Goal: Task Accomplishment & Management: Complete application form

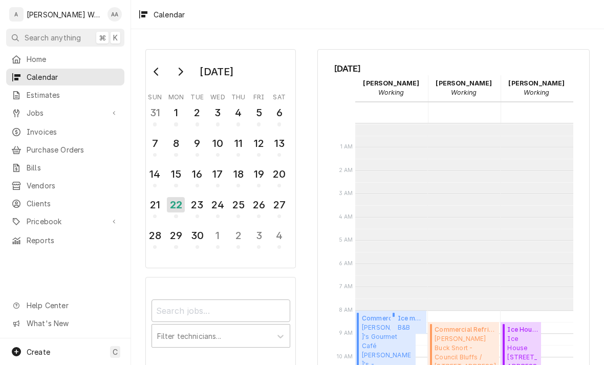
scroll to position [186, 0]
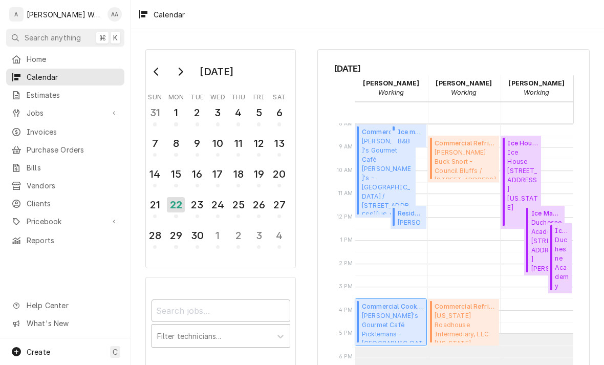
click at [400, 318] on span "Pickleman's Gourmet Café Picklemans - Aksarben / 1908 S 67th St, Omaha, Nebrask…" at bounding box center [392, 326] width 61 height 31
click at [381, 159] on span "Pickleman's Gourmet Café Pickleman's - L Street / 12330 K Plaza, Omaha, Nebrask…" at bounding box center [387, 176] width 51 height 78
click at [30, 216] on span "Pricebook" at bounding box center [65, 221] width 77 height 11
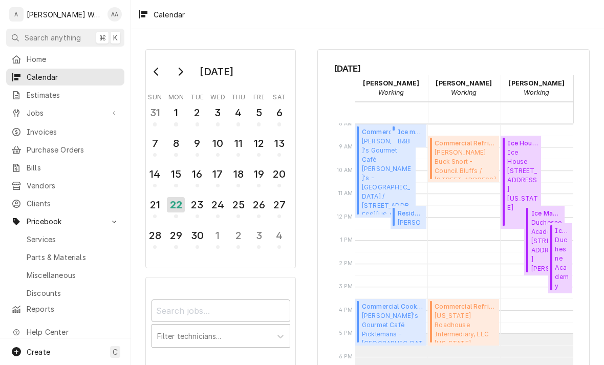
click at [41, 252] on span "Parts & Materials" at bounding box center [73, 257] width 93 height 11
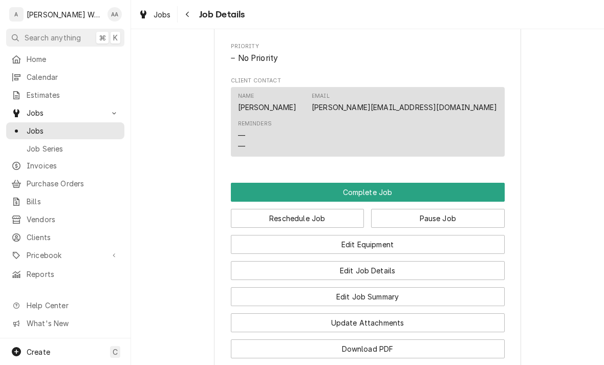
scroll to position [651, 0]
click at [452, 287] on button "Edit Job Summary" at bounding box center [368, 296] width 274 height 19
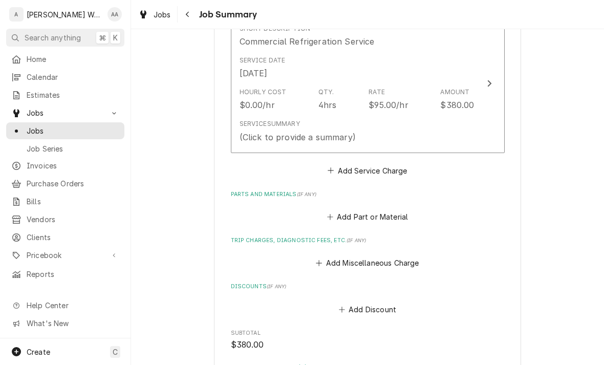
scroll to position [284, 0]
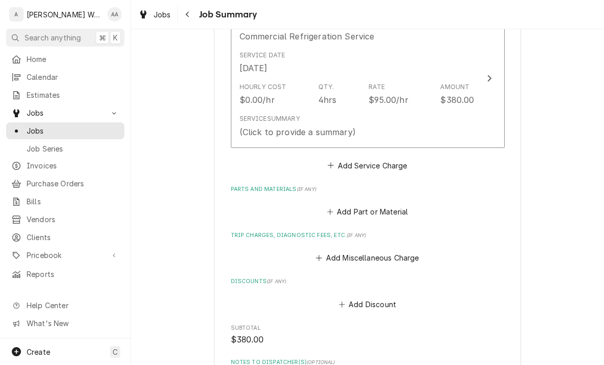
click at [396, 254] on button "Add Miscellaneous Charge" at bounding box center [367, 258] width 106 height 14
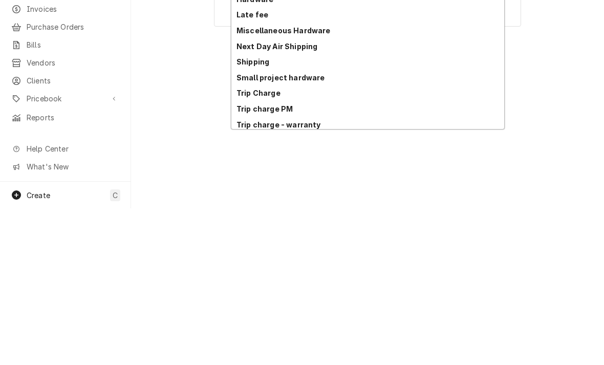
click at [253, 242] on div "Trip Charge" at bounding box center [367, 250] width 273 height 16
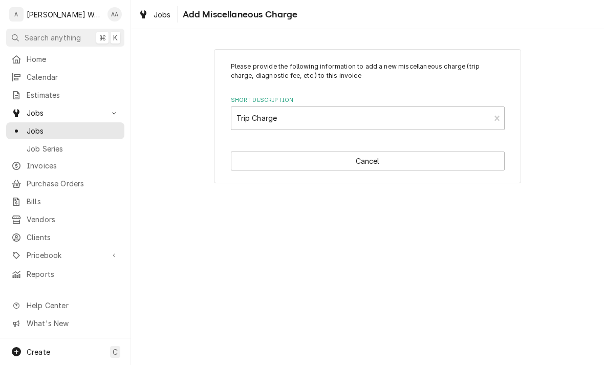
type textarea "x"
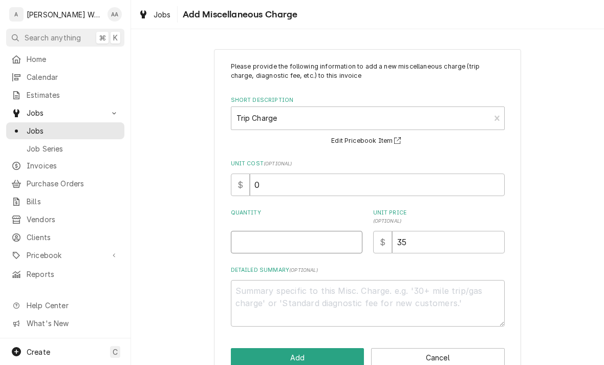
click at [246, 247] on input "Quantity" at bounding box center [297, 242] width 132 height 23
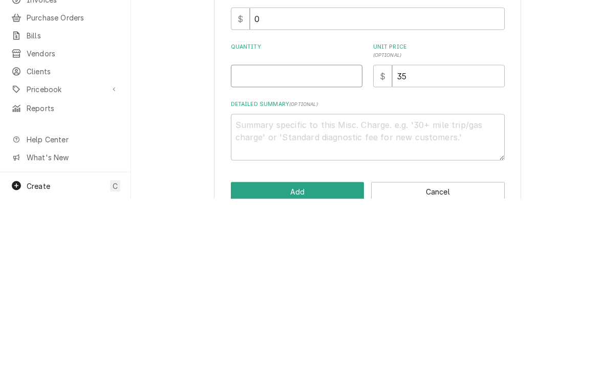
type input "1"
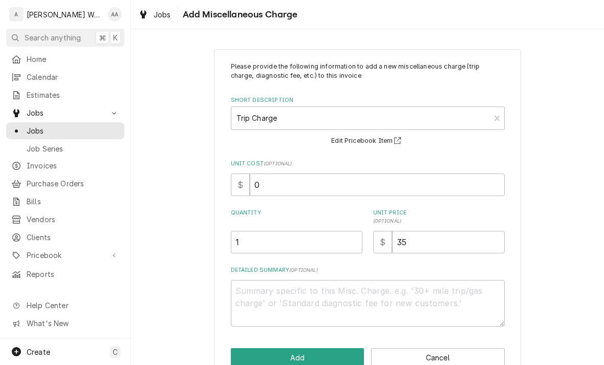
click at [255, 357] on button "Add" at bounding box center [298, 357] width 134 height 19
type textarea "x"
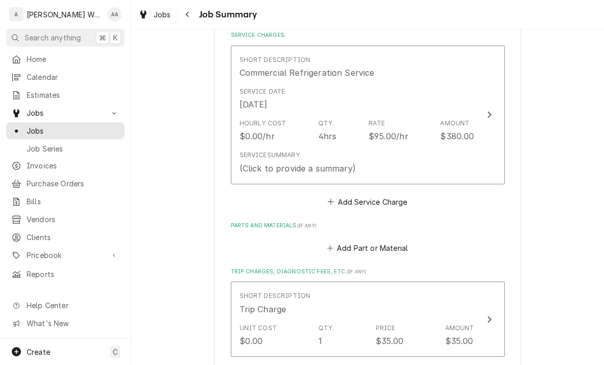
scroll to position [246, 0]
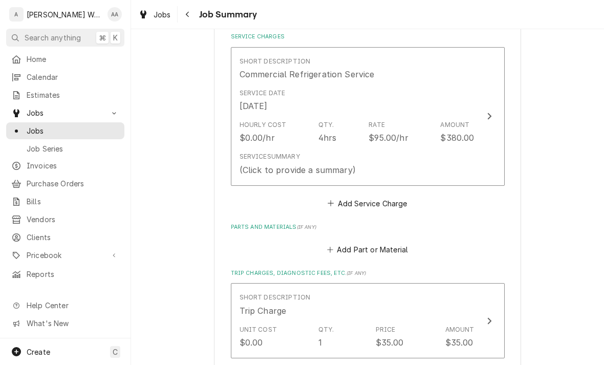
click at [346, 245] on button "Add Part or Material" at bounding box center [367, 250] width 84 height 14
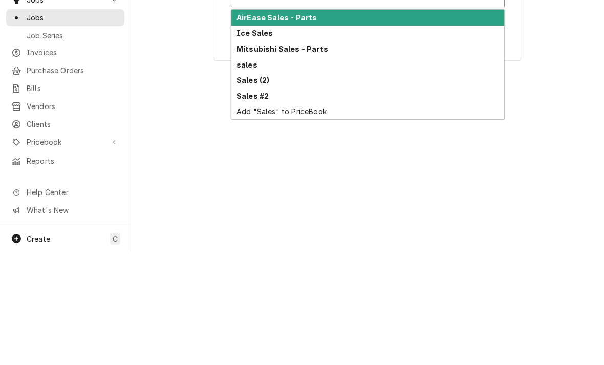
click at [249, 189] on strong "Sales (2)" at bounding box center [253, 193] width 33 height 9
type input "Sales"
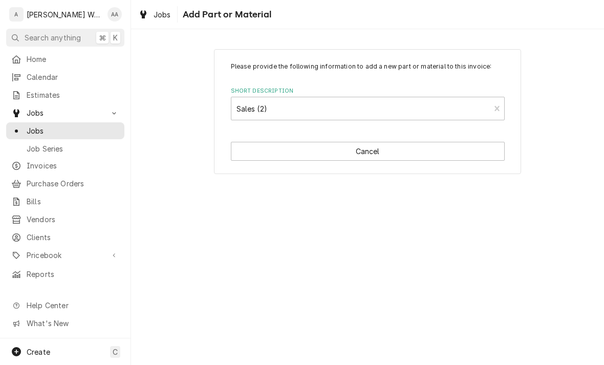
type textarea "x"
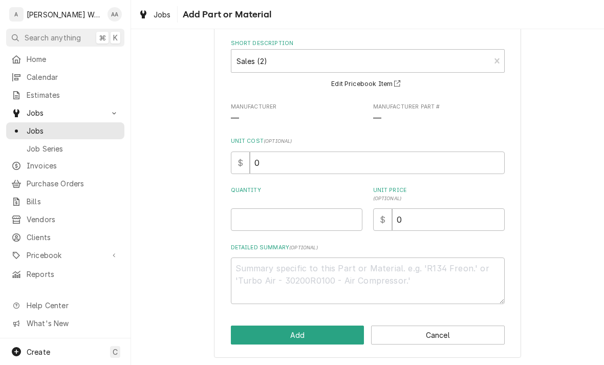
scroll to position [47, 0]
click at [245, 225] on input "Quantity" at bounding box center [297, 220] width 132 height 23
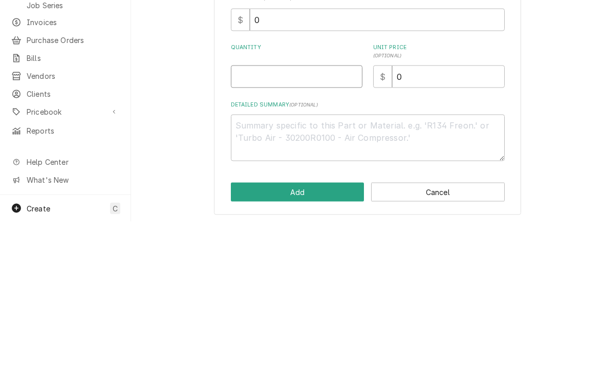
type input "1"
type textarea "x"
type input "1"
click at [259, 258] on textarea "Detailed Summary ( optional )" at bounding box center [368, 281] width 274 height 47
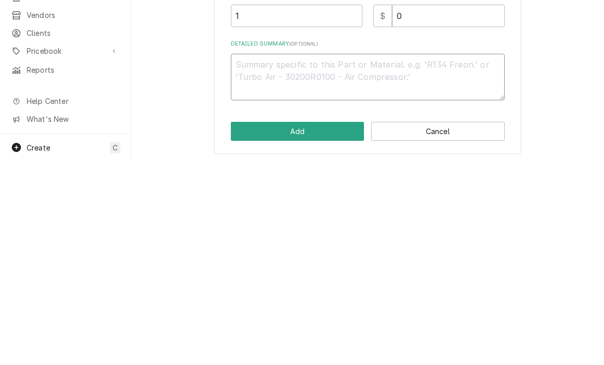
type textarea "x"
type textarea "Th"
type textarea "x"
type textarea "Thi"
type textarea "x"
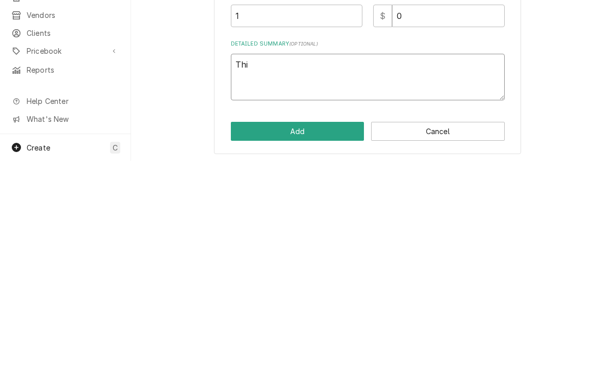
type textarea "Thic"
type textarea "x"
type textarea "Thick"
type textarea "x"
type textarea "Thick"
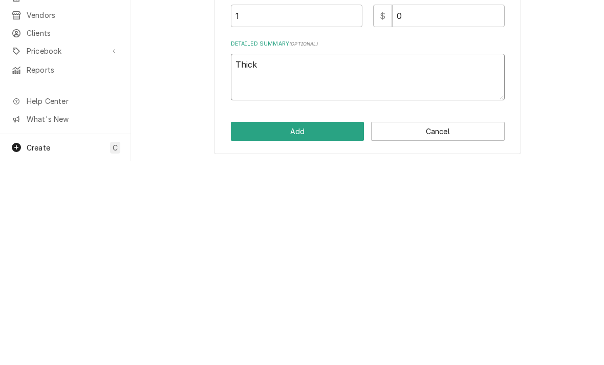
type textarea "x"
type textarea "Thick d"
type textarea "x"
type textarea "Thick di"
type textarea "x"
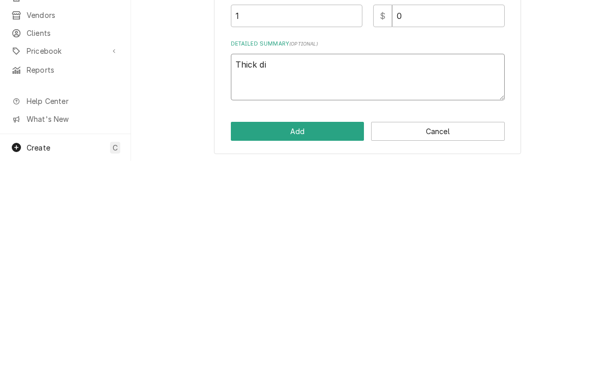
type textarea "Thick dia"
type textarea "x"
type textarea "Thick diam"
type textarea "x"
type textarea "Thick diamo"
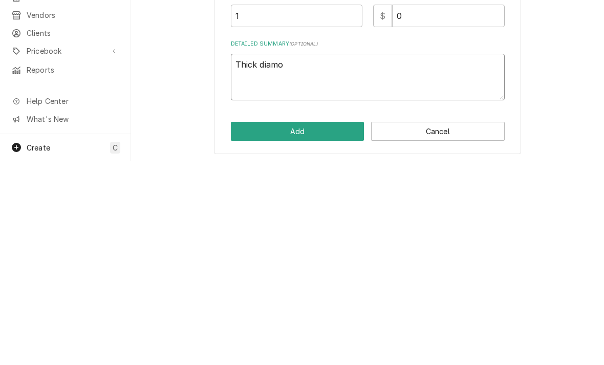
type textarea "x"
type textarea "Thick diamon"
type textarea "x"
type textarea "Thick diamond"
type textarea "x"
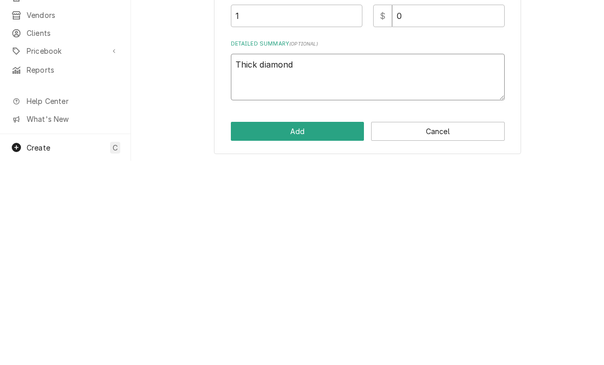
type textarea "Thick diamond t"
type textarea "x"
type textarea "Thick diamond tr"
type textarea "x"
type textarea "Thick diamond tre"
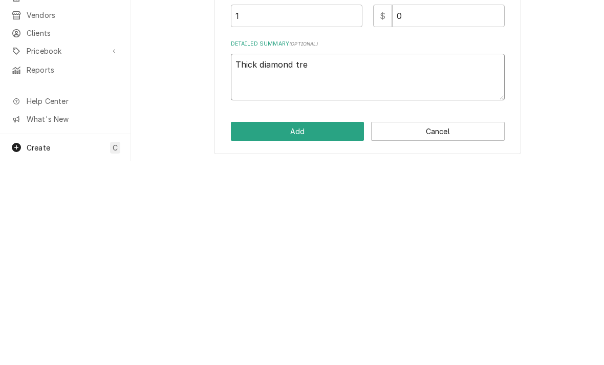
type textarea "x"
type textarea "Thick diamond trea"
type textarea "x"
type textarea "Thick diamond tread"
type textarea "x"
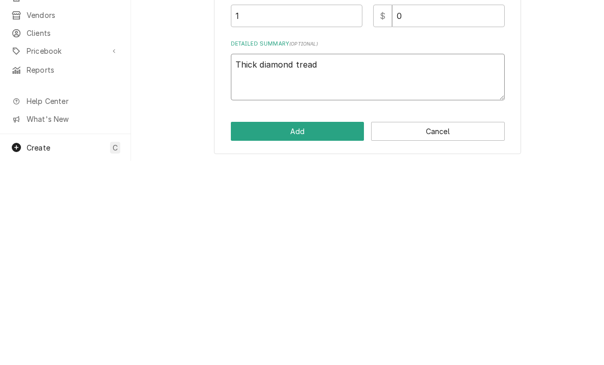
type textarea "Thick diamond tread -"
type textarea "x"
type textarea "Thick diamond tread - 3"
type textarea "x"
type textarea "Thick diamond tread - 3x"
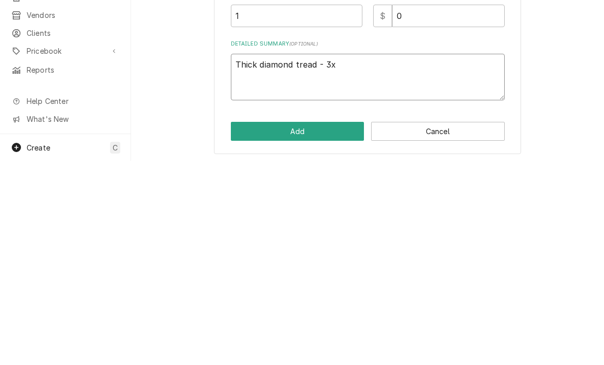
type textarea "x"
type textarea "Thick diamond tread - 3x3"
type textarea "x"
type textarea "Thick diamond tread - 3x3’"
type textarea "x"
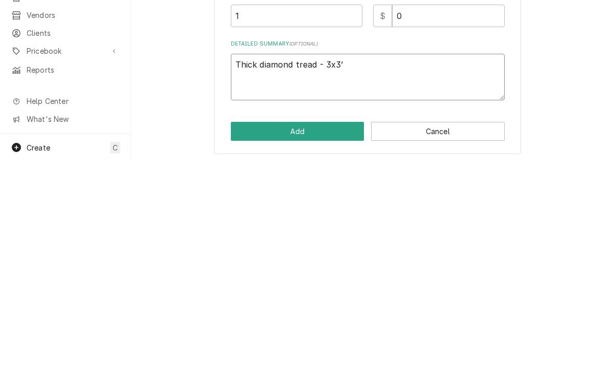
type textarea "Thick diamond tread - 3x3’ s"
type textarea "x"
type textarea "Thick diamond tread - 3x3’ se"
type textarea "x"
type textarea "Thick diamond tread - 3x3’ sec"
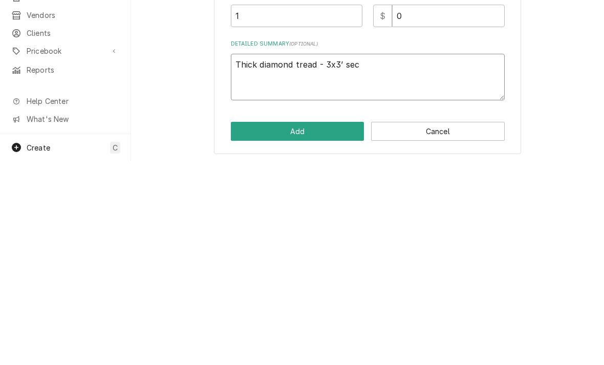
type textarea "x"
type textarea "Thick diamond tread - 3x3’ sect"
type textarea "x"
type textarea "Thick diamond tread - 3x3’ secti"
type textarea "x"
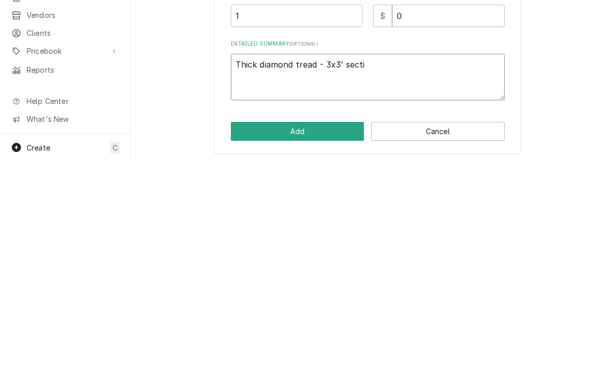
type textarea "Thick diamond tread - 3x3’ sectio"
type textarea "x"
type textarea "Thick diamond tread - 3x3’ section"
type textarea "x"
type textarea "Thick diamond tread - 3x3’ section"
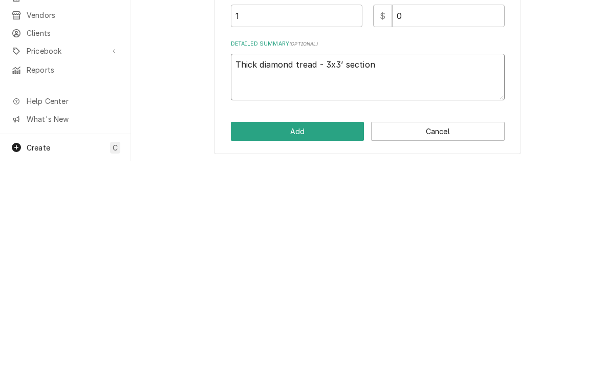
type textarea "x"
type textarea "Thick diamond tread - 3x3’ section f"
type textarea "x"
type textarea "Thick diamond tread - 3x3’ section fo"
type textarea "x"
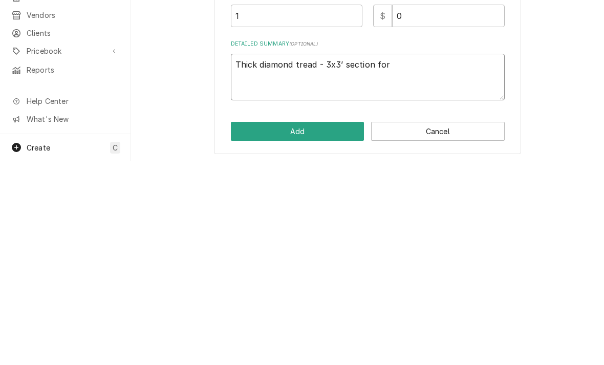
type textarea "Thick diamond tread - 3x3’ section for"
type textarea "x"
type textarea "Thick diamond tread - 3x3’ section for in"
type textarea "x"
type textarea "Thick diamond tread - 3x3’ section for ins"
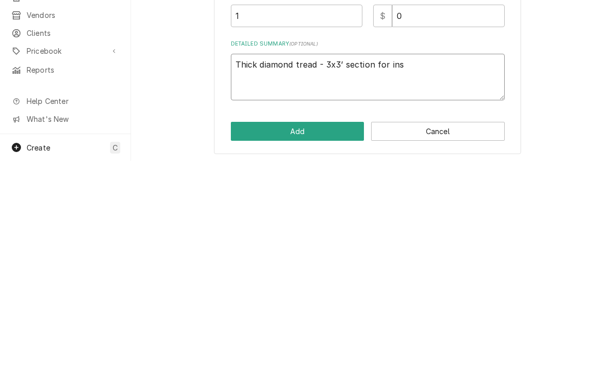
type textarea "x"
type textarea "Thick diamond tread - 3x3’ section for insi"
type textarea "x"
type textarea "Thick diamond tread - 3x3’ section for insid"
type textarea "x"
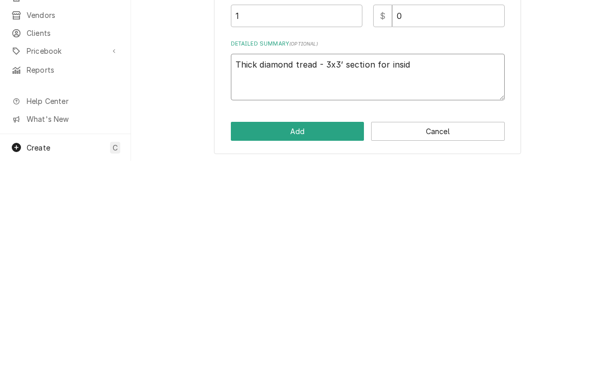
type textarea "Thick diamond tread - 3x3’ section for inside"
type textarea "x"
type textarea "Thick diamond tread - 3x3’ section for inside"
type textarea "x"
type textarea "Thick diamond tread - 3x3’ section for inside o"
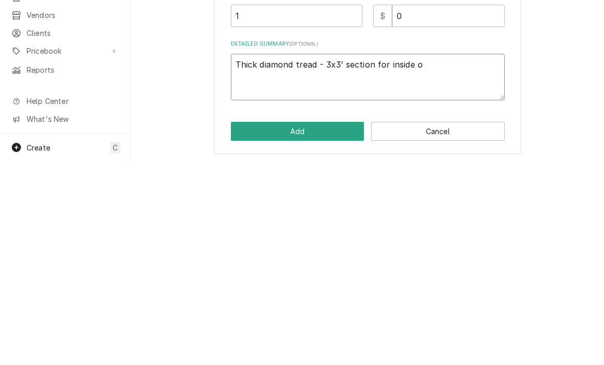
type textarea "x"
type textarea "Thick diamond tread - 3x3’ section for inside of"
type textarea "x"
type textarea "Thick diamond tread - 3x3’ section for inside of"
type textarea "x"
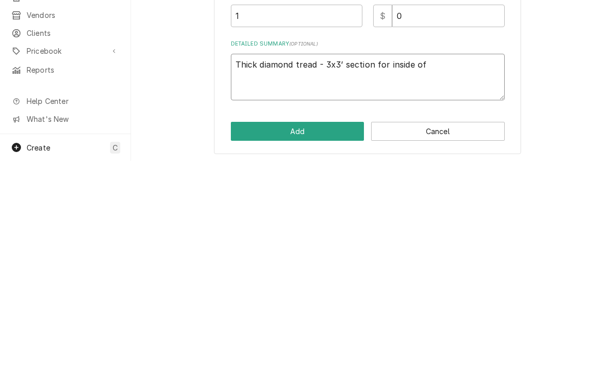
type textarea "Thick diamond tread - 3x3’ section for inside of c"
type textarea "x"
type textarea "Thick diamond tread - 3x3’ section for inside of co"
type textarea "x"
type textarea "Thick diamond tread - 3x3’ section for inside of coo"
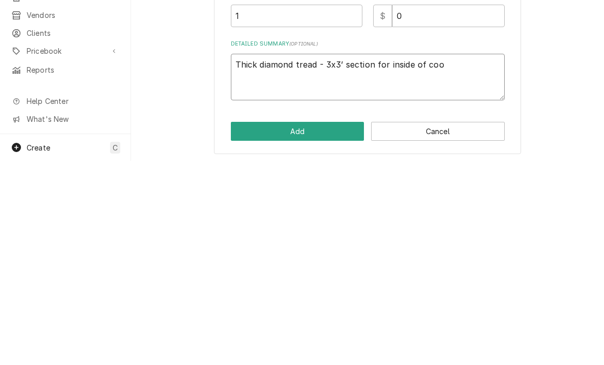
type textarea "x"
type textarea "Thick diamond tread - 3x3’ section for inside of coole"
type textarea "x"
type textarea "Thick diamond tread - 3x3’ section for inside of cooler"
type textarea "x"
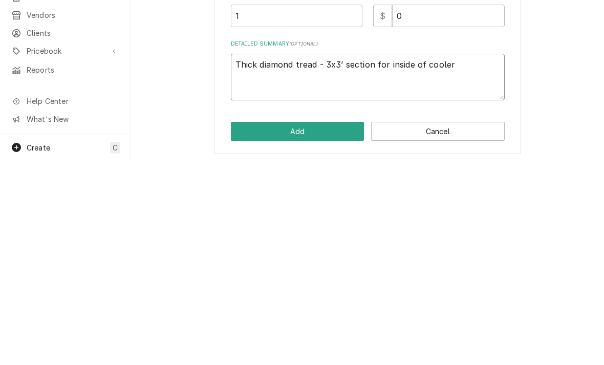
type textarea "Thick diamond tread - 3x3’ section for inside of cooler d"
type textarea "x"
type textarea "Thick diamond tread - 3x3’ section for inside of cooler do"
type textarea "x"
type textarea "Thick diamond tread - 3x3’ section for inside of cooler door"
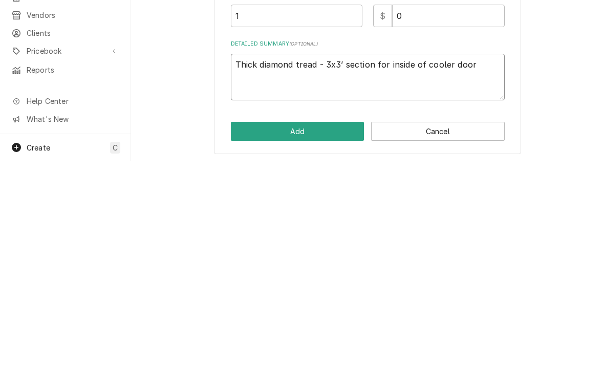
type textarea "x"
type textarea "Thick diamond tread - 3x3’ section for inside of cooler door"
type textarea "x"
type textarea "Thick diamond tread - 3x3’ section for inside of cooler door."
type textarea "x"
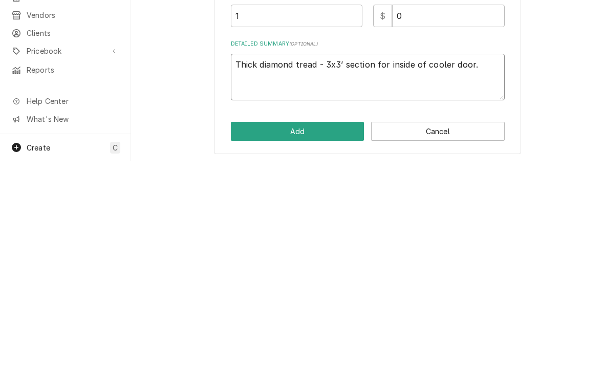
type textarea "Thick diamond tread - 3x3’ section for inside of cooler door. C"
type textarea "x"
type textarea "Thick diamond tread - 3x3’ section for inside of cooler door. Co"
type textarea "x"
type textarea "Thick diamond tread - 3x3’ section for inside of cooler door. Cor"
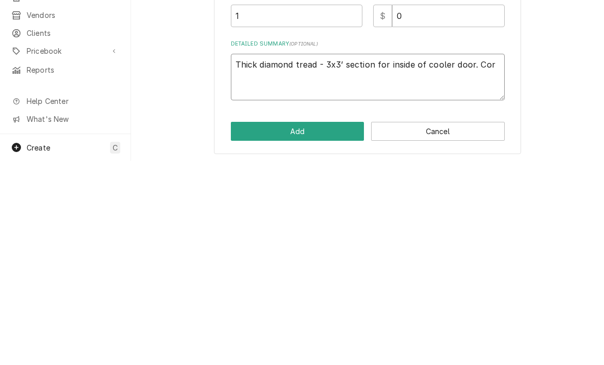
type textarea "x"
type textarea "Thick diamond tread - 3x3’ section for inside of cooler door. Corn"
type textarea "x"
type textarea "Thick diamond tread - 3x3’ section for inside of cooler door. Corne"
type textarea "x"
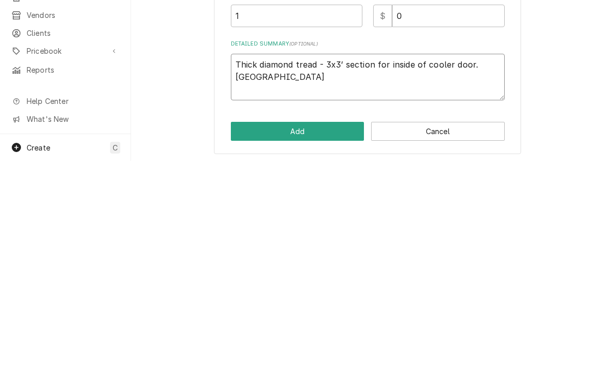
type textarea "Thick diamond tread - 3x3’ section for inside of cooler door. Corner"
type textarea "x"
type textarea "Thick diamond tread - 3x3’ section for inside of cooler door. Corners"
type textarea "x"
type textarea "Thick diamond tread - 3x3’ section for inside of cooler door. Corners"
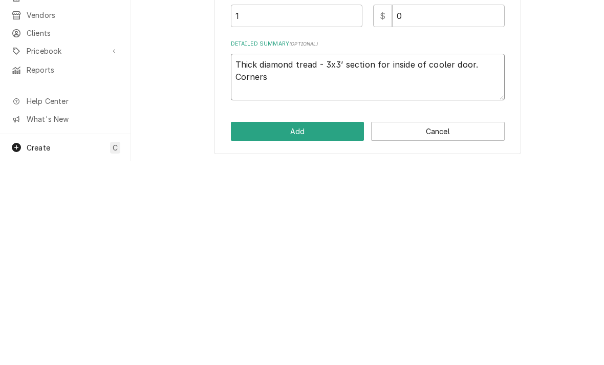
type textarea "x"
type textarea "Thick diamond tread - 3x3’ section for inside of cooler door. Corners r"
type textarea "x"
type textarea "Thick diamond tread - 3x3’ section for inside of cooler door. Corners ro"
type textarea "x"
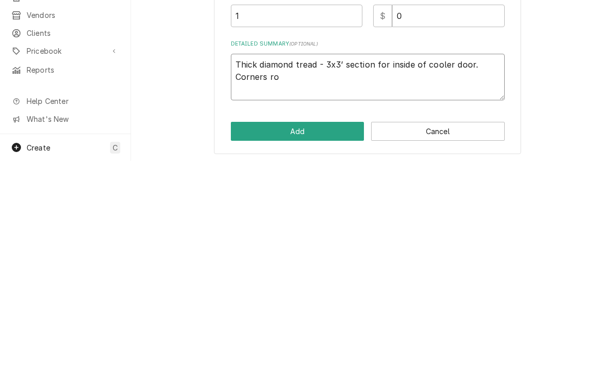
type textarea "Thick diamond tread - 3x3’ section for inside of cooler door. Corners rou"
type textarea "x"
type textarea "Thick diamond tread - 3x3’ section for inside of cooler door. Corners roun"
type textarea "x"
type textarea "Thick diamond tread - 3x3’ section for inside of cooler door. Corners rounde"
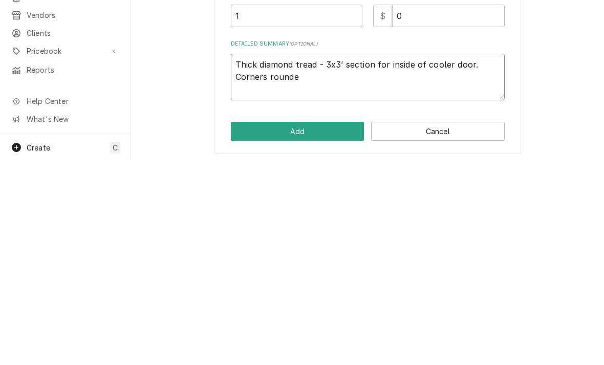
type textarea "x"
type textarea "Thick diamond tread - 3x3’ section for inside of cooler door. Corners rounded"
type textarea "x"
type textarea "Thick diamond tread - 3x3’ section for inside of cooler door. Corners rounded"
type textarea "x"
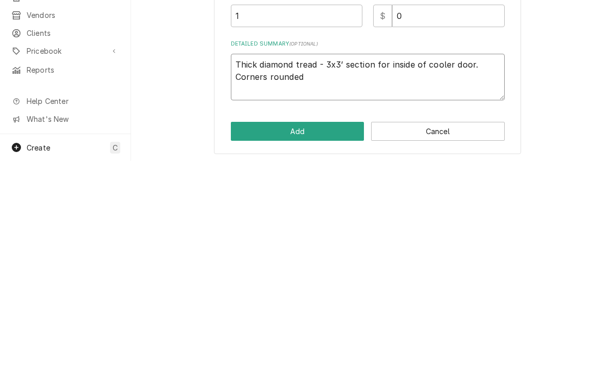
type textarea "Thick diamond tread - 3x3’ section for inside of cooler door. Corners rounded a"
type textarea "x"
type textarea "Thick diamond tread - 3x3’ section for inside of cooler door. Corners rounded an"
type textarea "x"
type textarea "Thick diamond tread - 3x3’ section for inside of cooler door. Corners rounded a…"
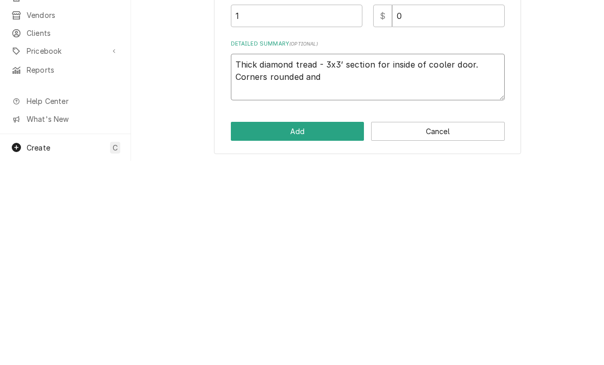
type textarea "x"
type textarea "Thick diamond tread - 3x3’ section for inside of cooler door. Corners rounded a…"
type textarea "x"
type textarea "Thick diamond tread - 3x3’ section for inside of cooler door. Corners rounded a…"
type textarea "x"
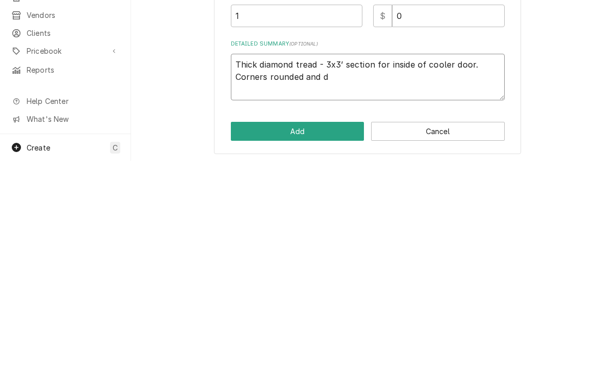
type textarea "Thick diamond tread - 3x3’ section for inside of cooler door. Corners rounded a…"
type textarea "x"
type textarea "Thick diamond tread - 3x3’ section for inside of cooler door. Corners rounded a…"
type textarea "x"
type textarea "Thick diamond tread - 3x3’ section for inside of cooler door. Corners rounded a…"
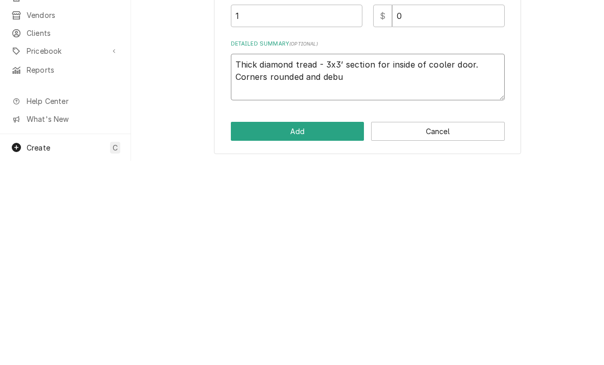
type textarea "x"
type textarea "Thick diamond tread - 3x3’ section for inside of cooler door. Corners rounded a…"
type textarea "x"
type textarea "Thick diamond tread - 3x3’ section for inside of cooler door. Corners rounded a…"
type textarea "x"
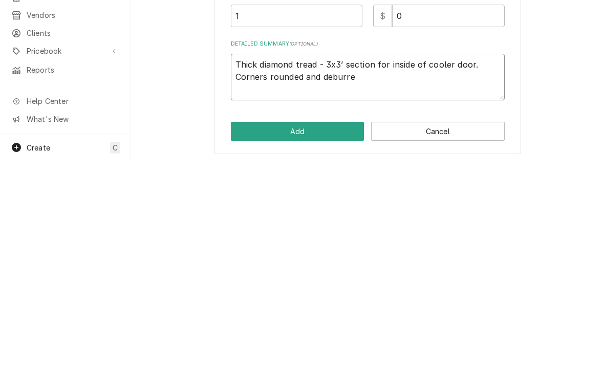
type textarea "Thick diamond tread - 3x3’ section for inside of cooler door. Corners rounded a…"
type textarea "x"
type textarea "Thick diamond tread - 3x3’ section for inside of cooler door. Corners rounded a…"
type textarea "x"
type textarea "Thick diamond tread - 3x3’ section for inside of cooler door. Corners rounded a…"
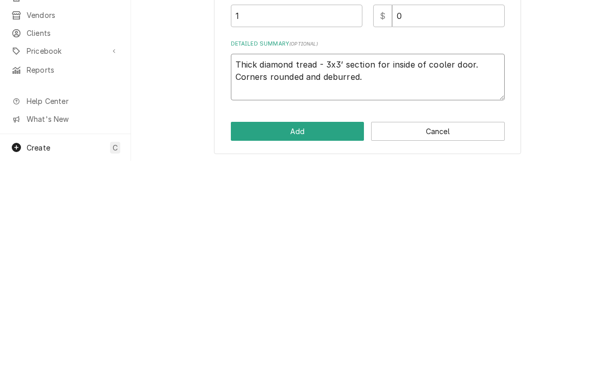
type textarea "x"
type textarea "Thick diamond tread - 3x3’ section for inside of cooler door. Corners rounded a…"
type textarea "x"
type textarea "Thick diamond tread - 3x3’ section for inside of cooler door. Corners rounded a…"
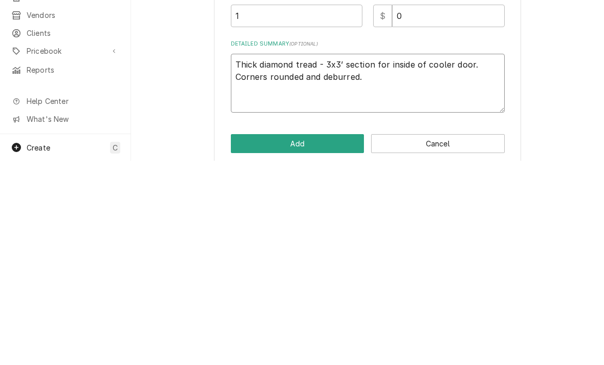
click at [340, 258] on textarea "Thick diamond tread - 3x3’ section for inside of cooler door. Corners rounded a…" at bounding box center [368, 287] width 274 height 59
click at [336, 258] on textarea "Thick diamond tread - 3x3’ section for inside of cooler door. Corners rounded a…" at bounding box center [368, 287] width 274 height 59
click at [267, 258] on textarea "Thick diamond tread - 3x3’ section for inside of cooler door. Corners rounded a…" at bounding box center [368, 287] width 274 height 59
paste textarea "Detailed Summary"
type textarea "x"
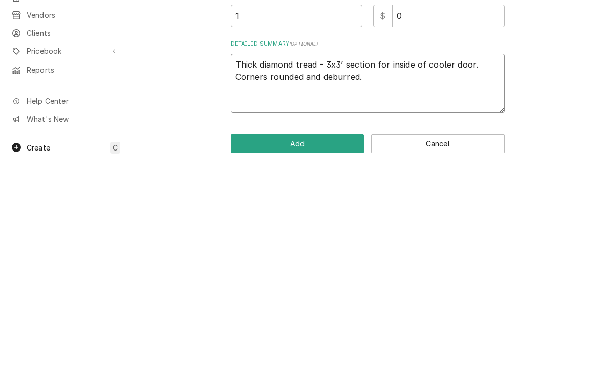
type textarea "Thick diamond tread - 3x3’ section for inside of cooler door. Corners rounded a…"
type textarea "x"
type textarea "Thick diamond tread - 3x3’ section for inside of cooler door. Corners rounded a…"
click at [263, 258] on textarea "Thick diamond tread - 3x3’ section for inside of cooler door. Corners rounded a…" at bounding box center [368, 287] width 274 height 59
type textarea "x"
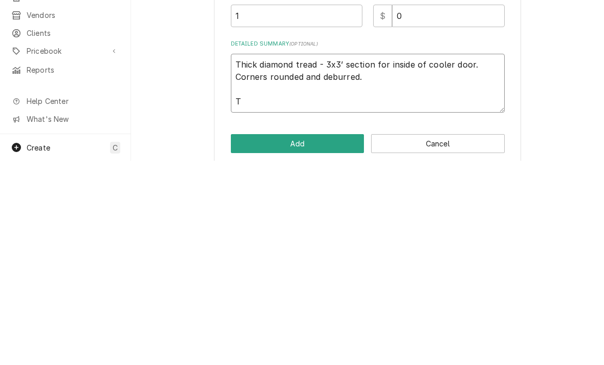
type textarea "Thick diamond tread - 3x3’ section for inside of cooler door. Corners rounded a…"
type textarea "x"
type textarea "Thick diamond tread - 3x3’ section for inside of cooler door. Corners rounded a…"
type textarea "x"
type textarea "Thick diamond tread - 3x3’ section for inside of cooler door. Corners rounded a…"
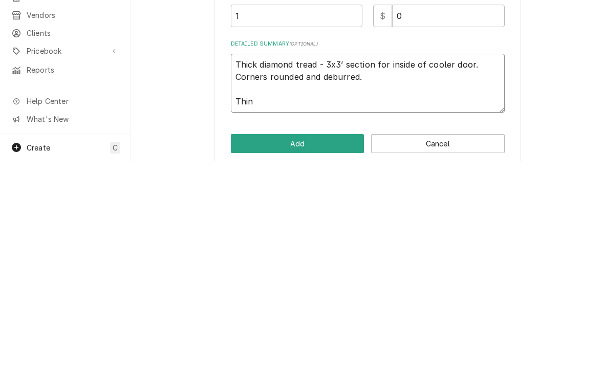
type textarea "x"
type textarea "Thick diamond tread - 3x3’ section for inside of cooler door. Corners rounded a…"
type textarea "x"
type textarea "Thick diamond tread - 3x3’ section for inside of cooler door. Corners rounded a…"
type textarea "x"
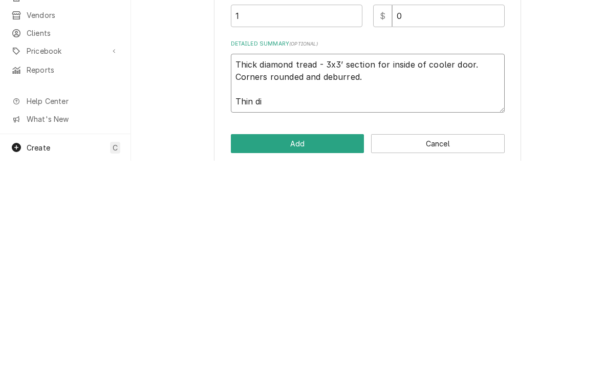
type textarea "Thick diamond tread - 3x3’ section for inside of cooler door. Corners rounded a…"
type textarea "x"
type textarea "Thick diamond tread - 3x3’ section for inside of cooler door. Corners rounded a…"
type textarea "x"
type textarea "Thick diamond tread - 3x3’ section for inside of cooler door. Corners rounded a…"
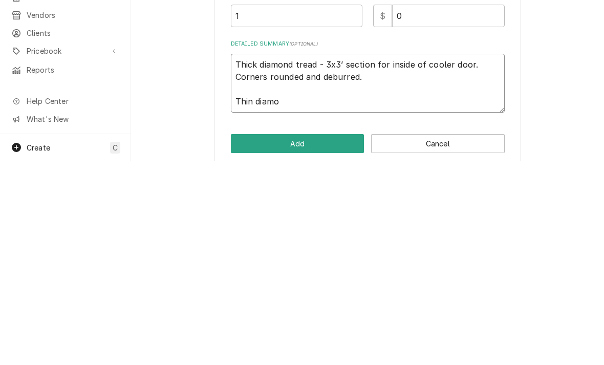
type textarea "x"
type textarea "Thick diamond tread - 3x3’ section for inside of cooler door. Corners rounded a…"
type textarea "x"
type textarea "Thick diamond tread - 3x3’ section for inside of cooler door. Corners rounded a…"
type textarea "x"
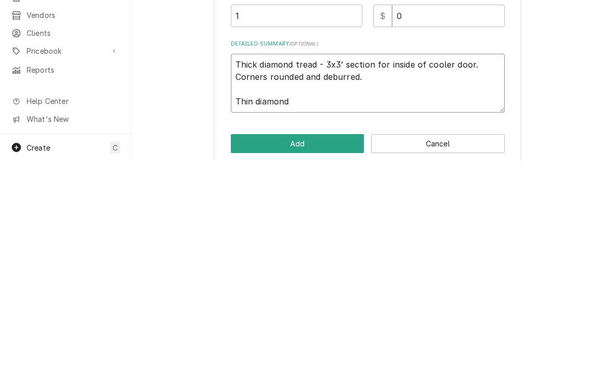
type textarea "Thick diamond tread - 3x3’ section for inside of cooler door. Corners rounded a…"
type textarea "x"
click at [321, 258] on textarea "Thick diamond tread - 3x3’ section for inside of cooler door. Corners rounded a…" at bounding box center [368, 287] width 274 height 59
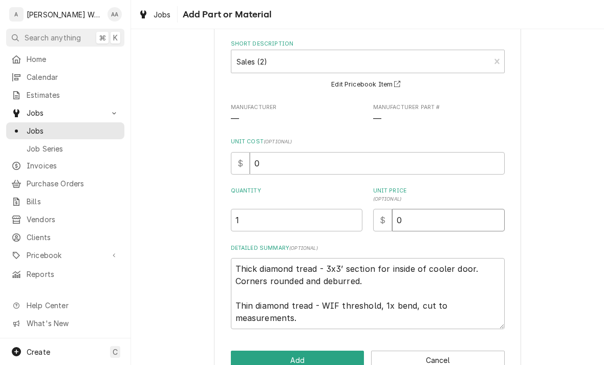
click at [420, 217] on input "0" at bounding box center [448, 220] width 113 height 23
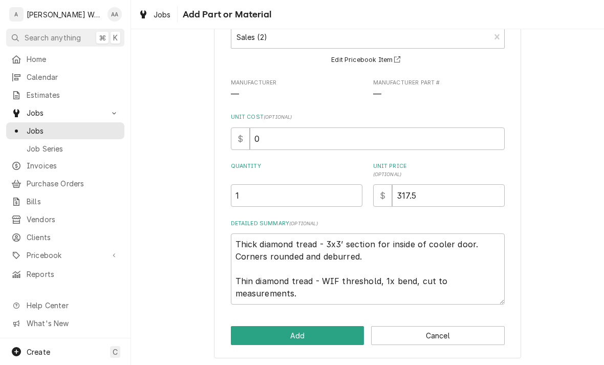
click at [249, 333] on button "Add" at bounding box center [298, 335] width 134 height 19
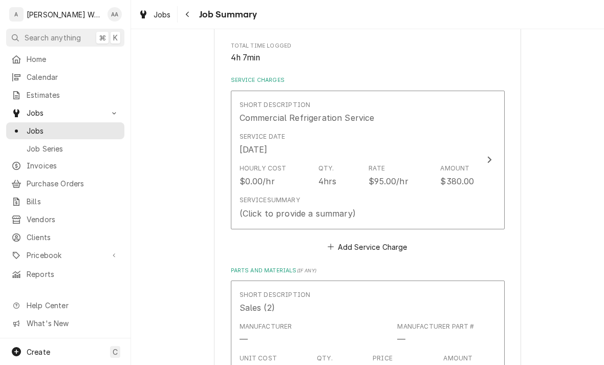
click at [255, 207] on div "(Click to provide a summary)" at bounding box center [298, 213] width 116 height 12
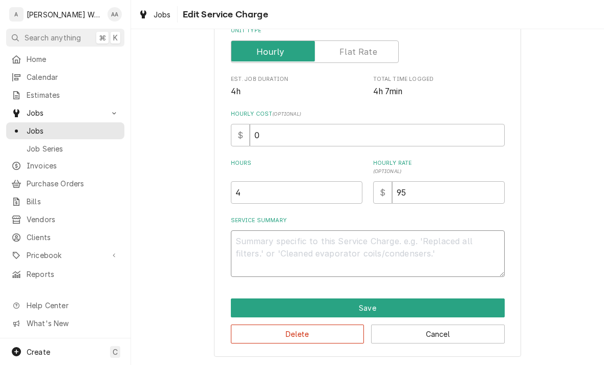
click at [250, 242] on textarea "Service Summary" at bounding box center [368, 253] width 274 height 47
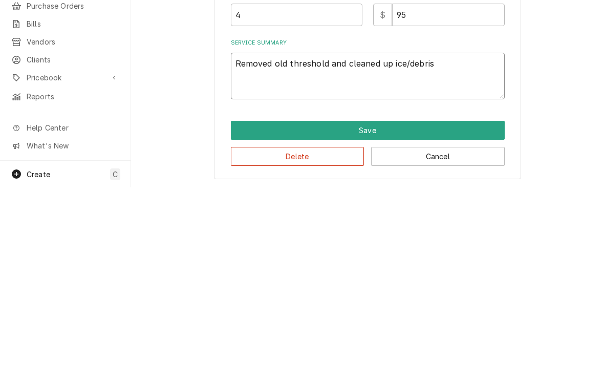
click at [443, 230] on textarea "Removed old threshold and cleaned up ice/debris" at bounding box center [368, 253] width 274 height 47
click at [442, 230] on textarea "Removed old threshold and cleaned up ice/debris. Drilled new pilot holes. Seale…" at bounding box center [368, 253] width 274 height 47
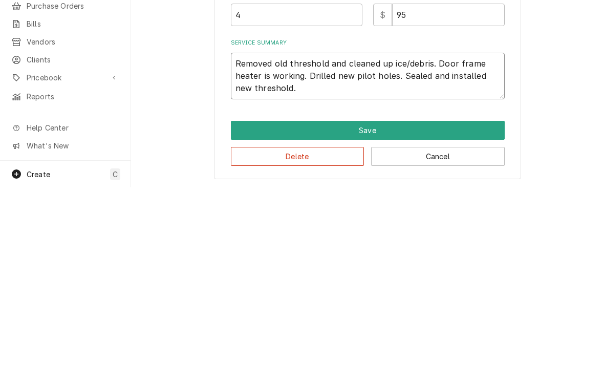
click at [309, 230] on textarea "Removed old threshold and cleaned up ice/debris. Door frame heater is working. …" at bounding box center [368, 253] width 274 height 47
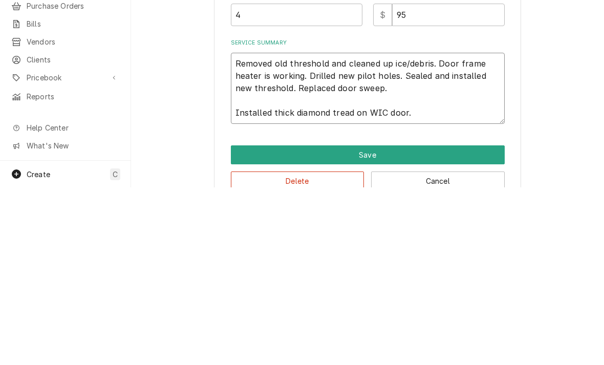
click at [239, 230] on textarea "Removed old threshold and cleaned up ice/debris. Door frame heater is working. …" at bounding box center [368, 265] width 274 height 71
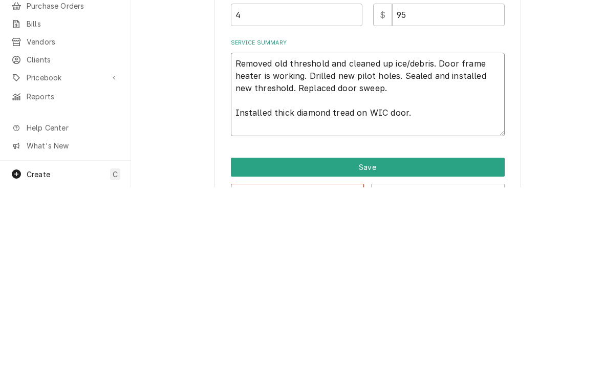
click at [242, 230] on textarea "Removed old threshold and cleaned up ice/debris. Door frame heater is working. …" at bounding box center [368, 271] width 274 height 83
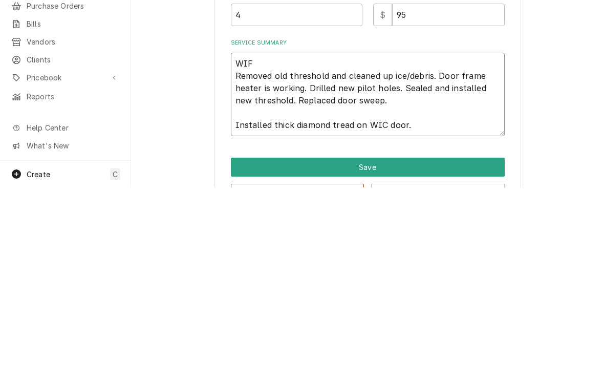
click at [391, 230] on textarea "WIF Removed old threshold and cleaned up ice/debris. Door frame heater is worki…" at bounding box center [368, 271] width 274 height 83
click at [455, 230] on textarea "WIF Removed old threshold and cleaned up ice/debris. Door frame heater is worki…" at bounding box center [368, 271] width 274 height 83
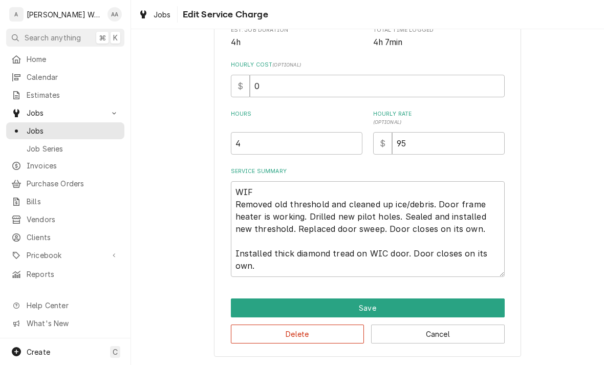
click at [246, 310] on button "Save" at bounding box center [368, 307] width 274 height 19
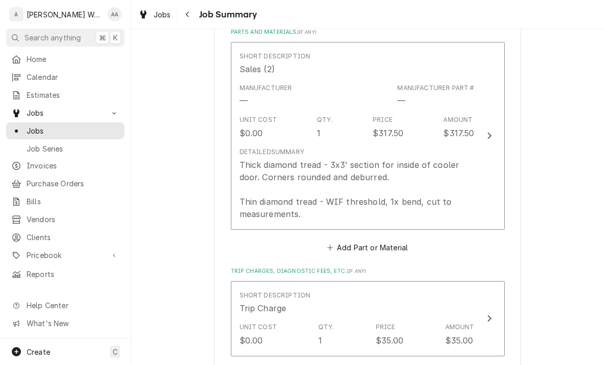
scroll to position [536, 0]
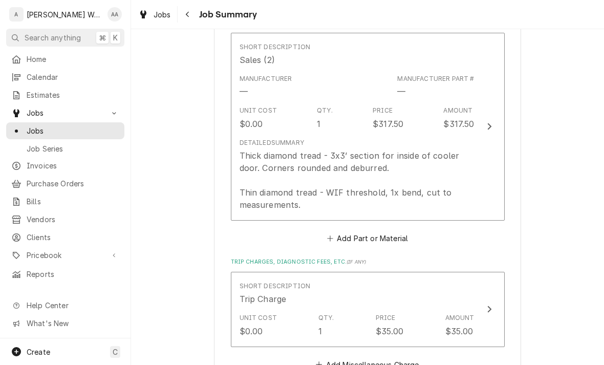
click at [350, 239] on button "Add Part or Material" at bounding box center [367, 238] width 84 height 14
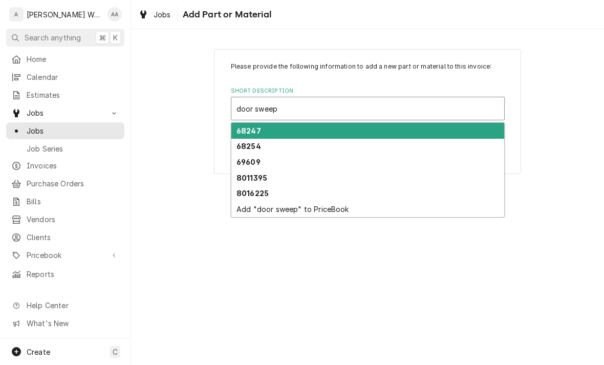
click at [275, 104] on input "door sweep" at bounding box center [259, 108] width 44 height 16
click at [261, 106] on input "door sweep" at bounding box center [259, 108] width 44 height 16
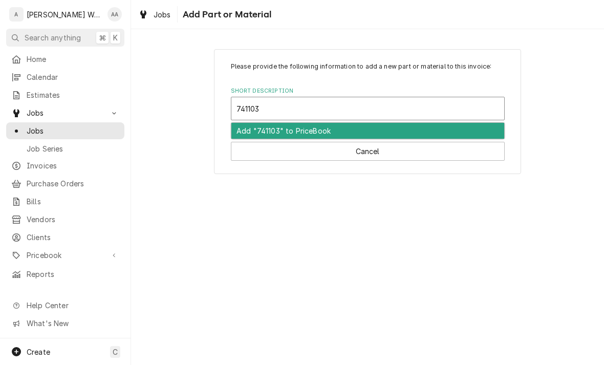
click at [255, 131] on div "Add "741103" to PriceBook" at bounding box center [367, 131] width 273 height 16
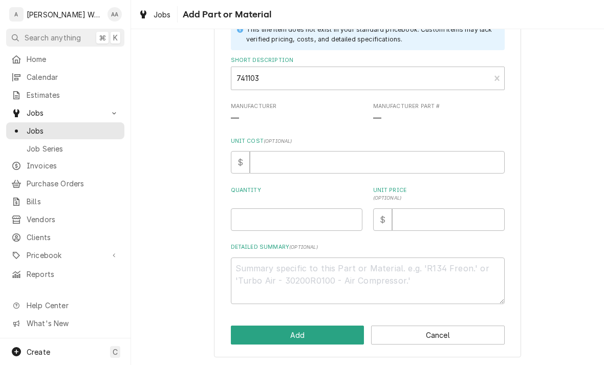
scroll to position [73, 0]
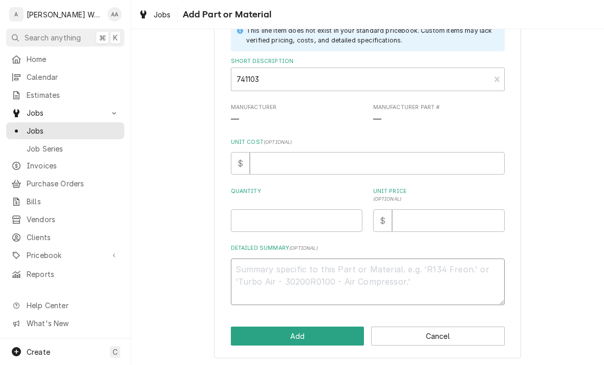
click at [250, 272] on textarea "Detailed Summary ( optional )" at bounding box center [368, 282] width 274 height 47
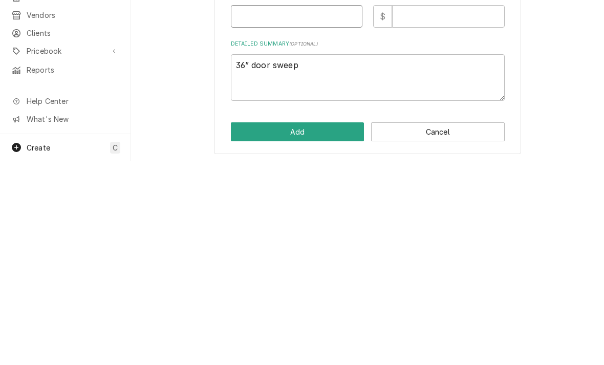
click at [250, 209] on input "Quantity" at bounding box center [297, 220] width 132 height 23
click at [420, 209] on input "Unit Price ( optional )" at bounding box center [448, 220] width 113 height 23
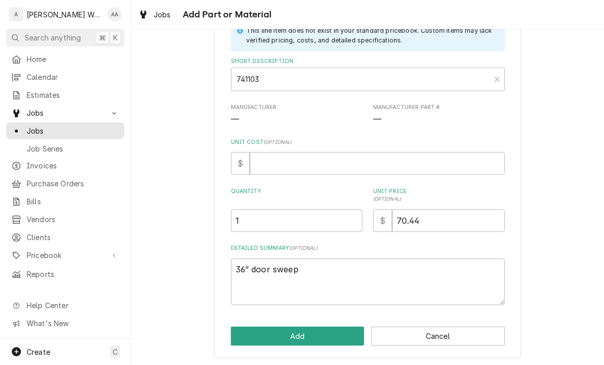
click at [256, 342] on button "Add" at bounding box center [298, 336] width 134 height 19
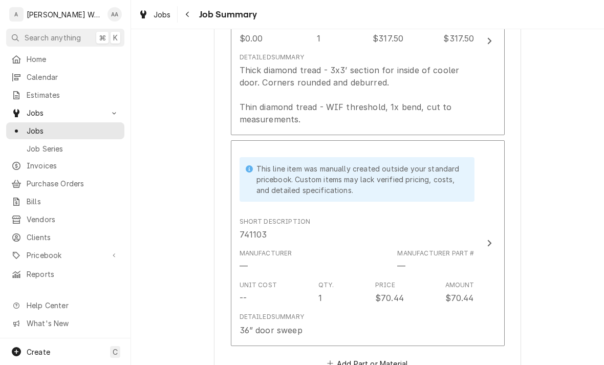
click at [260, 268] on div "Manufacturer —" at bounding box center [266, 261] width 53 height 24
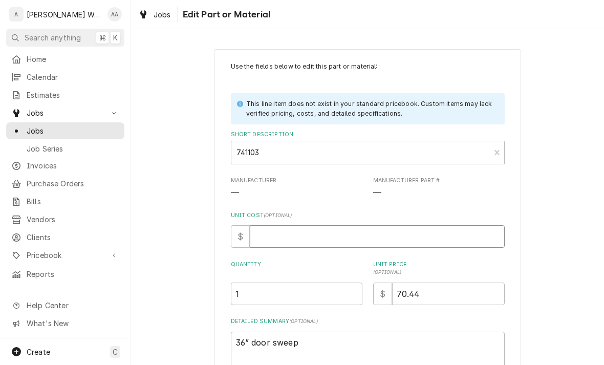
click at [281, 237] on input "Unit Cost ( optional )" at bounding box center [377, 236] width 255 height 23
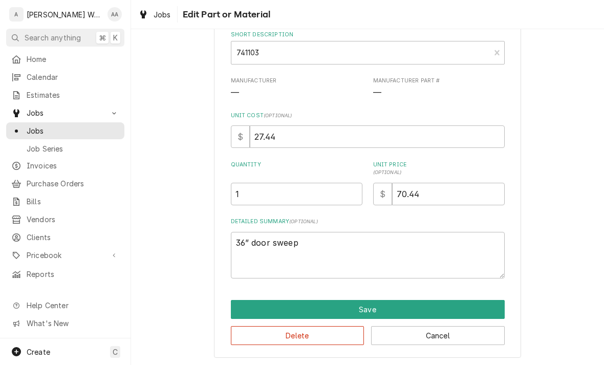
click at [240, 310] on button "Save" at bounding box center [368, 309] width 274 height 19
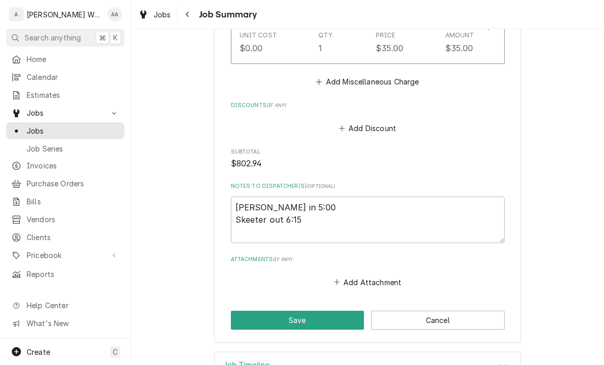
scroll to position [1061, 0]
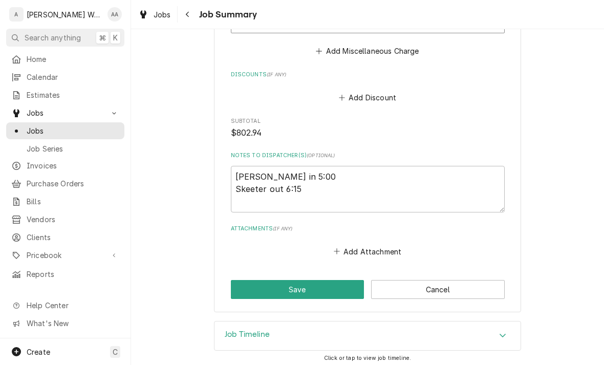
click at [227, 330] on h3 "Job Timeline" at bounding box center [247, 335] width 45 height 10
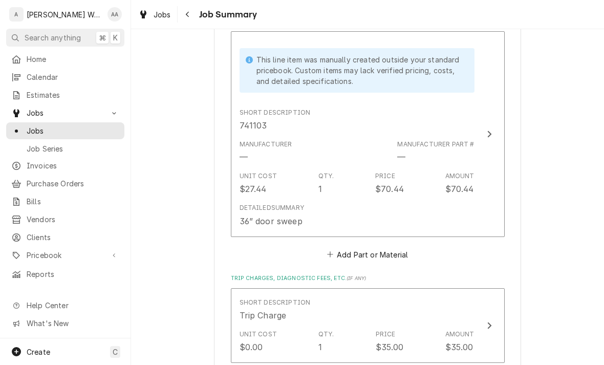
scroll to position [732, 0]
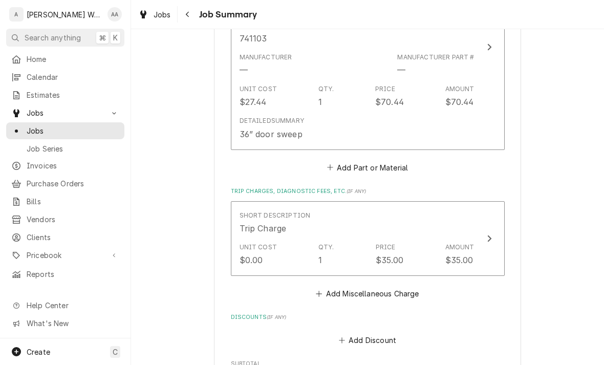
click at [263, 117] on div "Detailed Summary" at bounding box center [272, 120] width 65 height 9
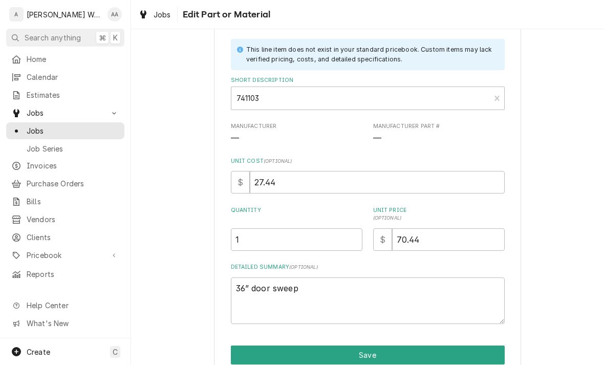
scroll to position [84, 0]
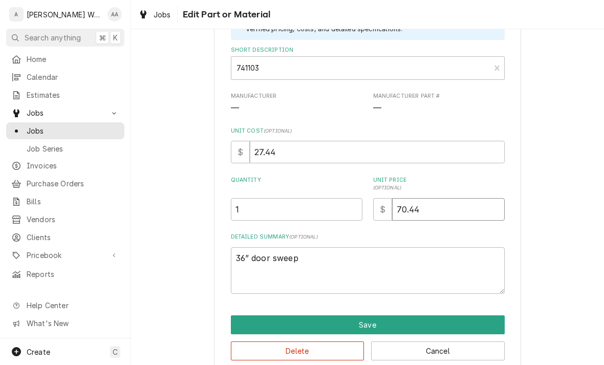
click at [418, 204] on input "70.44" at bounding box center [448, 209] width 113 height 23
click at [242, 320] on button "Save" at bounding box center [368, 324] width 274 height 19
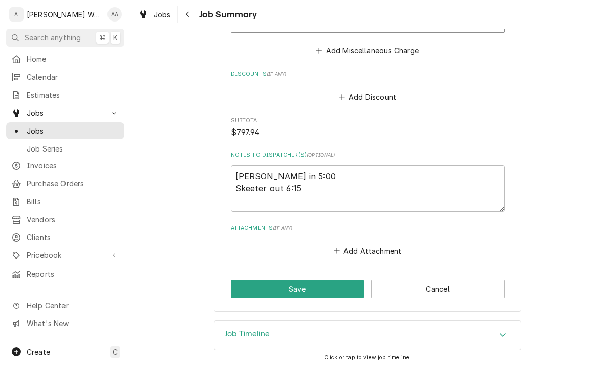
scroll to position [1060, 0]
click at [243, 283] on button "Save" at bounding box center [298, 289] width 134 height 19
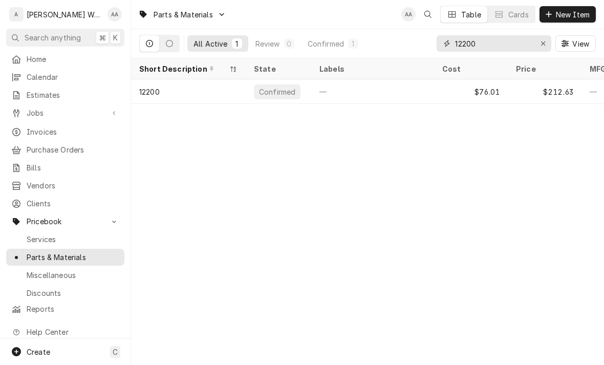
click at [536, 43] on button "Erase input" at bounding box center [543, 43] width 16 height 16
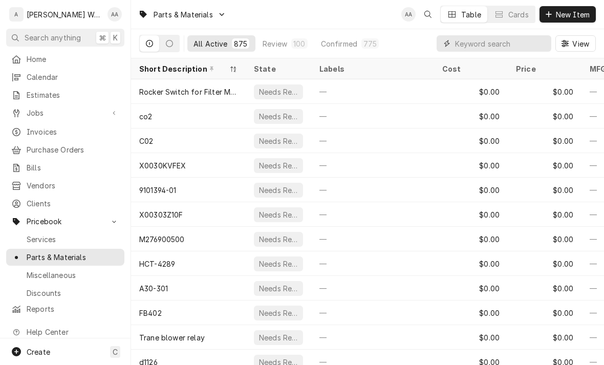
click at [507, 46] on input "Dynamic Content Wrapper" at bounding box center [500, 43] width 91 height 16
type input "Door sweep"
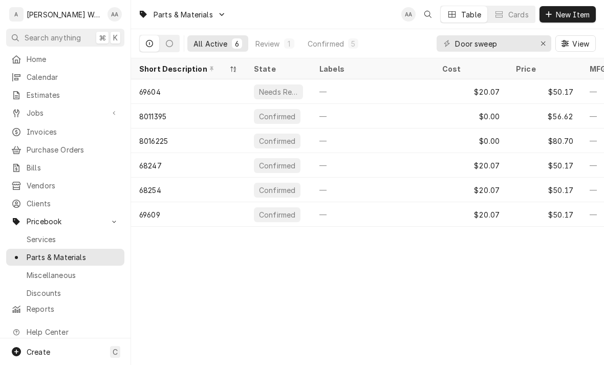
click at [159, 89] on div "69604" at bounding box center [150, 92] width 22 height 11
click at [160, 94] on div "69604" at bounding box center [150, 92] width 22 height 11
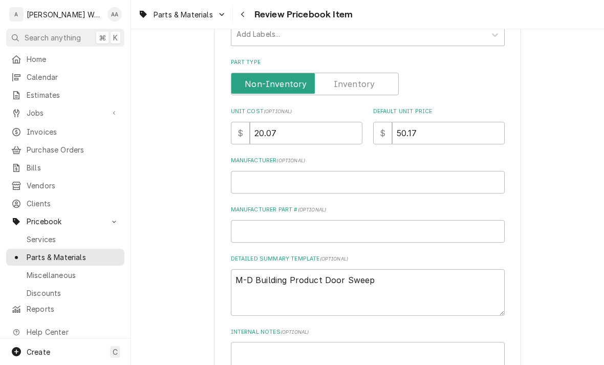
scroll to position [239, 0]
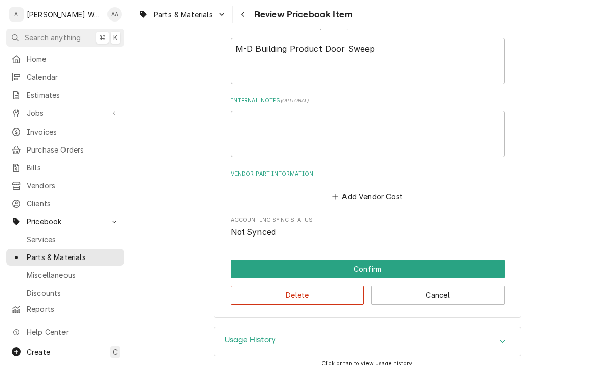
click at [249, 260] on button "Confirm" at bounding box center [368, 269] width 274 height 19
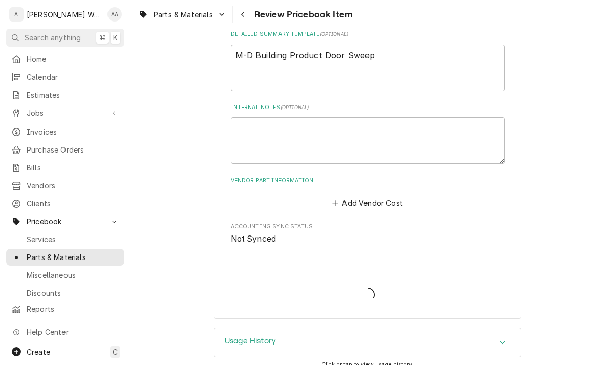
type textarea "x"
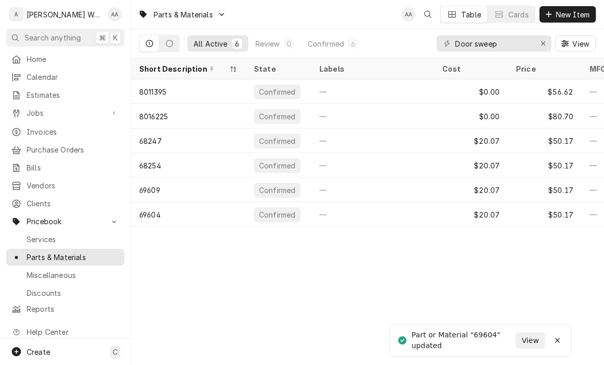
click at [157, 94] on div "8011395" at bounding box center [152, 92] width 27 height 11
click at [522, 45] on input "Door sweep" at bounding box center [493, 43] width 77 height 16
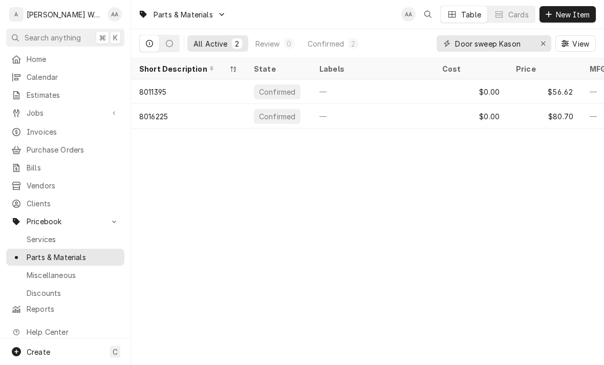
type input "Door sweep Kason"
click at [187, 115] on div "8016225" at bounding box center [188, 116] width 115 height 25
click at [166, 88] on div "8011395" at bounding box center [152, 92] width 27 height 11
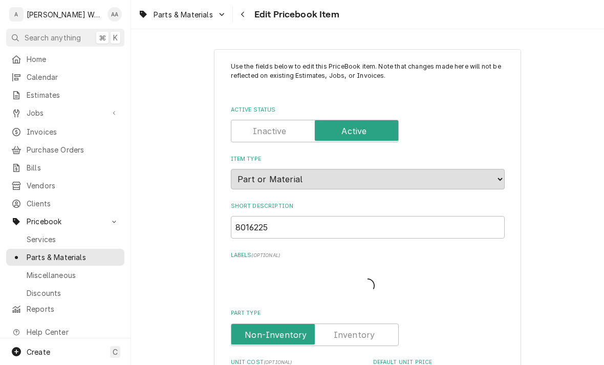
type textarea "x"
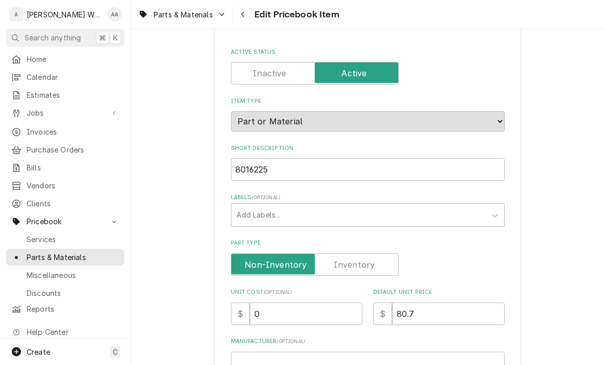
scroll to position [54, 0]
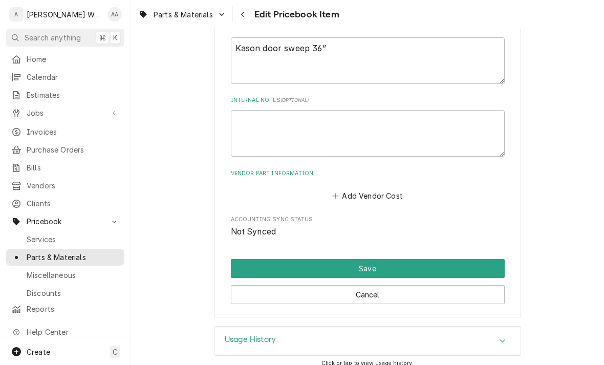
scroll to position [470, 0]
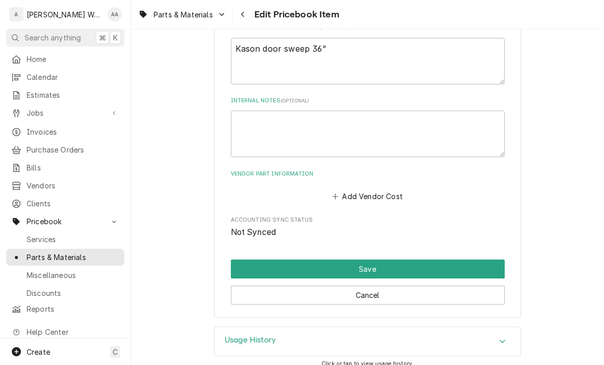
click at [245, 289] on button "Cancel" at bounding box center [368, 295] width 274 height 19
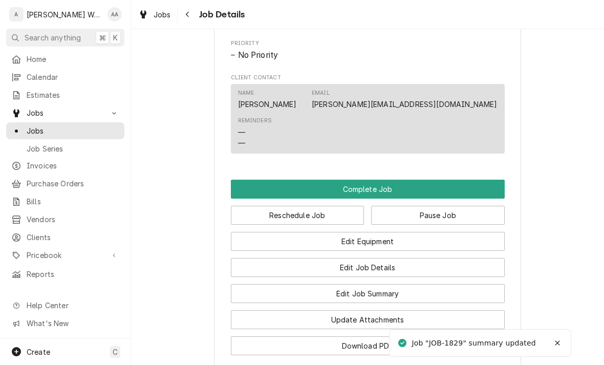
scroll to position [699, 0]
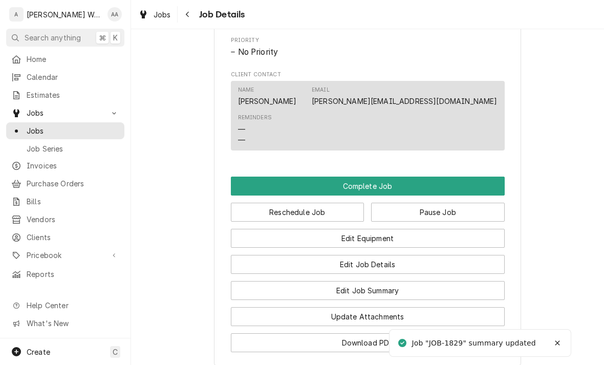
click at [249, 181] on button "Complete Job" at bounding box center [368, 186] width 274 height 19
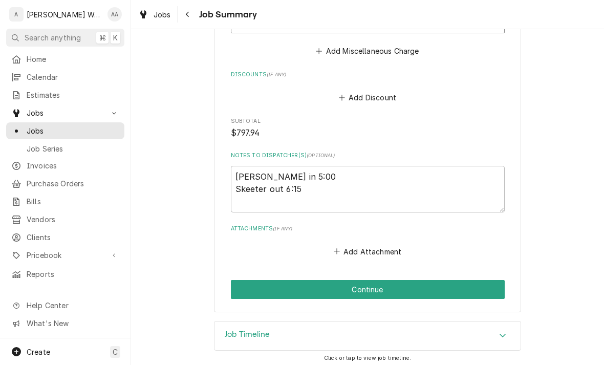
scroll to position [1060, 0]
click at [500, 284] on button "Continue" at bounding box center [368, 289] width 274 height 19
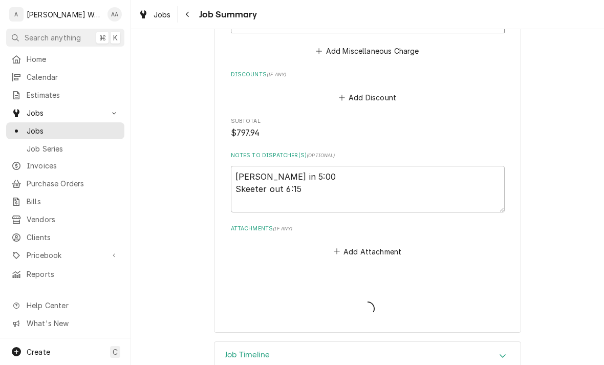
type textarea "x"
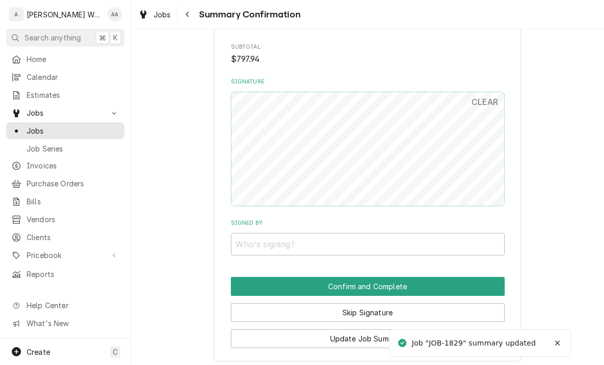
scroll to position [925, 0]
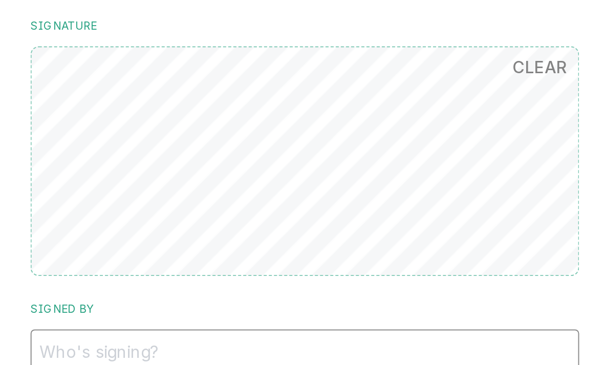
click at [265, 218] on input "Signed By" at bounding box center [368, 229] width 274 height 23
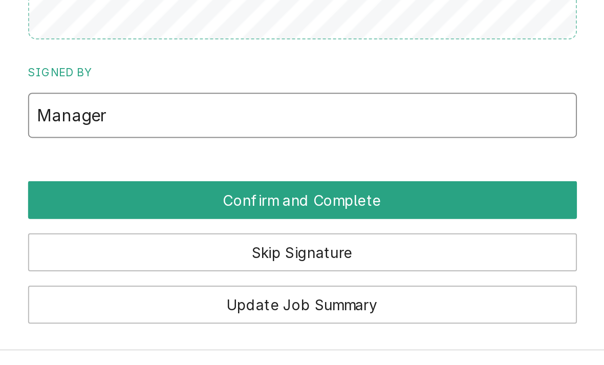
type input "Manager"
click at [231, 262] on button "Confirm and Complete" at bounding box center [368, 271] width 274 height 19
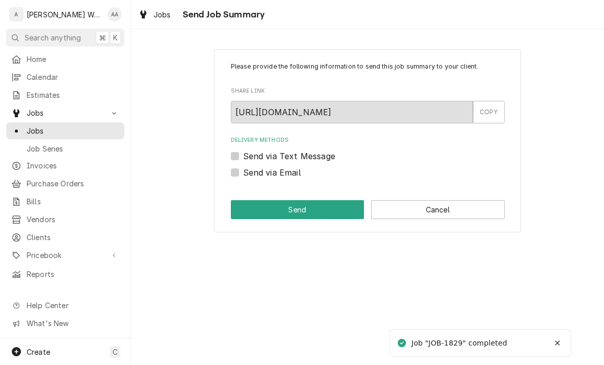
click at [473, 215] on button "Cancel" at bounding box center [438, 209] width 134 height 19
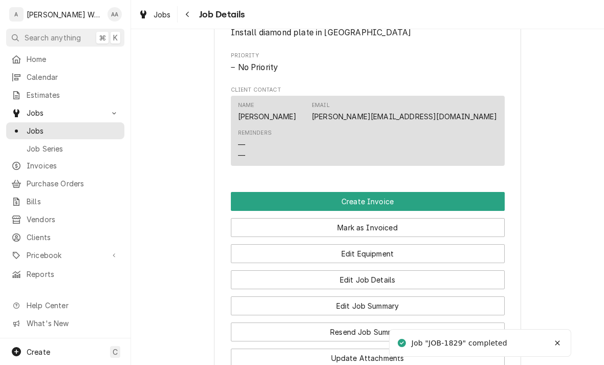
scroll to position [578, 0]
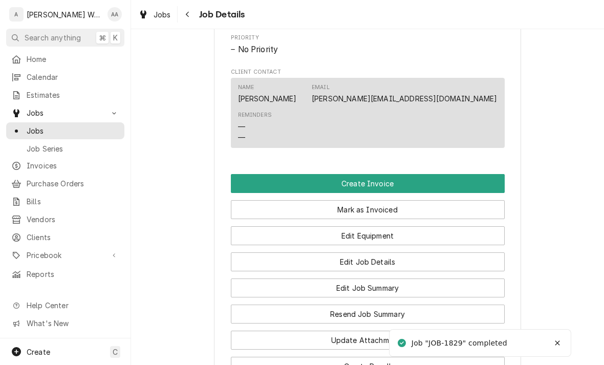
click at [244, 200] on button "Mark as Invoiced" at bounding box center [368, 209] width 274 height 19
click at [246, 174] on button "Create Invoice" at bounding box center [368, 183] width 274 height 19
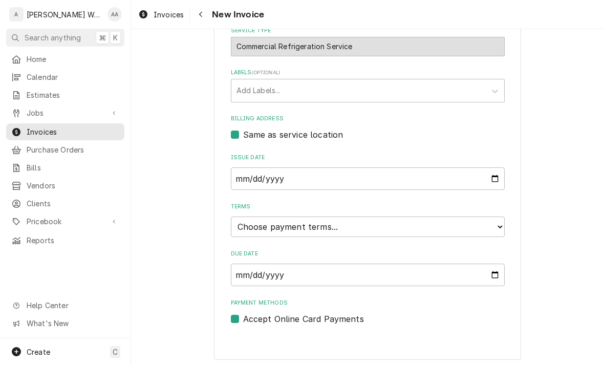
scroll to position [348, 0]
click at [253, 228] on select "Choose payment terms... Same Day Net 7 Net 14 Net 21 Net 30 Net 45 Net 60 Net 90" at bounding box center [368, 227] width 274 height 20
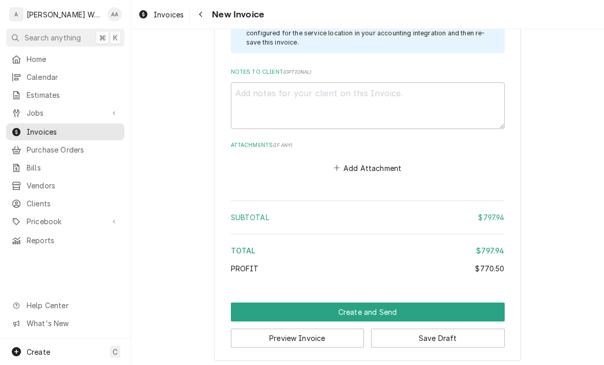
click at [245, 307] on button "Create and Send" at bounding box center [368, 312] width 274 height 19
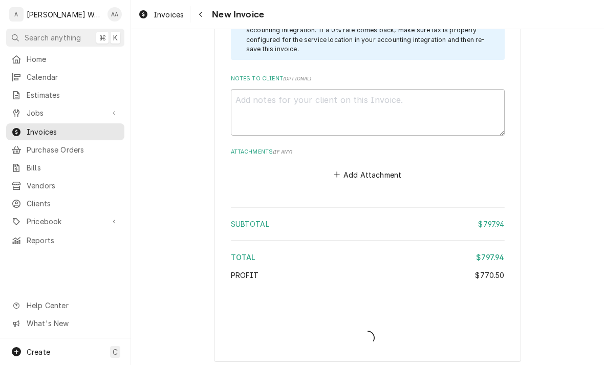
type textarea "x"
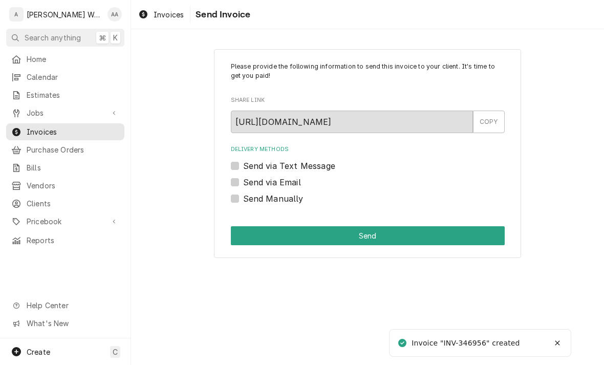
click at [243, 185] on label "Send via Email" at bounding box center [272, 182] width 58 height 12
click at [243, 185] on input "Send via Email" at bounding box center [380, 187] width 274 height 23
checkbox input "true"
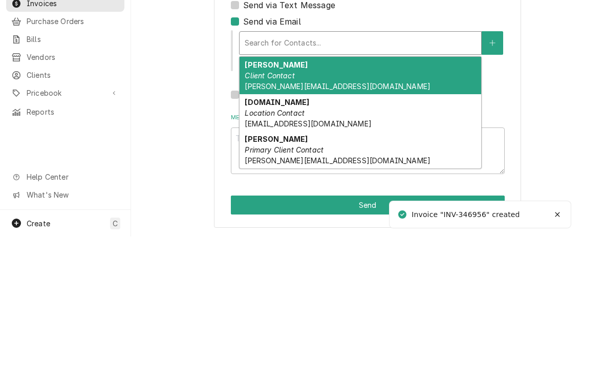
scroll to position [32, 0]
click at [265, 238] on em "Location Contact" at bounding box center [275, 242] width 60 height 9
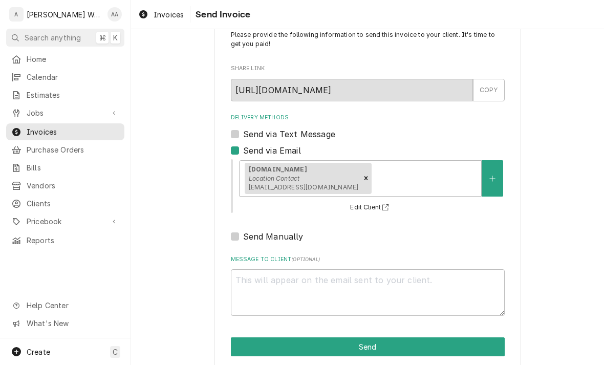
click at [246, 339] on button "Send" at bounding box center [368, 346] width 274 height 19
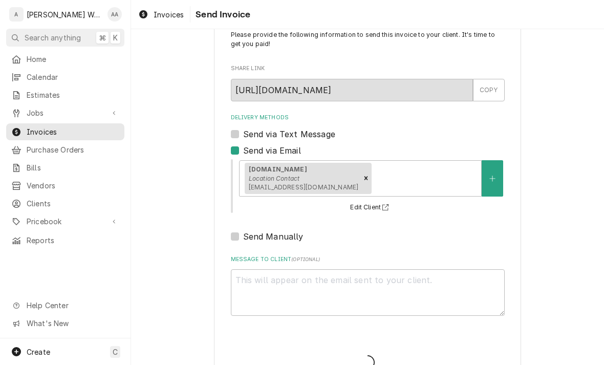
type textarea "x"
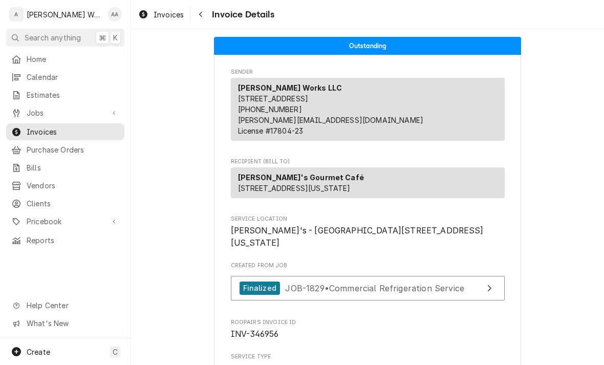
click at [30, 111] on span "Jobs" at bounding box center [65, 113] width 77 height 11
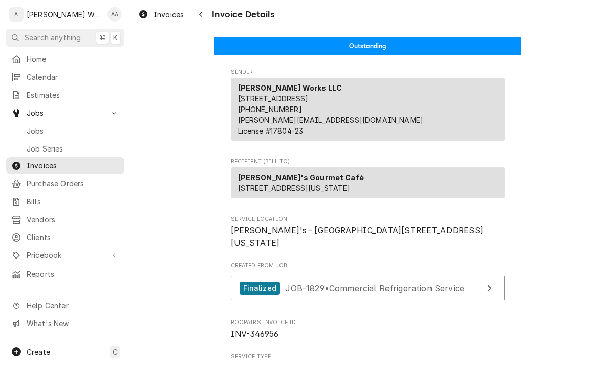
click at [34, 127] on span "Jobs" at bounding box center [73, 130] width 93 height 11
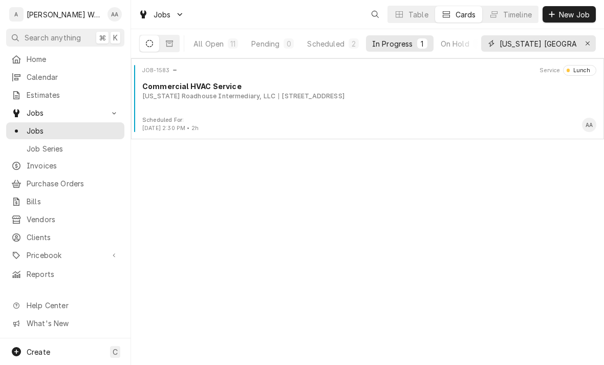
click at [593, 38] on button "Erase input" at bounding box center [588, 43] width 16 height 16
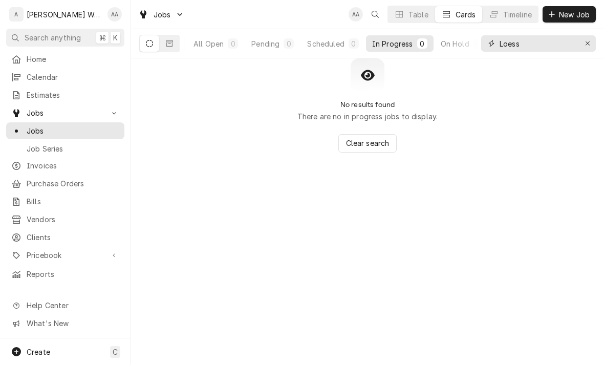
type input "Loess"
click at [59, 349] on div "Create C" at bounding box center [65, 351] width 131 height 27
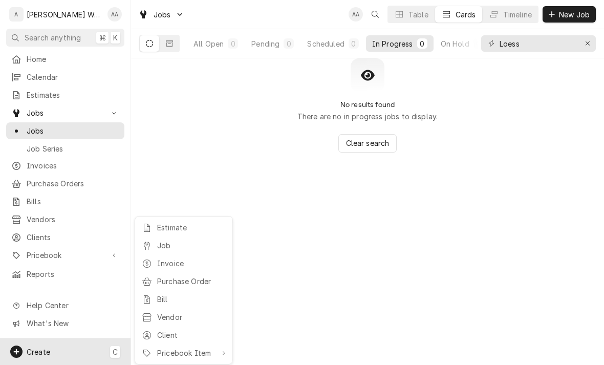
click at [158, 246] on div "Job" at bounding box center [191, 245] width 69 height 11
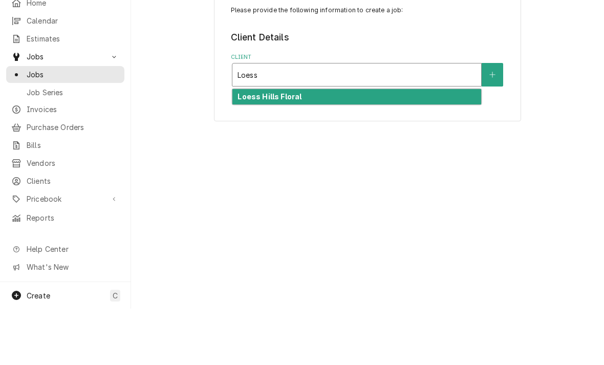
click at [241, 148] on strong "Loess Hills Floral" at bounding box center [270, 152] width 64 height 9
type input "Loess"
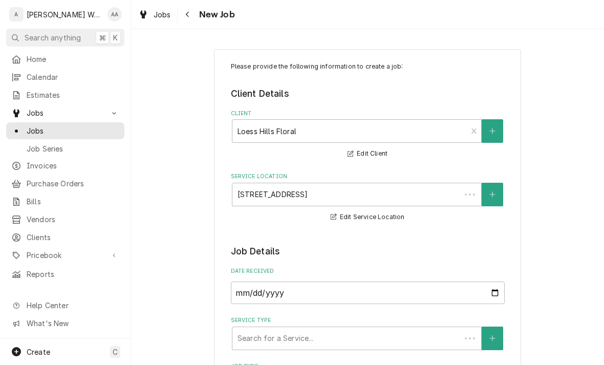
type textarea "x"
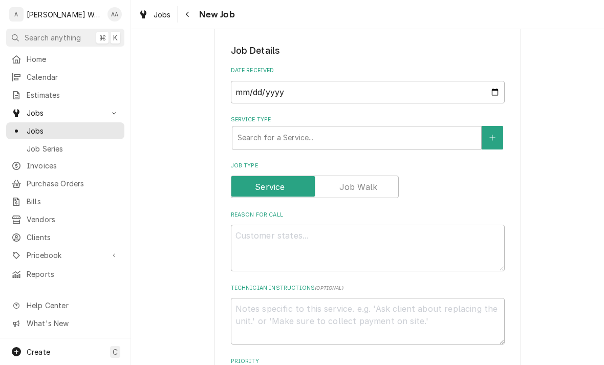
scroll to position [201, 0]
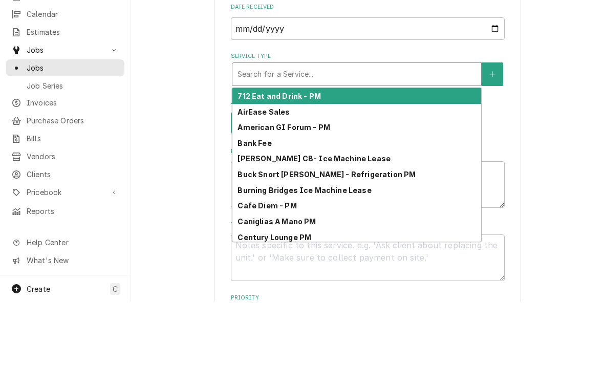
type input "c"
type textarea "x"
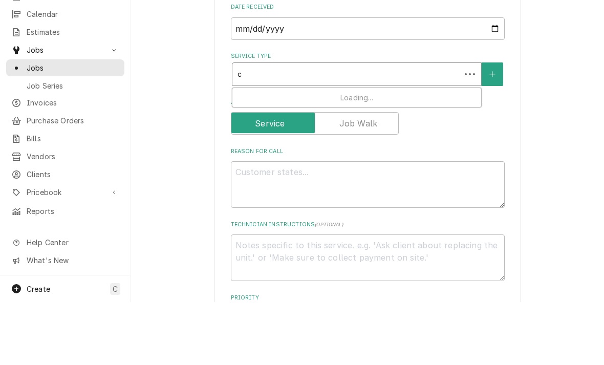
type input "co"
type textarea "x"
type input "com"
type textarea "x"
type input "comm"
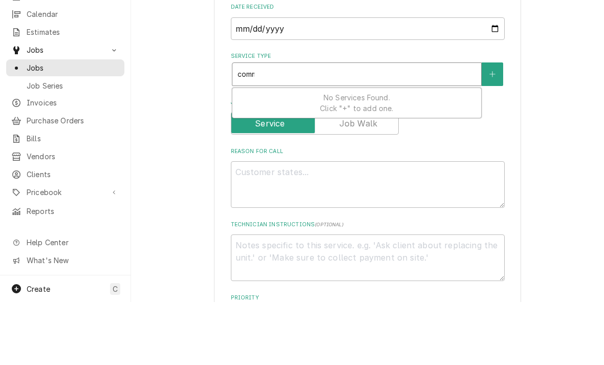
type textarea "x"
type input "comme"
type textarea "x"
type input "commer"
type textarea "x"
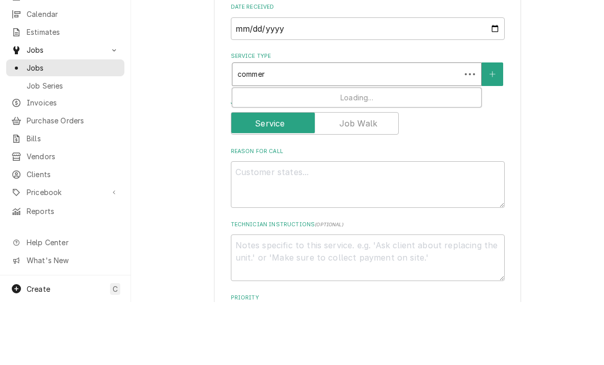
type input "commerc"
type textarea "x"
type input "commerci"
type textarea "x"
type input "commercia"
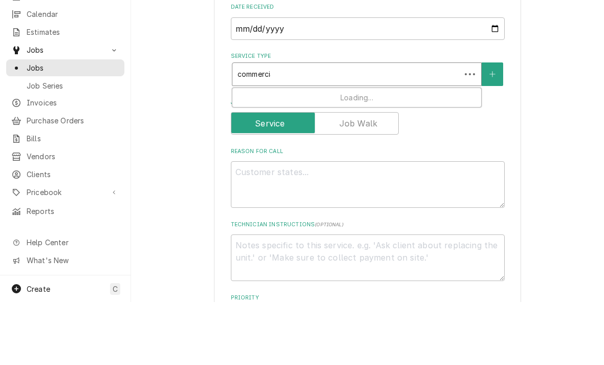
type textarea "x"
type input "commercial"
type textarea "x"
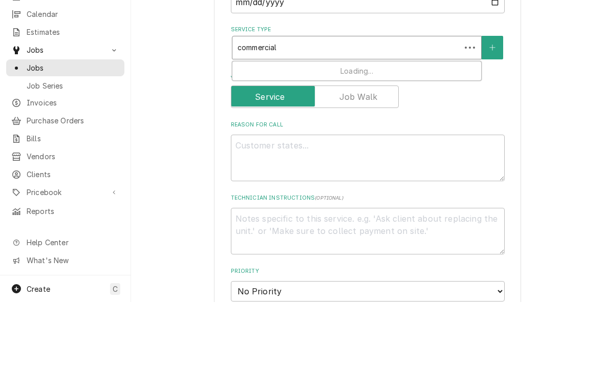
scroll to position [235, 0]
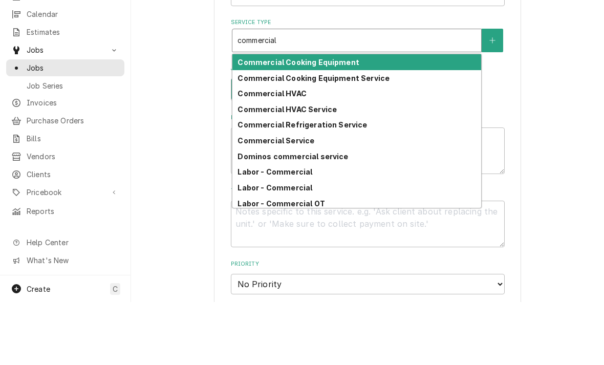
click at [252, 183] on strong "Commercial Refrigeration Service" at bounding box center [303, 187] width 130 height 9
type input "commercial"
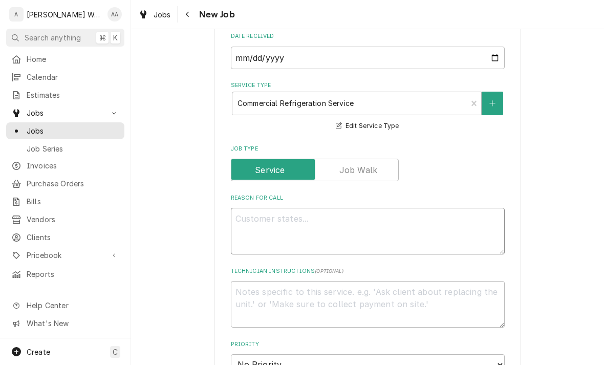
click at [250, 235] on textarea "Reason For Call" at bounding box center [368, 231] width 274 height 47
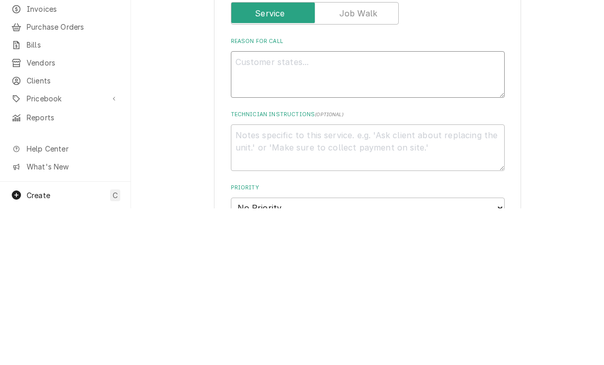
type textarea "x"
type textarea "W"
type textarea "x"
type textarea "WIC"
type textarea "x"
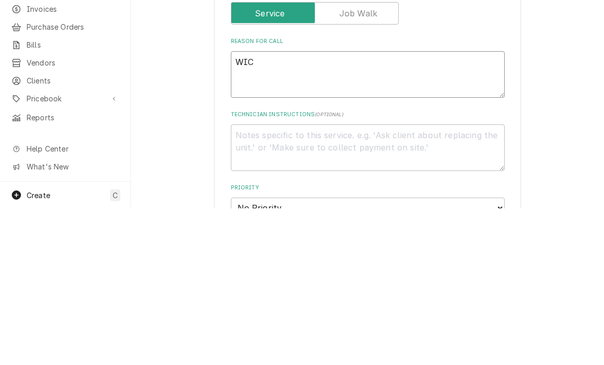
type textarea "WIC"
type textarea "x"
type textarea "WIC i"
type textarea "x"
type textarea "WIC is"
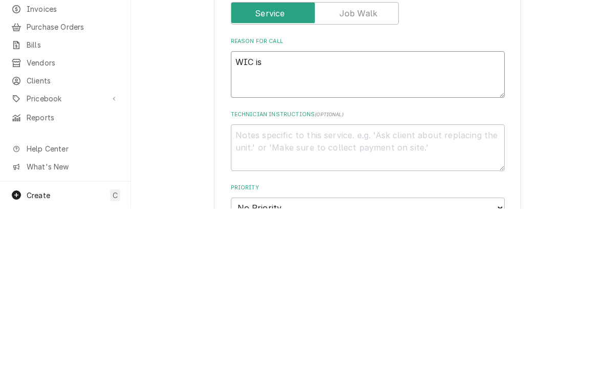
type textarea "x"
type textarea "WIC is"
type textarea "x"
type textarea "WIC is i"
type textarea "x"
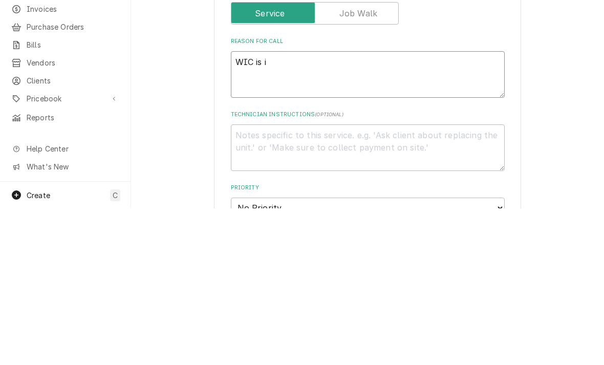
type textarea "WIC is ic"
type textarea "x"
type textarea "WIC is ici"
type textarea "x"
type textarea "WIC is icin"
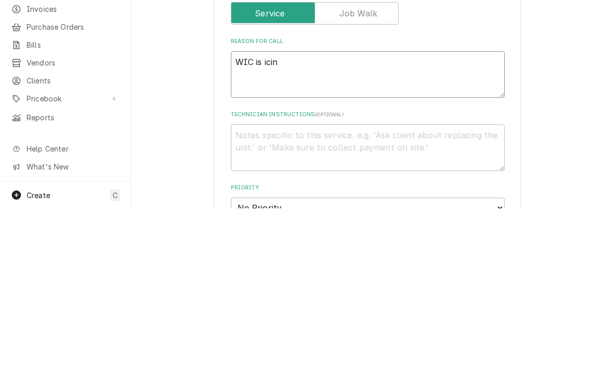
type textarea "x"
type textarea "WIC is icing"
type textarea "x"
type textarea "WIC is icing"
type textarea "x"
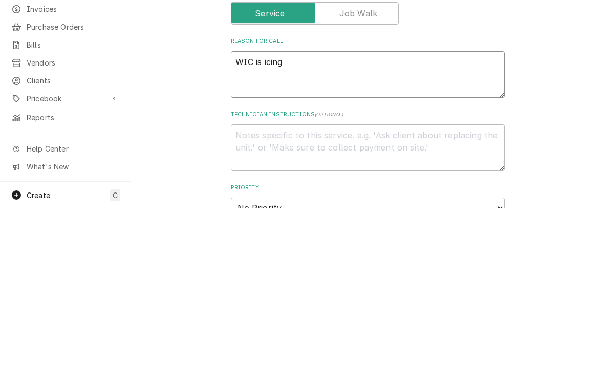
type textarea "WIC is icing o"
type textarea "x"
type textarea "WIC is icing ov"
type textarea "x"
type textarea "WIC is icing ove"
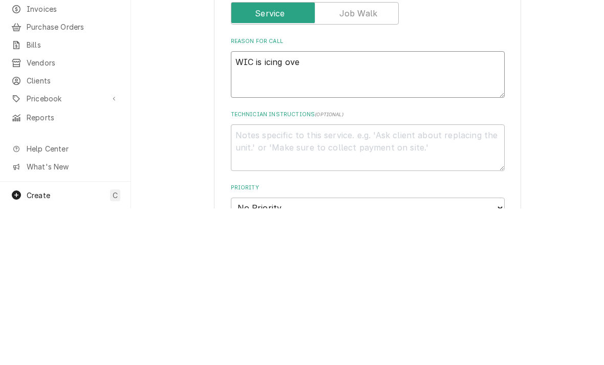
type textarea "x"
type textarea "WIC is icing over"
type textarea "x"
type textarea "WIC is icing over"
type textarea "x"
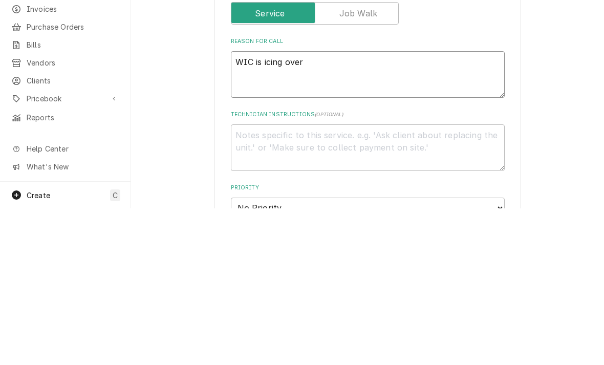
type textarea "WIC is icing over e"
type textarea "x"
type textarea "WIC is icing over ev"
type textarea "x"
type textarea "WIC is icing over eva"
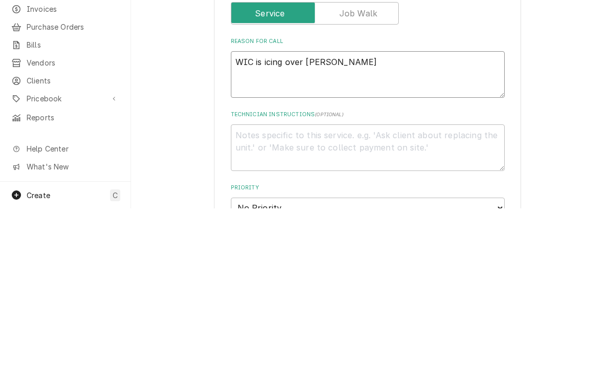
type textarea "x"
type textarea "WIC is icing over evap"
type textarea "x"
type textarea "WIC is icing over evapo"
type textarea "x"
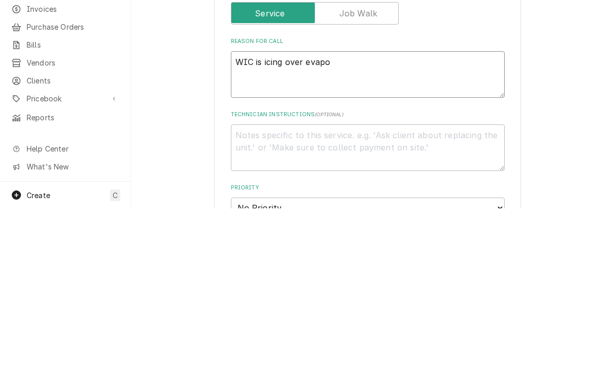
type textarea "WIC is icing over evapor"
type textarea "x"
type textarea "WIC is icing over evapora"
type textarea "x"
type textarea "WIC is icing over evaporat"
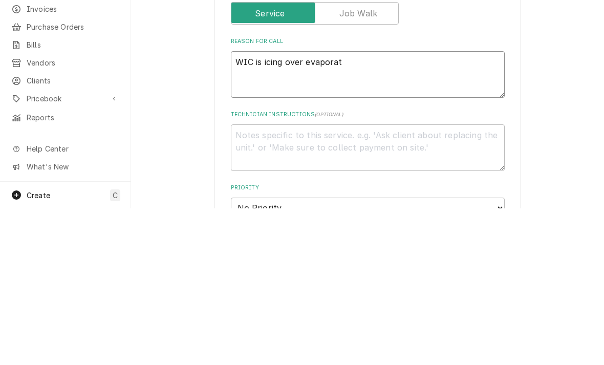
type textarea "x"
type textarea "WIC is icing over evaporato"
type textarea "x"
type textarea "WIC is icing over evaporator"
type textarea "x"
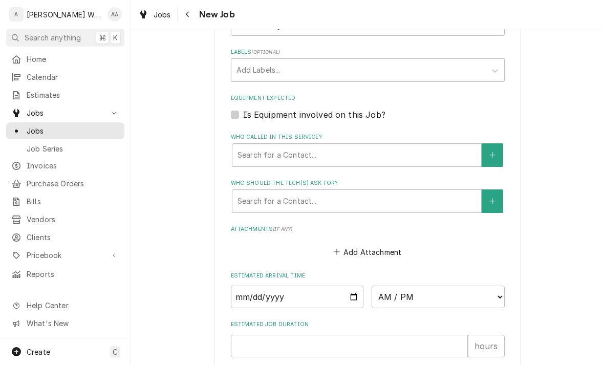
scroll to position [625, 0]
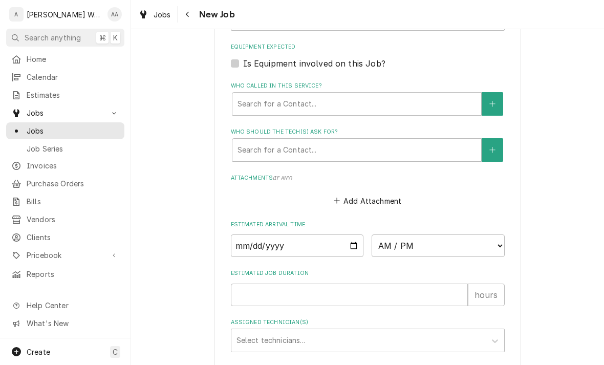
type textarea "WIC is icing over evaporator"
click at [249, 239] on input "Date" at bounding box center [297, 245] width 133 height 23
type input "2025-09-22"
type textarea "x"
type input "2025-09-23"
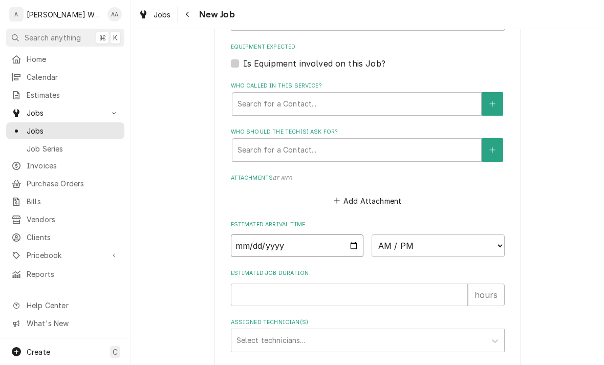
type textarea "x"
click at [418, 242] on select "AM / PM 6:00 AM 6:15 AM 6:30 AM 6:45 AM 7:00 AM 7:15 AM 7:30 AM 7:45 AM 8:00 AM…" at bounding box center [438, 245] width 133 height 23
select select "09:00:00"
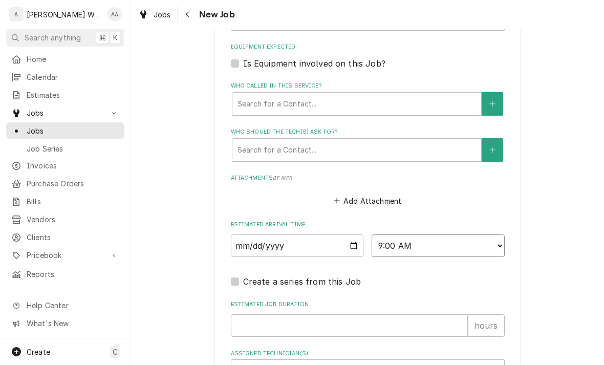
type textarea "x"
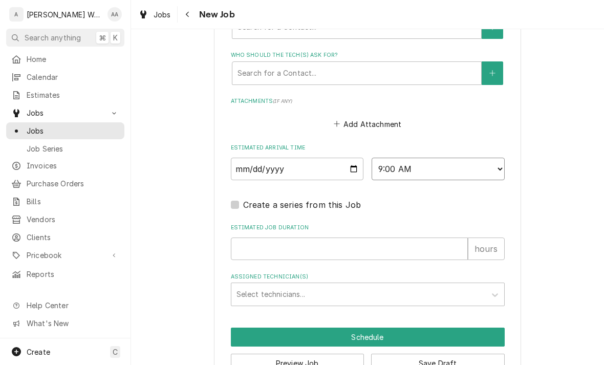
scroll to position [724, 0]
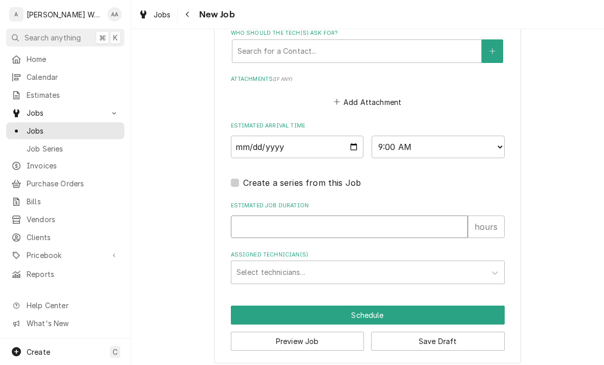
click at [252, 219] on input "Estimated Job Duration" at bounding box center [349, 227] width 237 height 23
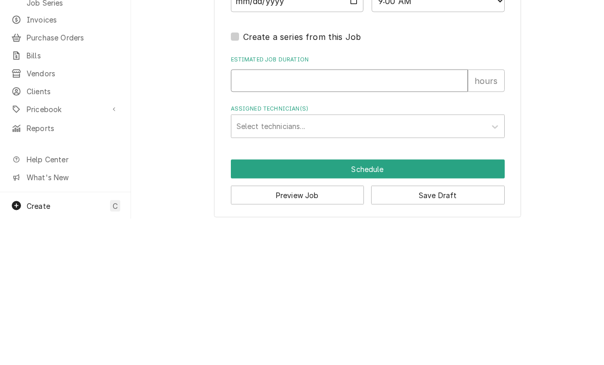
type input "2"
type textarea "x"
type input "2"
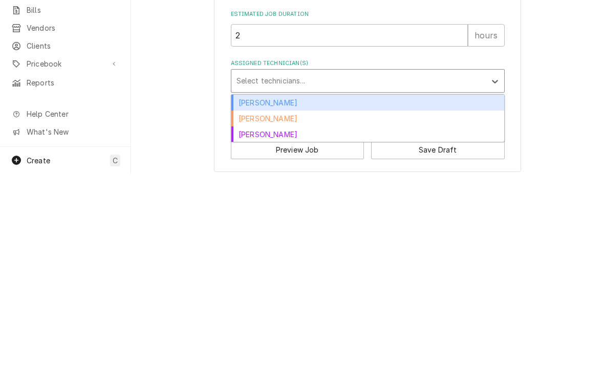
click at [244, 286] on div "Aaron Anderson" at bounding box center [367, 294] width 273 height 16
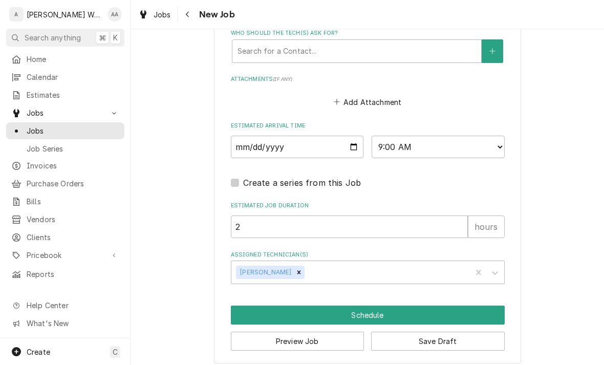
click at [247, 309] on button "Schedule" at bounding box center [368, 315] width 274 height 19
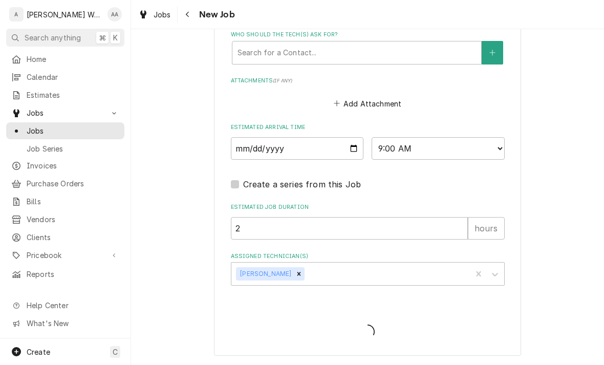
scroll to position [716, 0]
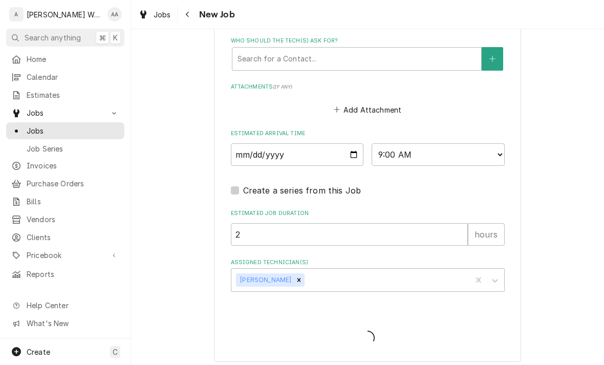
type textarea "x"
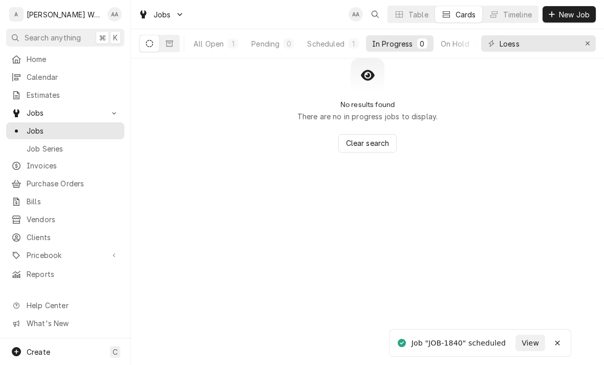
click at [571, 22] on button "New Job" at bounding box center [569, 14] width 53 height 16
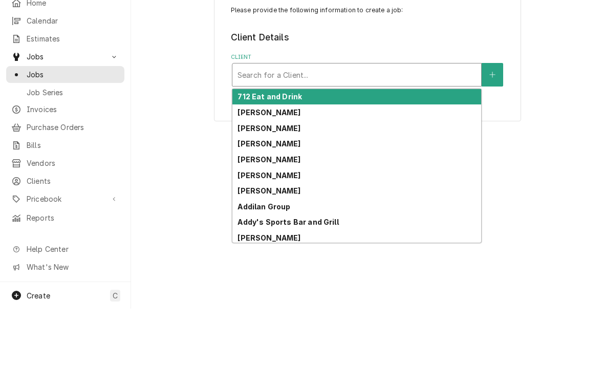
click at [492, 123] on button "Client" at bounding box center [493, 131] width 22 height 24
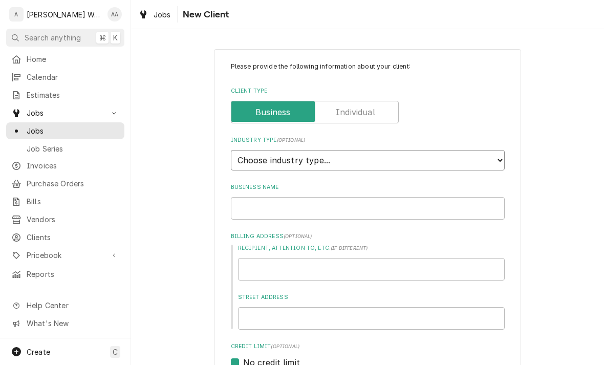
click at [262, 161] on select "Choose industry type... Residential Commercial Industrial Government" at bounding box center [368, 160] width 274 height 20
select select "2"
type textarea "x"
click at [250, 153] on select "Choose industry type... Residential Commercial Industrial Government" at bounding box center [368, 160] width 274 height 20
select select "1"
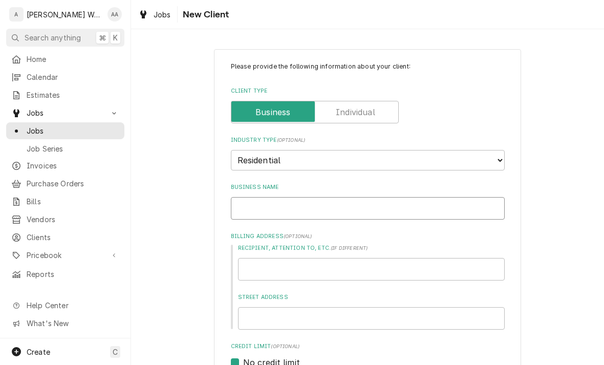
click at [252, 203] on input "Business Name" at bounding box center [368, 208] width 274 height 23
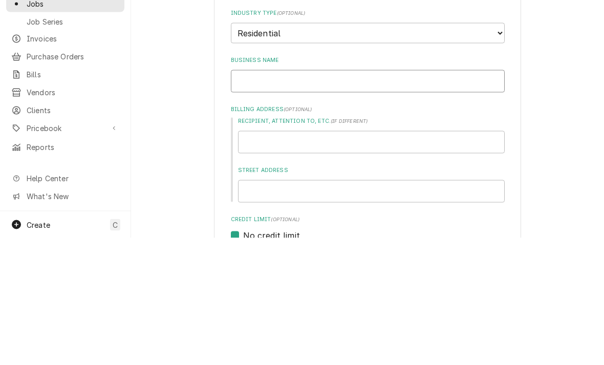
type textarea "x"
type input "De"
type textarea "x"
type input "Dea"
type textarea "x"
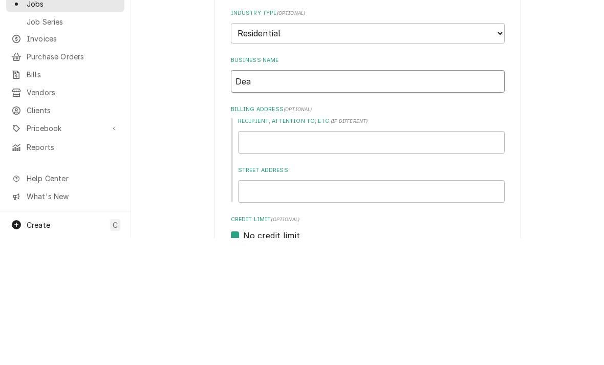
type input "Dean"
type textarea "x"
type input "DeanCo"
type textarea "x"
type input "DeanCo"
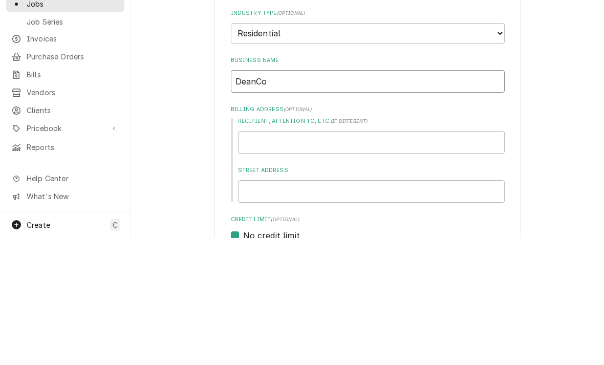
type textarea "x"
type input "DeanCo C"
type textarea "x"
type input "DeanCo Co"
type textarea "x"
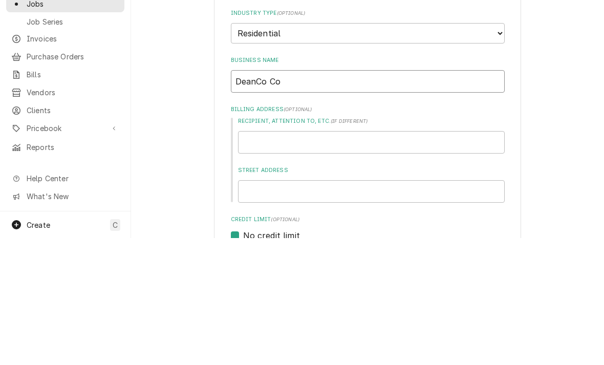
type input "DeanCo Con"
type textarea "x"
type input "DeanCo Cont"
type textarea "x"
type input "DeanCo Contr"
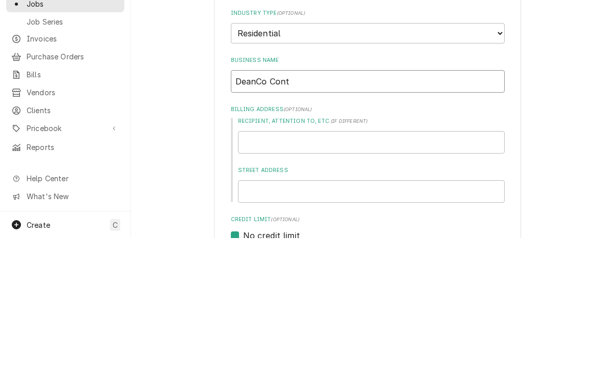
type textarea "x"
type input "DeanCo Contra"
type textarea "x"
type input "DeanCo Contrac"
type textarea "x"
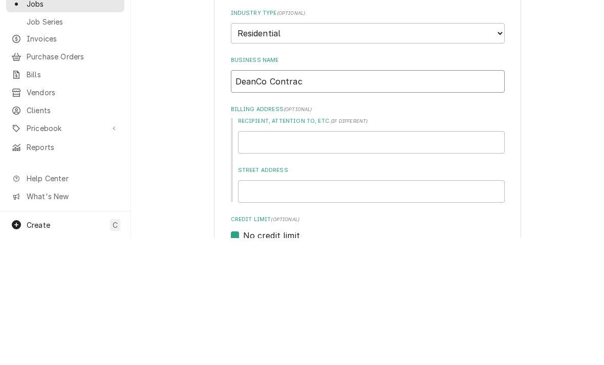
type input "DeanCo Contract"
type textarea "x"
type input "DeanCo Contracti"
type textarea "x"
type input "DeanCo Contractin"
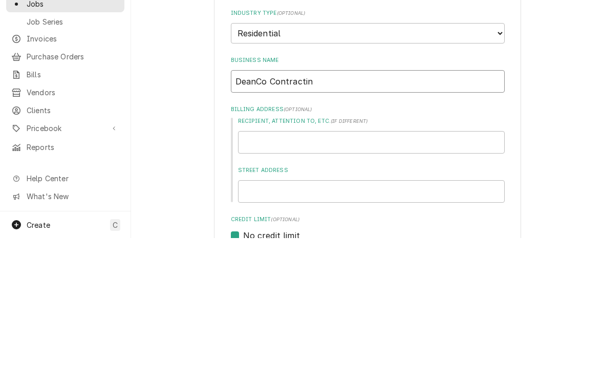
type textarea "x"
type input "DeanCo Contracting"
type textarea "x"
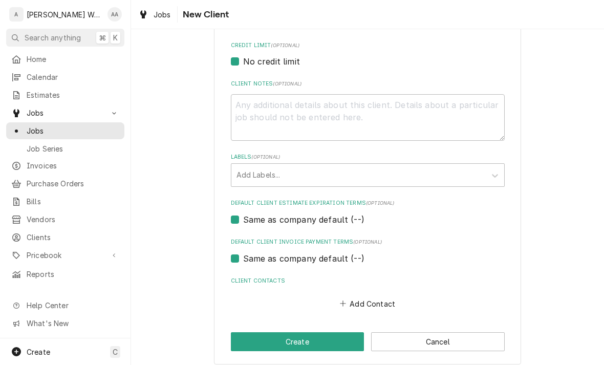
scroll to position [300, 0]
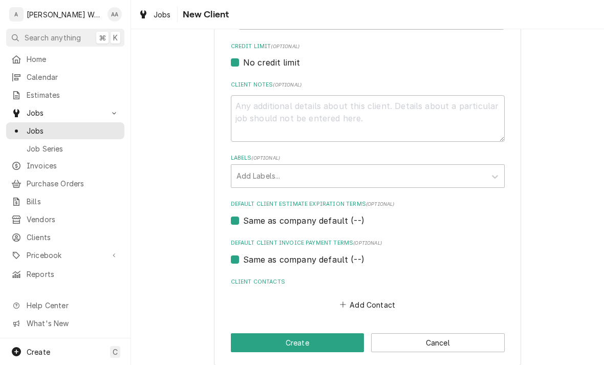
type input "DeanCo Contracting"
click at [355, 297] on button "Add Contact" at bounding box center [367, 304] width 59 height 14
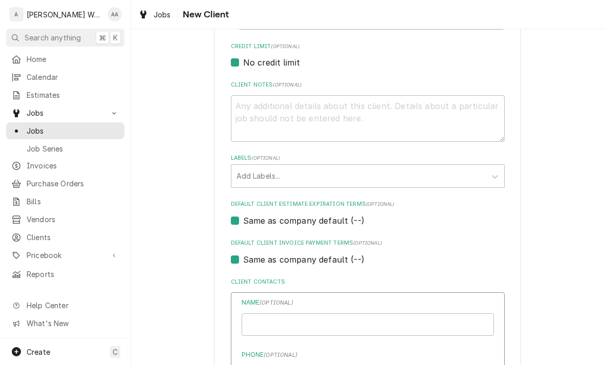
type textarea "x"
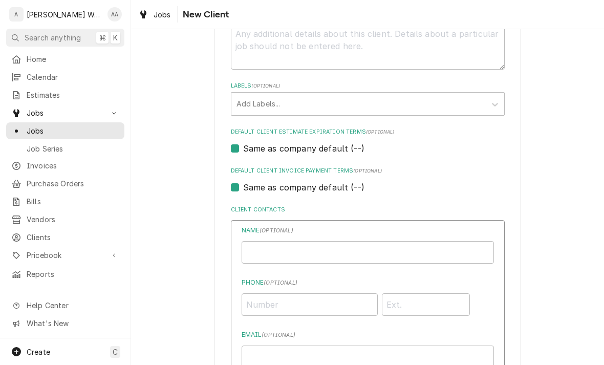
scroll to position [429, 0]
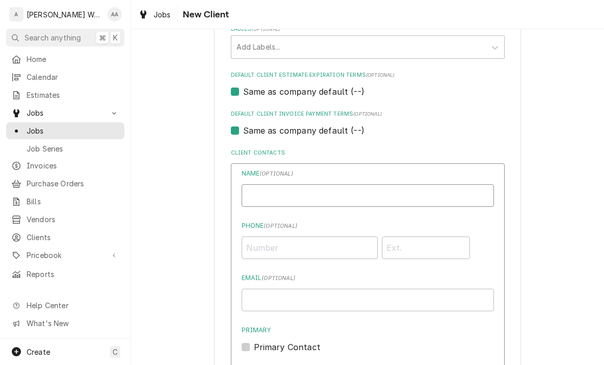
click at [271, 184] on input "Business Name" at bounding box center [368, 195] width 252 height 23
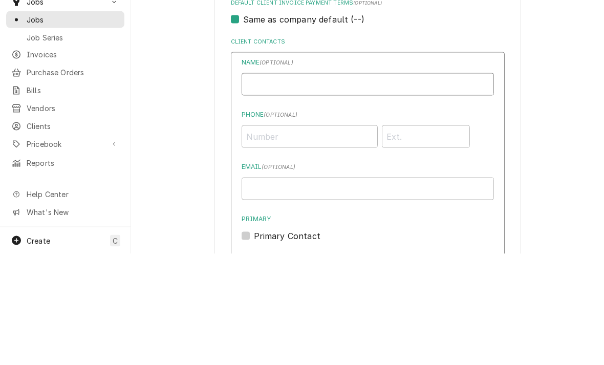
type input "C"
type input "Brice Altman"
click at [301, 237] on input "Phone ( optional )" at bounding box center [310, 248] width 136 height 23
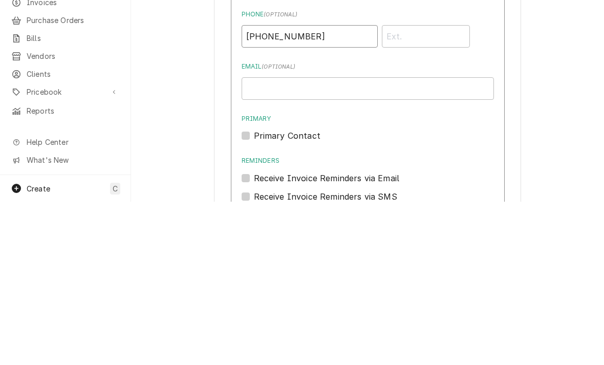
scroll to position [476, 0]
type input "(402) 332-1116"
click at [269, 294] on label "Primary Contact" at bounding box center [287, 300] width 67 height 12
click at [269, 294] on input "Primary" at bounding box center [380, 305] width 252 height 23
checkbox input "true"
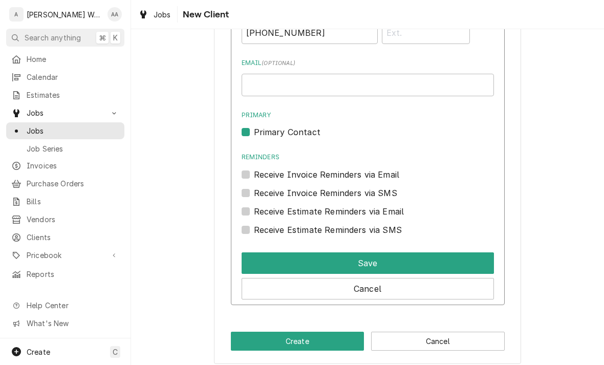
click at [263, 254] on button "Save" at bounding box center [368, 263] width 252 height 22
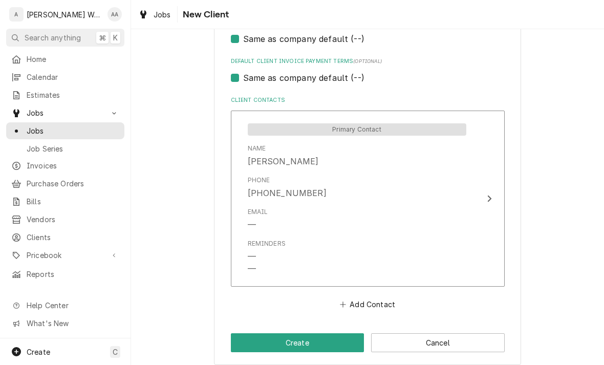
click at [334, 333] on button "Create" at bounding box center [298, 342] width 134 height 19
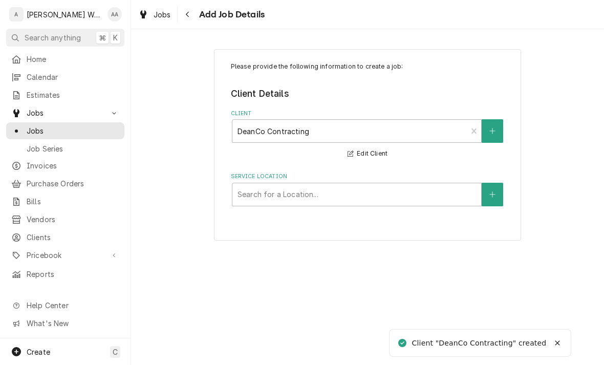
click at [498, 190] on button "Service Location" at bounding box center [493, 195] width 22 height 24
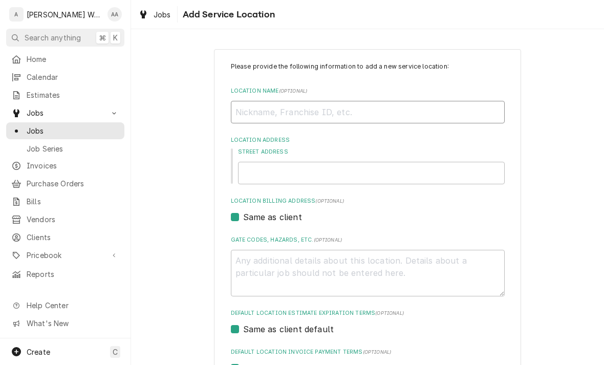
click at [466, 116] on input "Location Name ( optional )" at bounding box center [368, 112] width 274 height 23
type textarea "x"
type input "Mu"
type textarea "x"
type input "Mur"
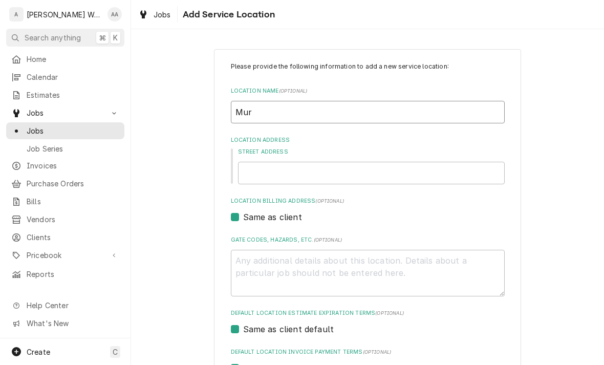
type textarea "x"
type input "Murr"
type textarea "x"
type input "Murra"
type textarea "x"
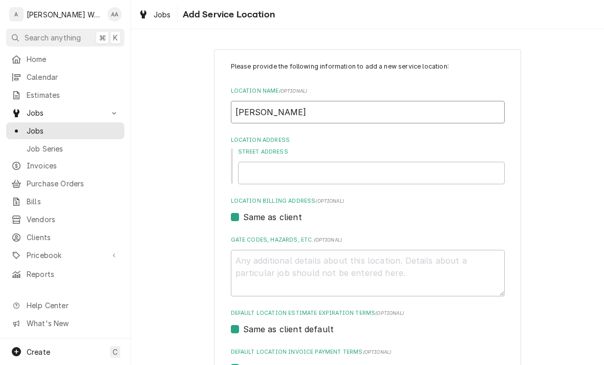
type input "Murray"
type textarea "x"
type input "Murray"
type textarea "x"
type input "Murray H"
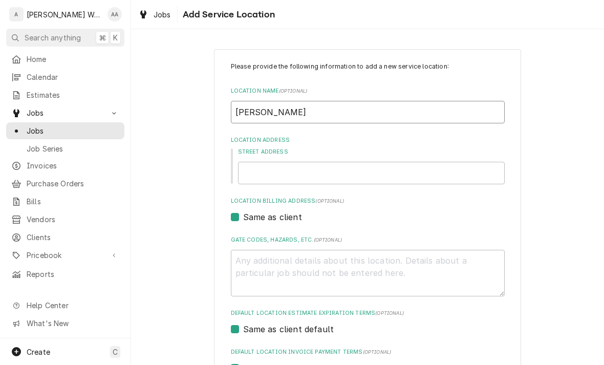
type textarea "x"
type input "Murray Ho"
type textarea "x"
type input "Murray Hou"
type textarea "x"
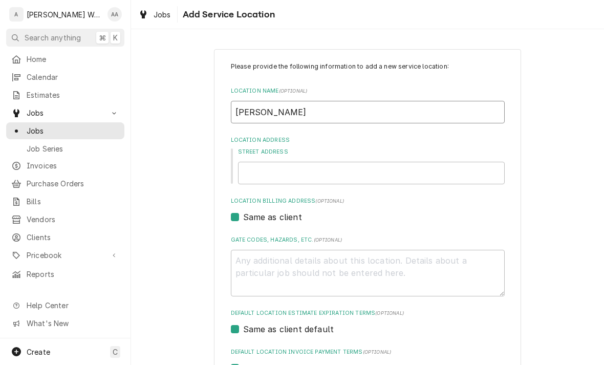
type input "Murray Hous"
type textarea "x"
type input "Murray House"
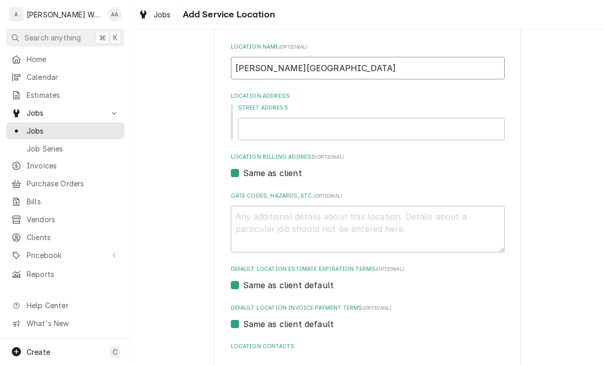
scroll to position [67, 0]
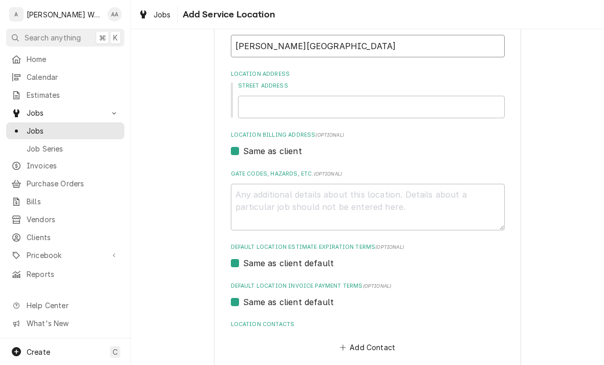
type textarea "x"
type input "Murray House"
click at [255, 101] on input "Street Address" at bounding box center [371, 106] width 267 height 23
type input "8"
type textarea "x"
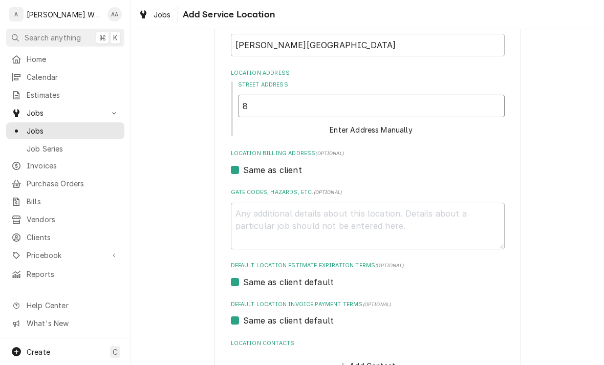
type input "80"
type textarea "x"
type input "800"
type textarea "x"
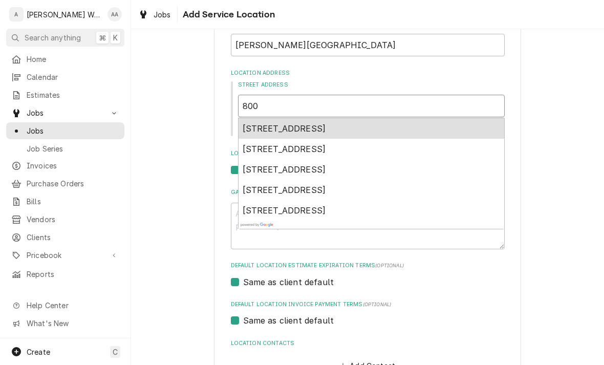
type input "800"
type textarea "x"
type input "800 W"
type textarea "x"
type input "800 W"
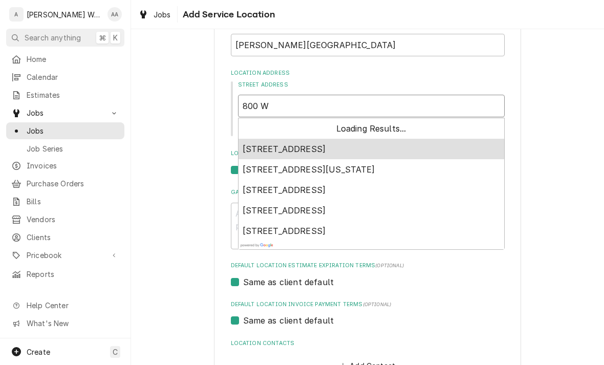
type textarea "x"
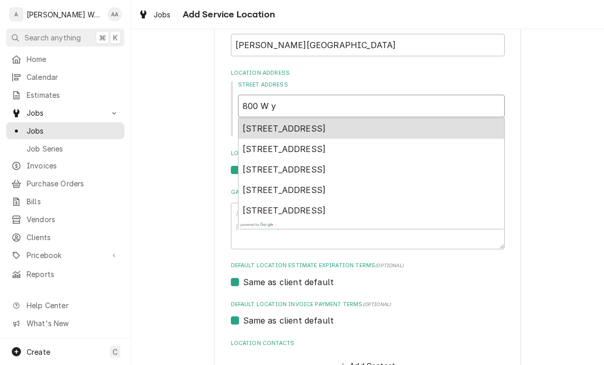
type input "800 W yo"
type textarea "x"
type input "800 W you"
type textarea "x"
type input "800 W youn"
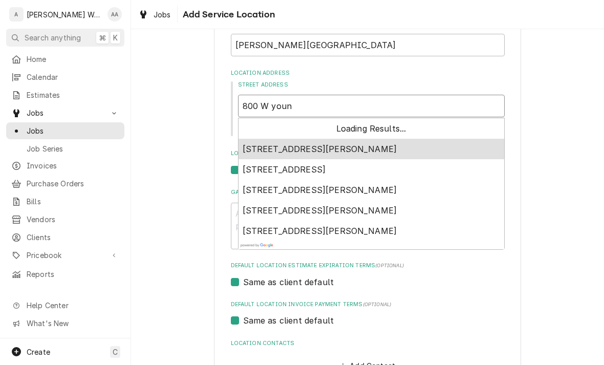
type textarea "x"
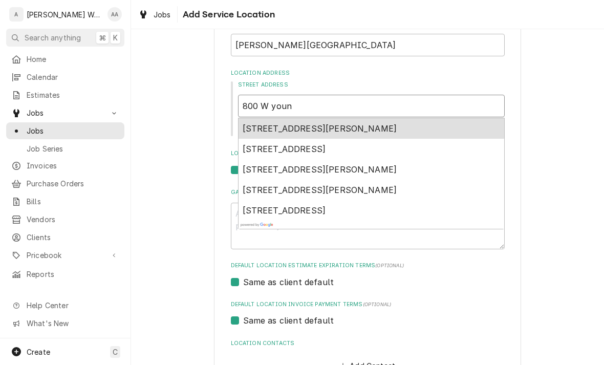
type input "800 W young"
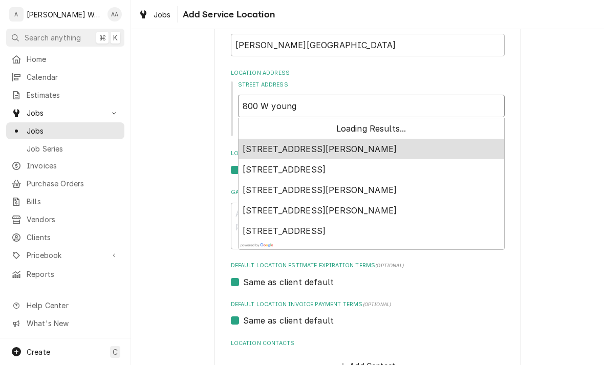
type textarea "x"
type input "800 W young s"
type textarea "x"
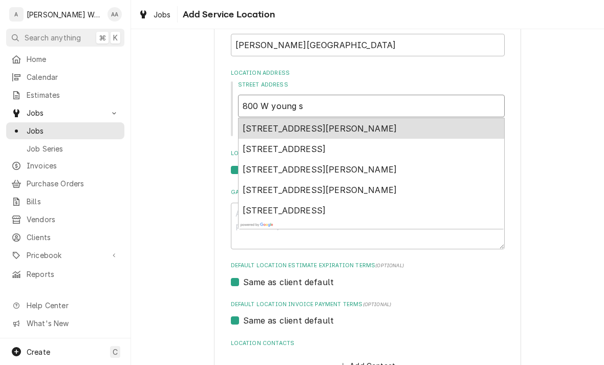
type input "800 W young st"
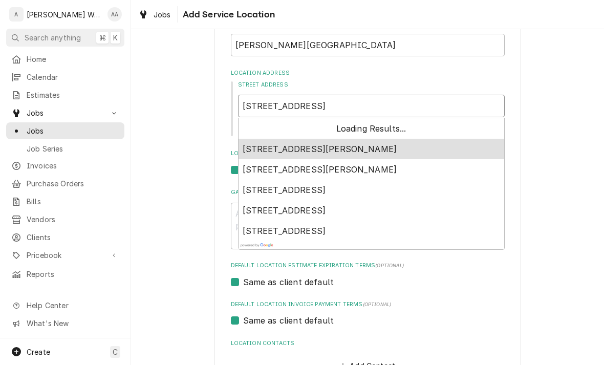
type textarea "x"
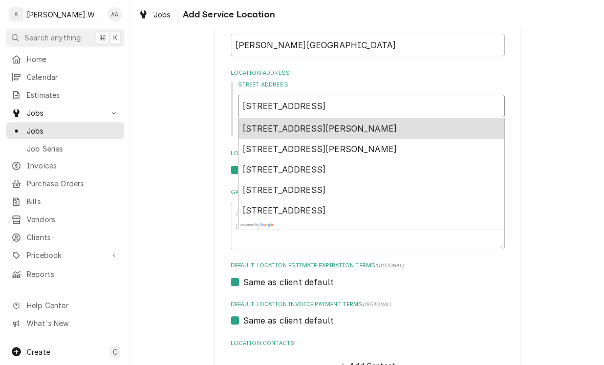
type input "800 W young st"
type textarea "x"
type input "800 W young st m"
type textarea "x"
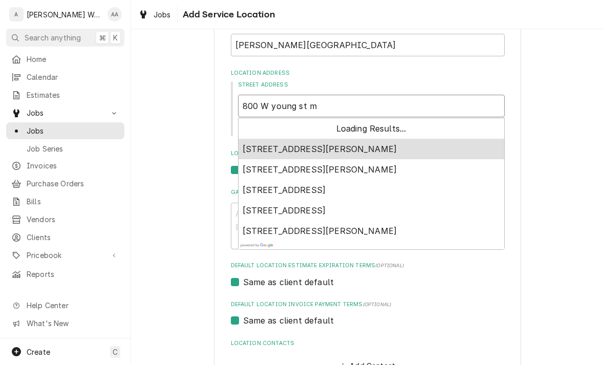
type input "800 W young st mu"
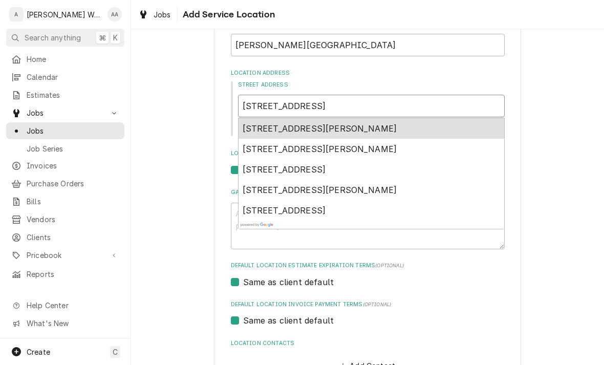
scroll to position [102, 0]
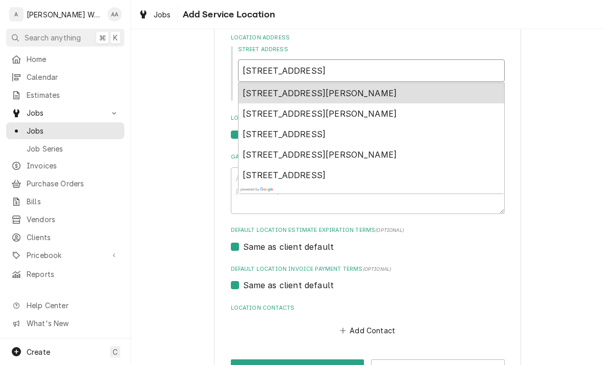
click at [259, 88] on span "800 W Young St, Murray, NE, USA" at bounding box center [320, 93] width 155 height 10
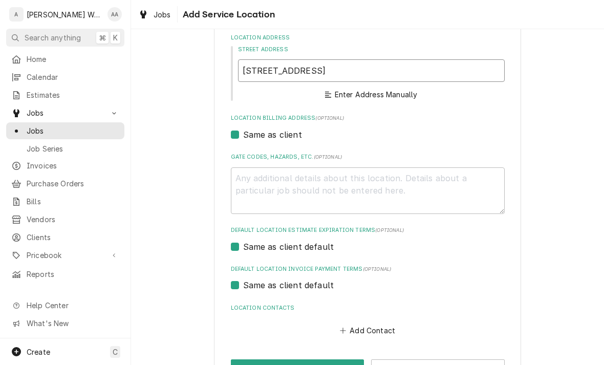
type textarea "x"
type input "800 W Young St"
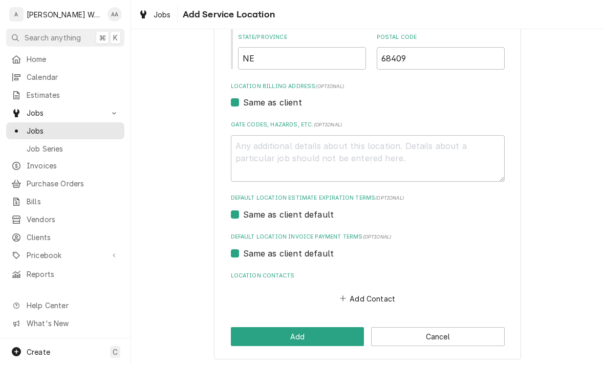
scroll to position [262, 0]
click at [251, 334] on button "Add" at bounding box center [298, 337] width 134 height 19
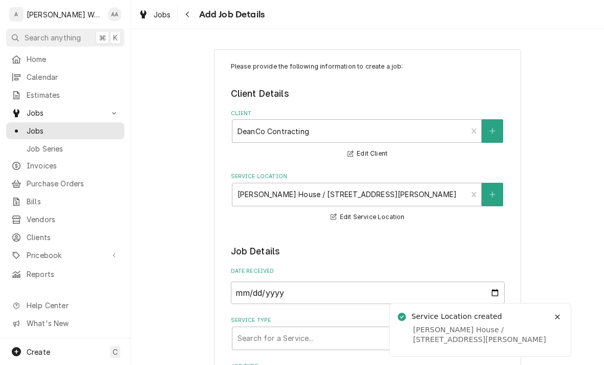
type textarea "x"
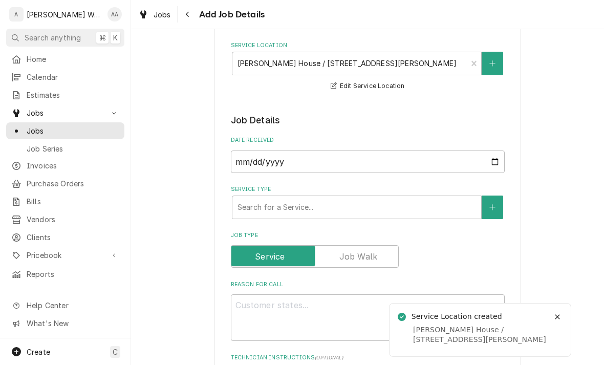
scroll to position [179, 0]
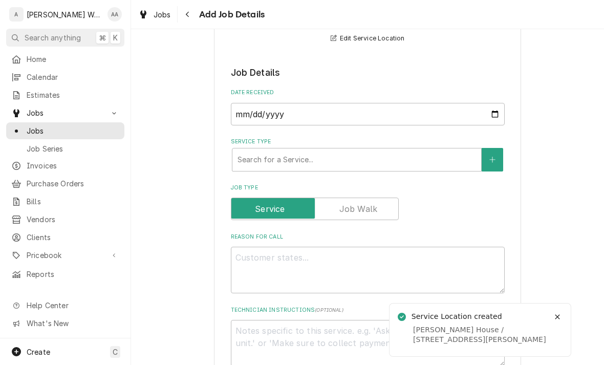
click at [355, 208] on label "Job Type" at bounding box center [315, 209] width 168 height 23
click at [355, 208] on input "Job Type" at bounding box center [315, 209] width 159 height 23
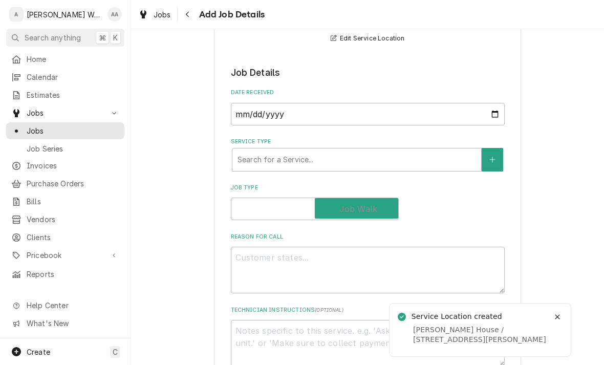
checkbox input "true"
type textarea "x"
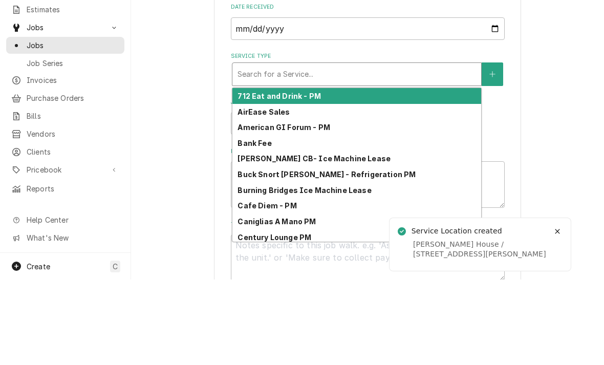
type input "r"
type textarea "x"
type input "re"
type textarea "x"
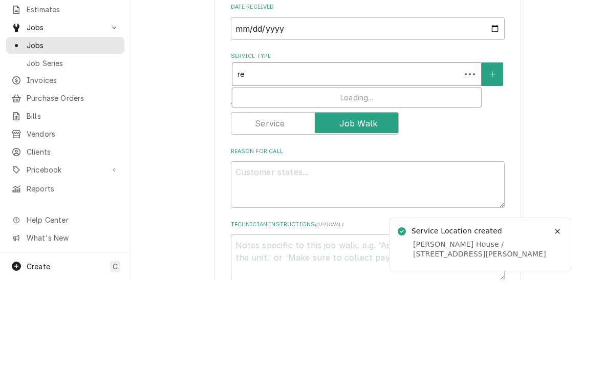
type input "res"
type textarea "x"
type input "resi"
type textarea "x"
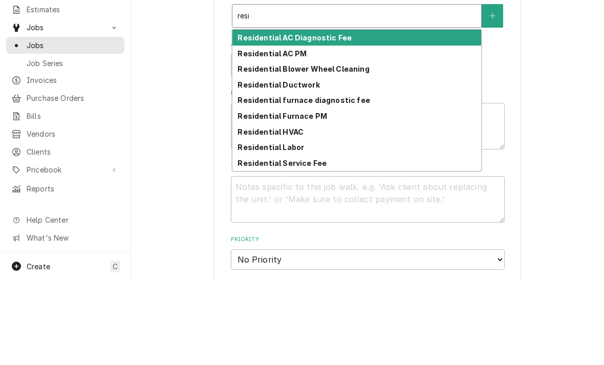
scroll to position [239, 0]
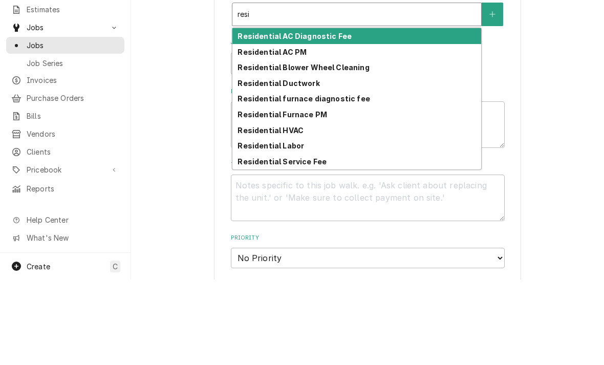
click at [250, 211] on strong "Residential HVAC" at bounding box center [271, 215] width 66 height 9
type input "resi"
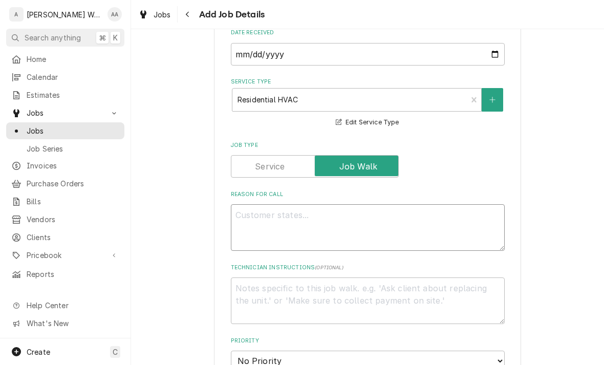
click at [257, 227] on textarea "Reason For Call" at bounding box center [368, 227] width 274 height 47
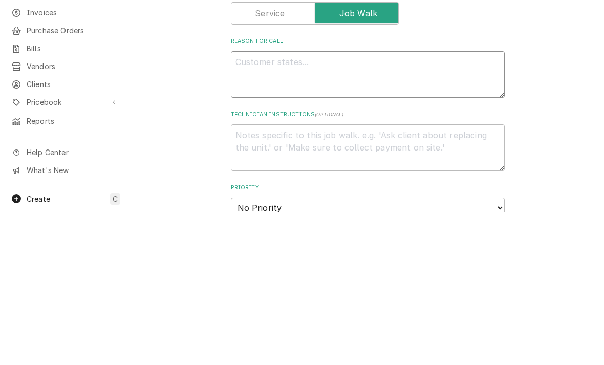
type textarea "x"
type textarea "Ma"
type textarea "x"
type textarea "May"
type textarea "x"
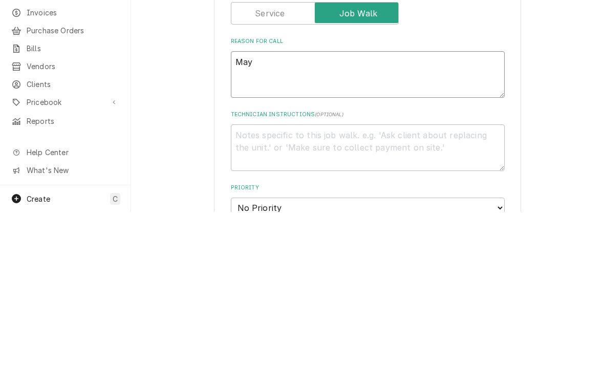
type textarea "Mayb"
type textarea "x"
type textarea "Maybe"
type textarea "x"
type textarea "Maybe a"
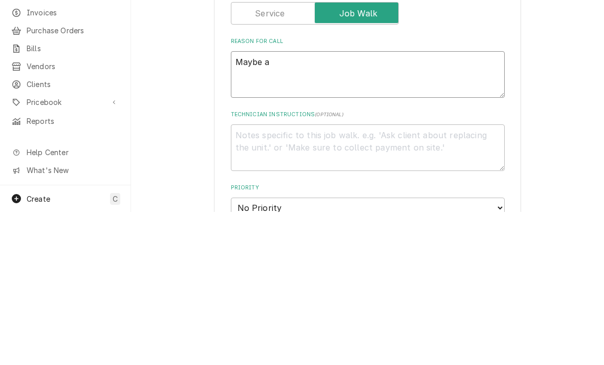
type textarea "x"
type textarea "Maybe ad"
type textarea "x"
type textarea "Maybe add"
type textarea "x"
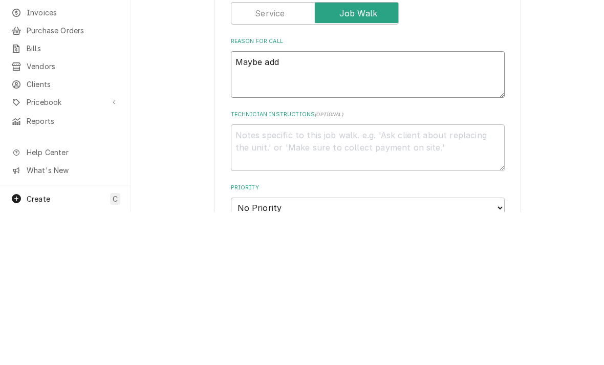
type textarea "Maybe add"
type textarea "x"
type textarea "Maybe add s"
type textarea "x"
type textarea "Maybe add so"
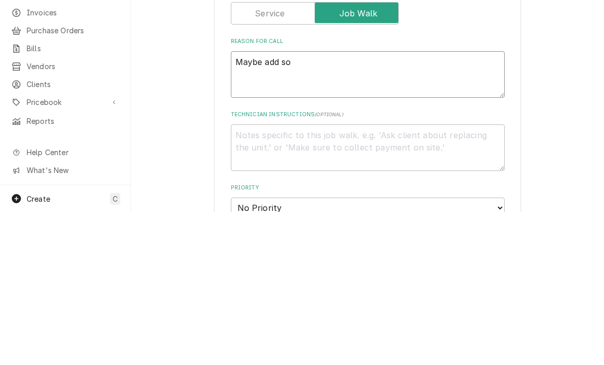
type textarea "x"
type textarea "Maybe add som"
type textarea "x"
type textarea "Maybe add some"
type textarea "x"
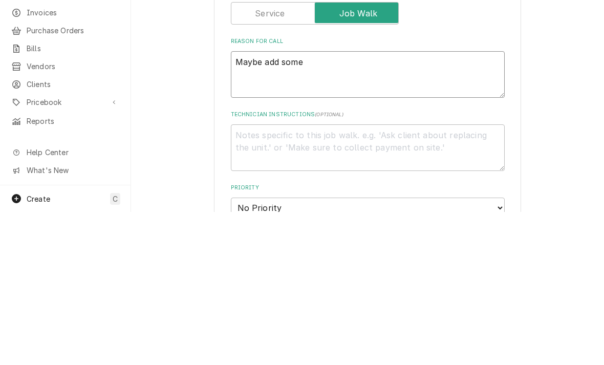
type textarea "Maybe add some r"
type textarea "x"
type textarea "Maybe add some re"
type textarea "x"
type textarea "Maybe add some ret"
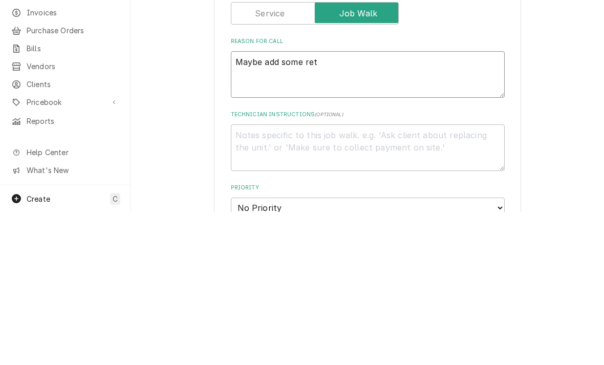
type textarea "x"
type textarea "Maybe add some retu"
type textarea "x"
type textarea "Maybe add some retur"
type textarea "x"
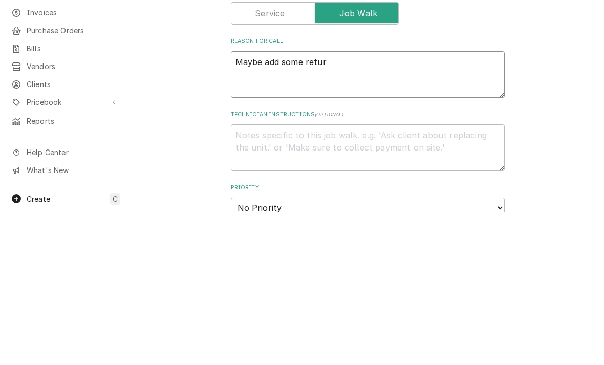
type textarea "Maybe add some return"
type textarea "x"
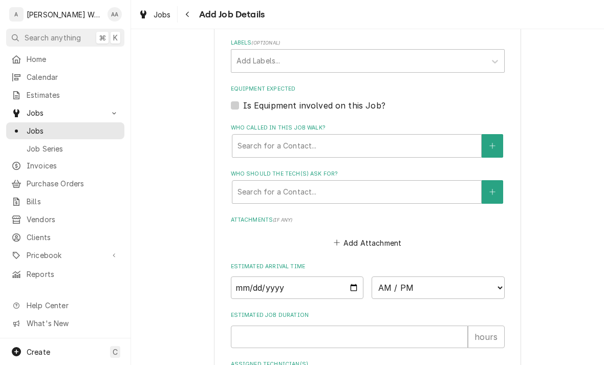
scroll to position [587, 0]
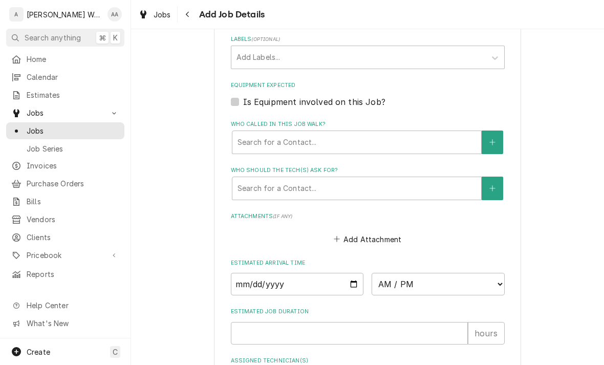
type textarea "Maybe add some return"
click at [244, 275] on input "Date" at bounding box center [297, 284] width 133 height 23
type input "2025-09-22"
type textarea "x"
click at [399, 282] on select "AM / PM 6:00 AM 6:15 AM 6:30 AM 6:45 AM 7:00 AM 7:15 AM 7:30 AM 7:45 AM 8:00 AM…" at bounding box center [438, 284] width 133 height 23
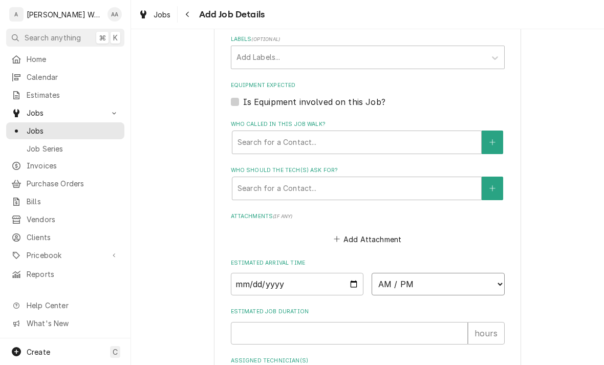
select select "08:00:00"
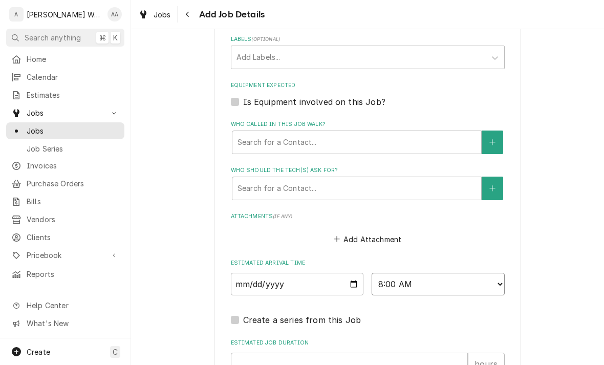
type textarea "x"
click at [271, 275] on input "2025-09-22" at bounding box center [297, 284] width 133 height 23
type input "2025-09-23"
type textarea "x"
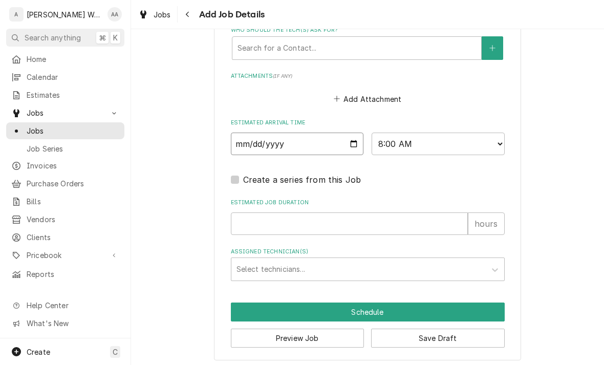
scroll to position [726, 0]
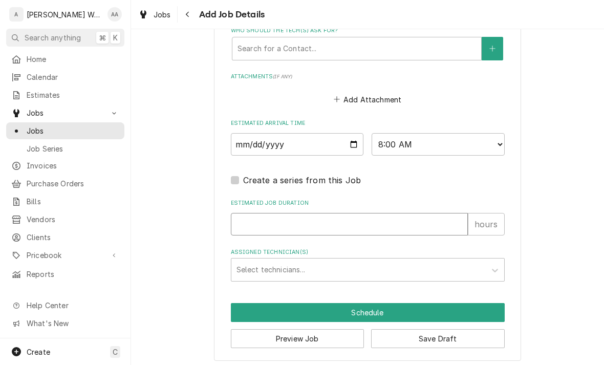
click at [261, 222] on input "Estimated Job Duration" at bounding box center [349, 224] width 237 height 23
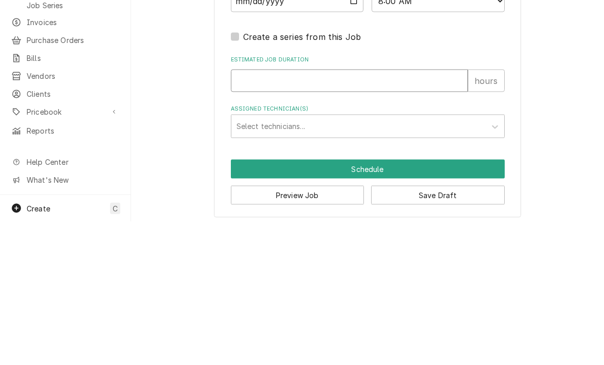
type input "1"
type textarea "x"
type input "1"
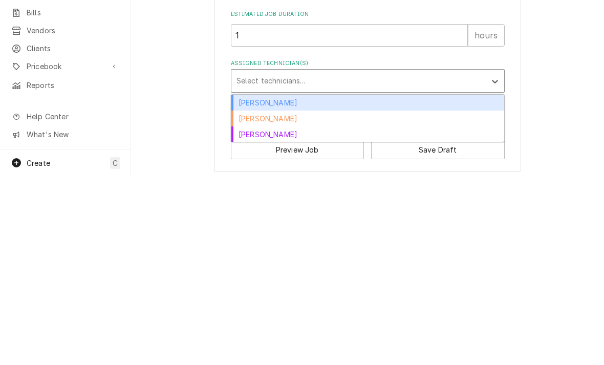
click at [246, 284] on div "Aaron Anderson" at bounding box center [367, 292] width 273 height 16
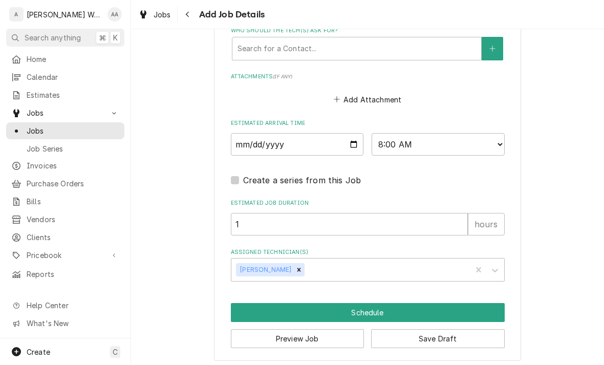
click at [245, 306] on button "Schedule" at bounding box center [368, 312] width 274 height 19
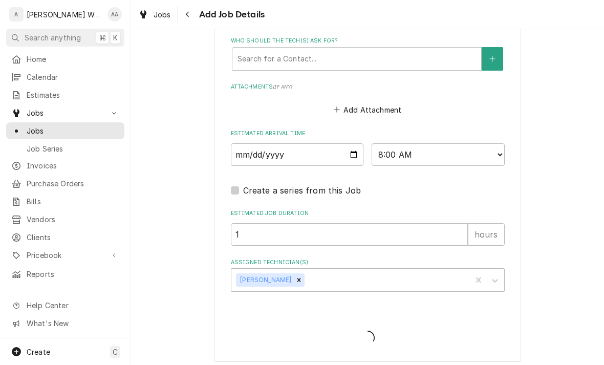
type textarea "x"
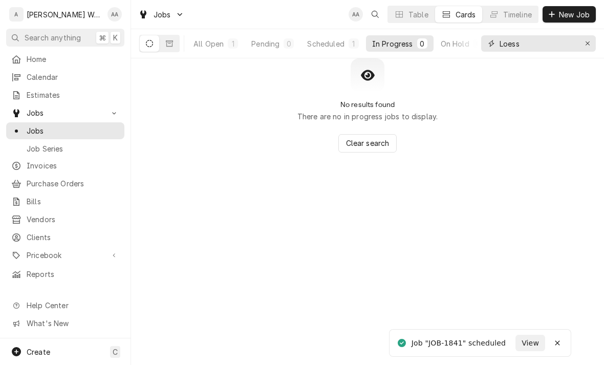
click at [586, 42] on icon "Erase input" at bounding box center [588, 43] width 6 height 7
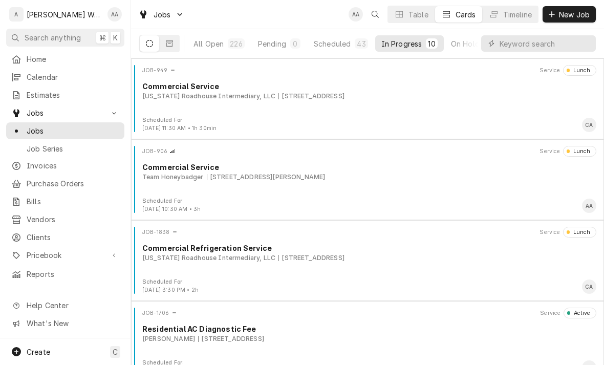
click at [575, 10] on span "New Job" at bounding box center [574, 14] width 35 height 11
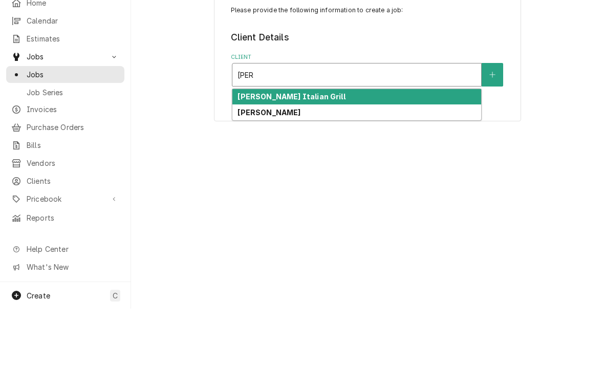
click at [249, 148] on strong "[PERSON_NAME] Italian Grill" at bounding box center [292, 152] width 108 height 9
type input "[PERSON_NAME]"
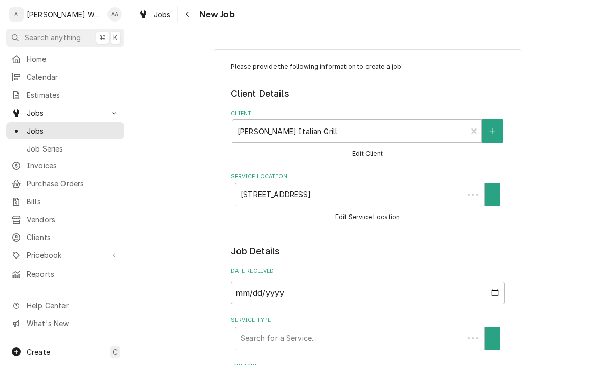
type textarea "x"
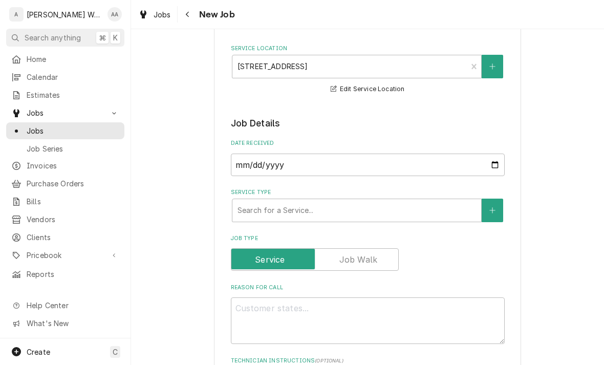
scroll to position [157, 0]
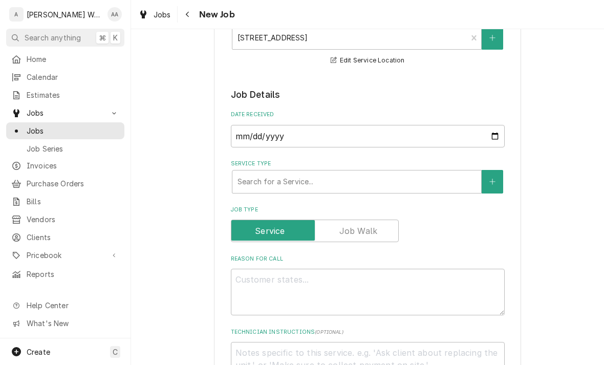
click at [248, 167] on label "Service Type" at bounding box center [368, 164] width 274 height 8
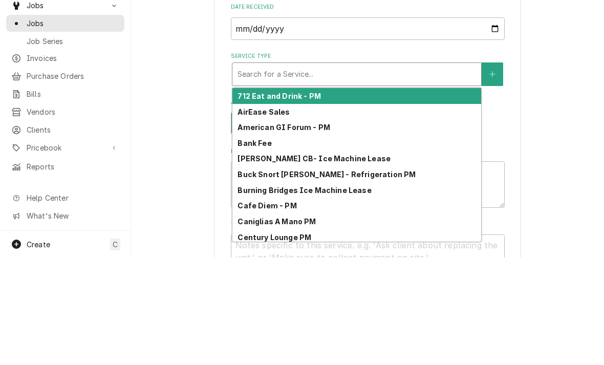
type input "c"
type textarea "x"
type input "co"
type textarea "x"
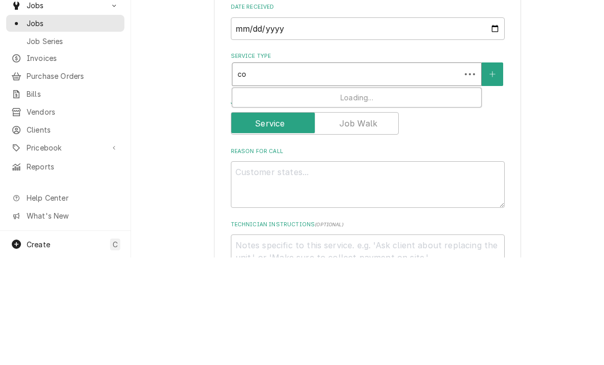
type input "com"
type textarea "x"
type input "comm"
type textarea "x"
type input "comme"
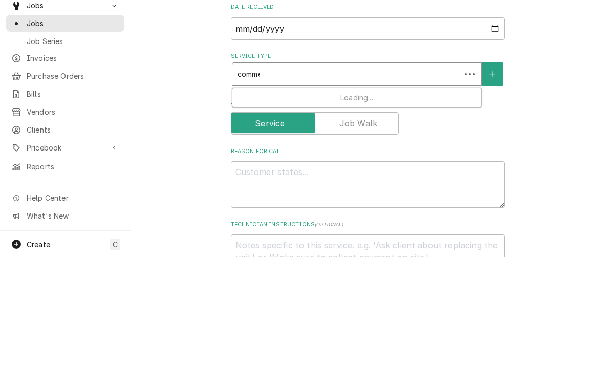
type textarea "x"
type input "commer"
type textarea "x"
type input "commerc"
type textarea "x"
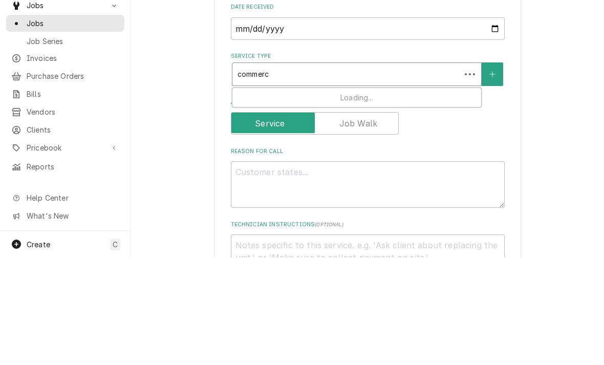
type input "commerci"
type textarea "x"
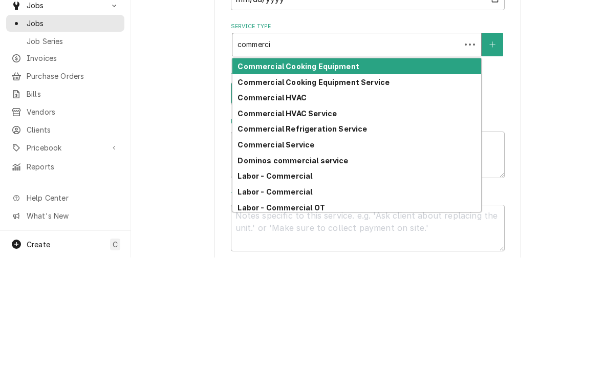
scroll to position [189, 0]
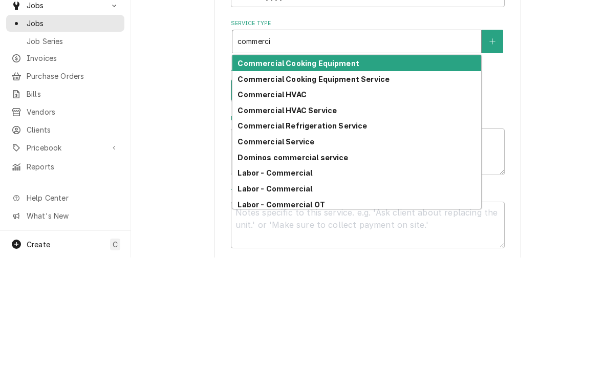
click at [260, 229] on strong "Commercial Refrigeration Service" at bounding box center [303, 233] width 130 height 9
type input "commerci"
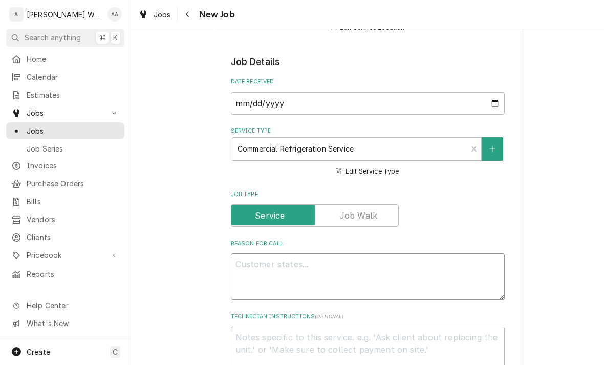
click at [253, 268] on textarea "Reason For Call" at bounding box center [368, 276] width 274 height 47
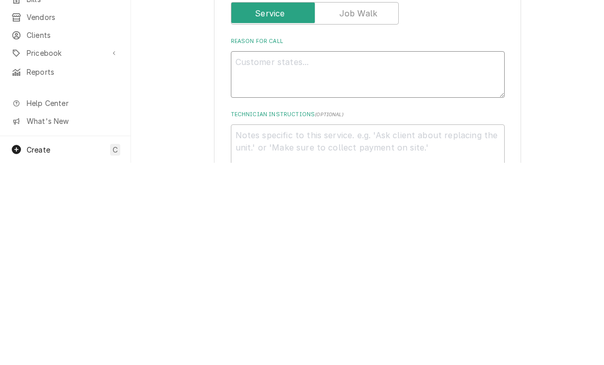
type textarea "x"
type textarea "Ic"
type textarea "x"
type textarea "Ice"
type textarea "x"
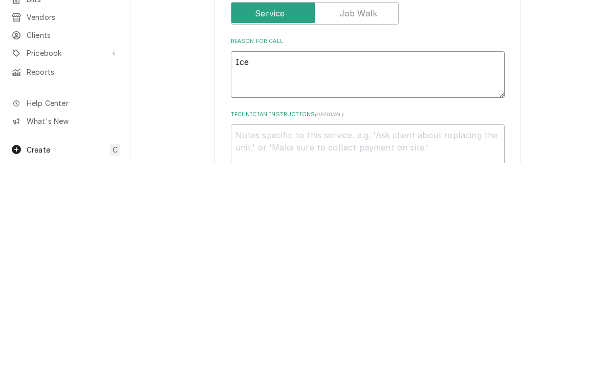
type textarea "Ice"
type textarea "x"
type textarea "Ice c"
type textarea "x"
type textarea "Ice cr"
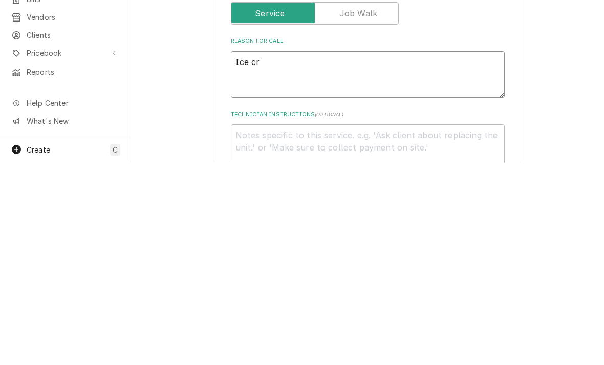
type textarea "x"
type textarea "Ice crea"
type textarea "x"
type textarea "Ice cream"
type textarea "x"
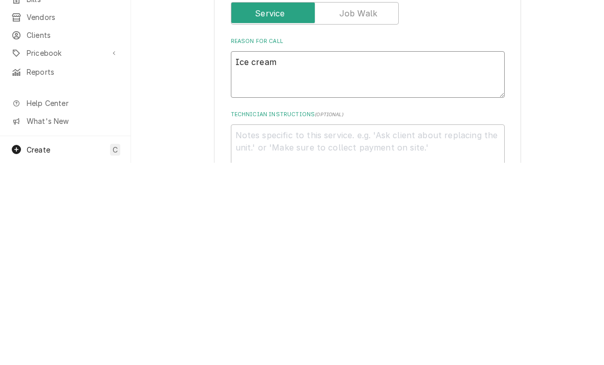
type textarea "Ice cream"
type textarea "x"
type textarea "Ice cream f"
type textarea "x"
type textarea "Ice cream fr"
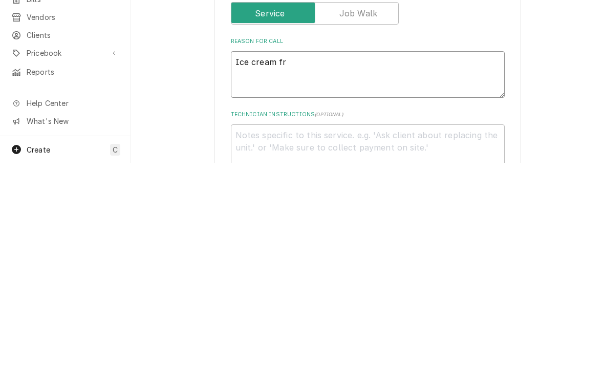
type textarea "x"
type textarea "Ice cream fre"
type textarea "x"
type textarea "Ice cream free"
type textarea "x"
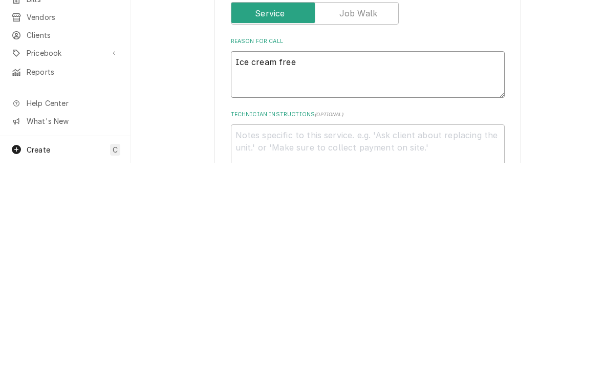
type textarea "Ice cream freez"
type textarea "x"
type textarea "Ice cream freeze"
type textarea "x"
type textarea "Ice cream freezer"
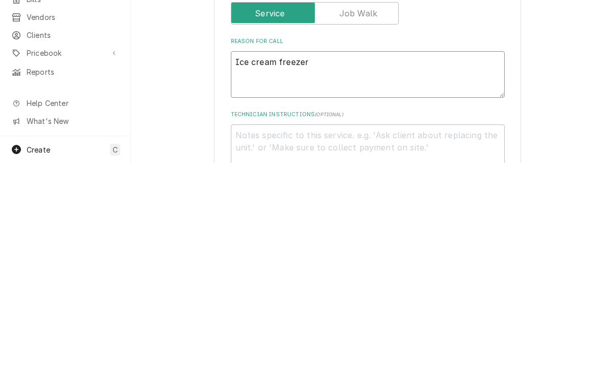
type textarea "x"
type textarea "Ice cream freezer"
type textarea "x"
type textarea "Ice cream freezer a"
type textarea "x"
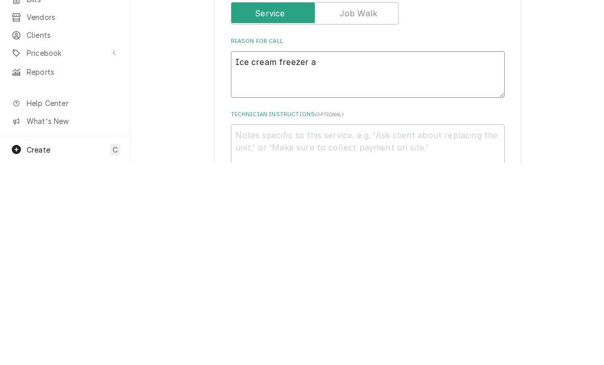
type textarea "Ice cream freezer an"
type textarea "x"
type textarea "Ice cream freezer and"
type textarea "x"
type textarea "Ice cream freezer and p"
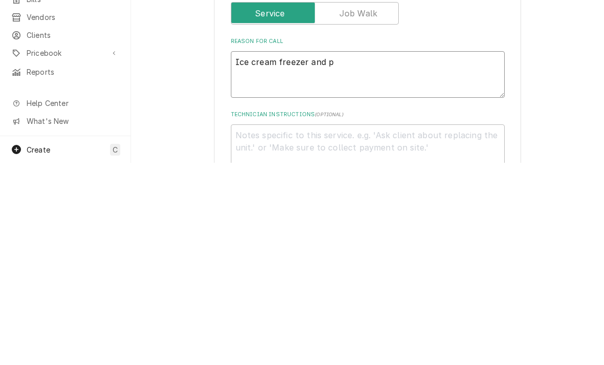
type textarea "x"
type textarea "Ice cream freezer and pa"
type textarea "x"
type textarea "Ice cream freezer and pas"
type textarea "x"
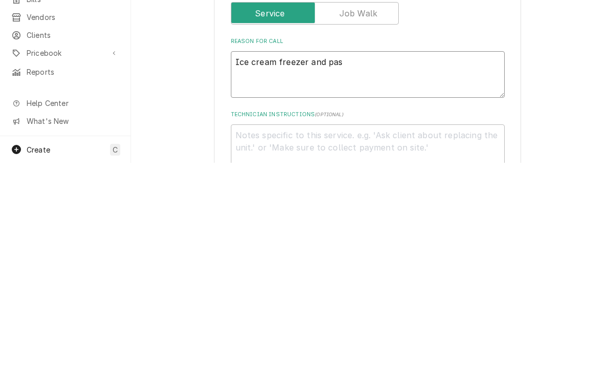
type textarea "Ice cream freezer and past"
type textarea "x"
type textarea "Ice cream freezer and pasta"
type textarea "x"
type textarea "Ice cream freezer and pasta"
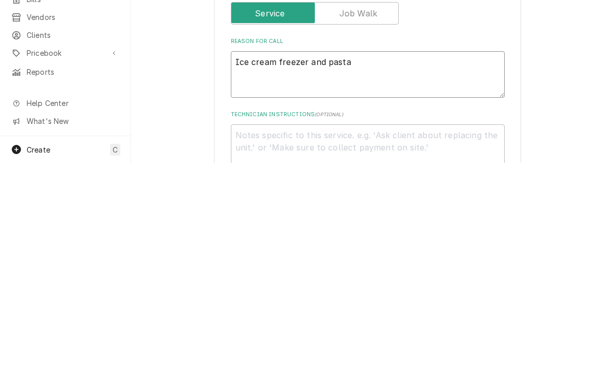
type textarea "x"
type textarea "Ice cream freezer and pasta f"
type textarea "x"
type textarea "Ice cream freezer and pasta fr"
type textarea "x"
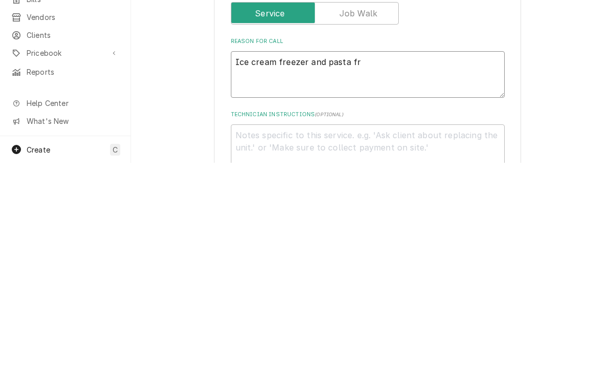
type textarea "Ice cream freezer and pasta fre"
type textarea "x"
type textarea "Ice cream freezer and pasta free"
type textarea "x"
type textarea "Ice cream freezer and pasta freez"
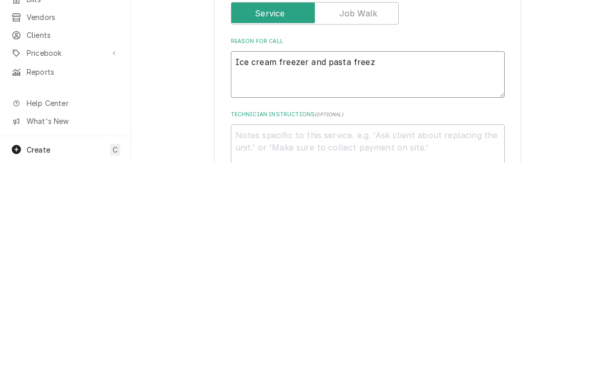
type textarea "x"
type textarea "Ice cream freezer and pasta freeze"
type textarea "x"
type textarea "Ice cream freezer and pasta freezer"
type textarea "x"
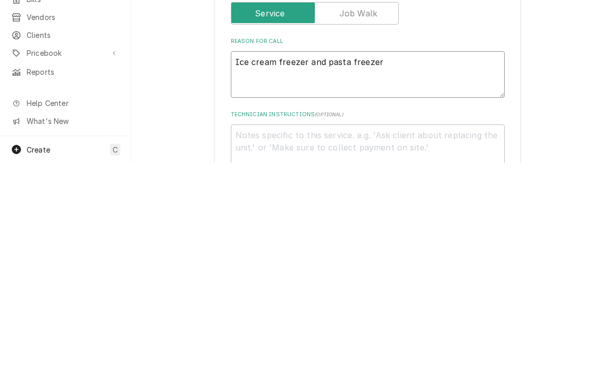
type textarea "Ice cream freezer and pasta freezer a"
type textarea "x"
type textarea "Ice cream freezer and pasta freezer ar"
type textarea "x"
type textarea "Ice cream freezer and pasta freezer are"
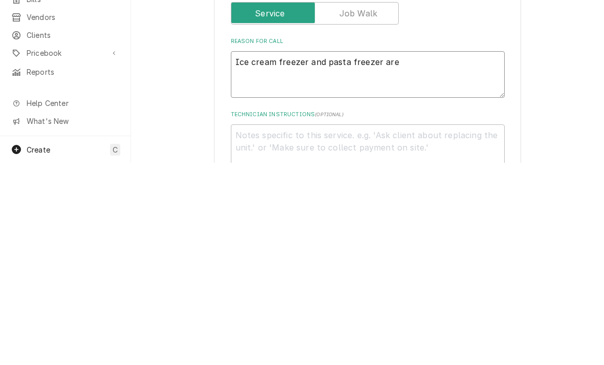
type textarea "x"
type textarea "Ice cream freezer and pasta freezer are"
type textarea "x"
type textarea "Ice cream freezer and pasta freezer are n"
type textarea "x"
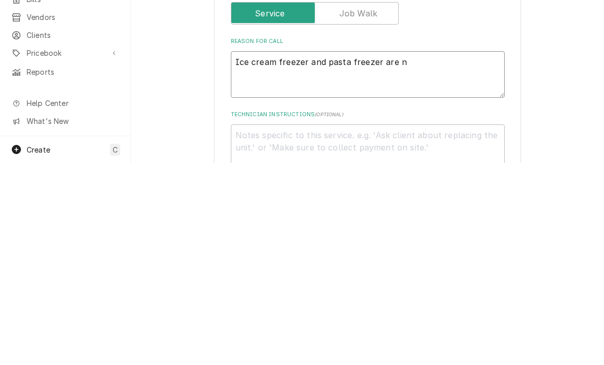
type textarea "Ice cream freezer and pasta freezer are no"
type textarea "x"
type textarea "Ice cream freezer and pasta freezer are not"
type textarea "x"
type textarea "Ice cream freezer and pasta freezer are not"
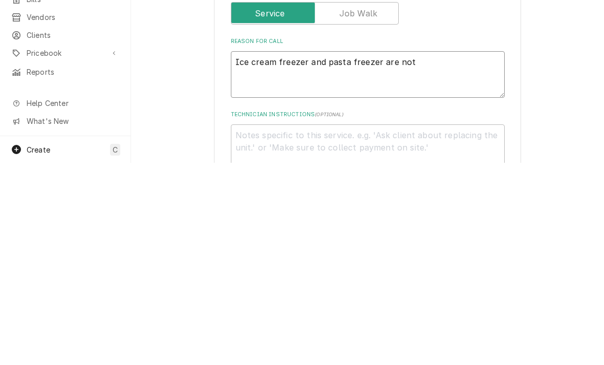
type textarea "x"
type textarea "Ice cream freezer and pasta freezer are not m"
type textarea "x"
type textarea "Ice cream freezer and pasta freezer are not ms"
type textarea "x"
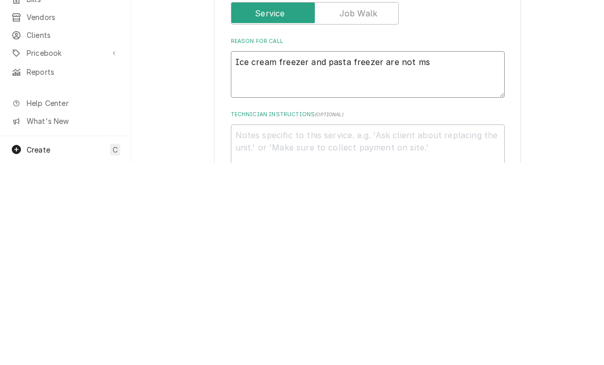
type textarea "Ice cream freezer and pasta freezer are not msk"
type textarea "x"
type textarea "Ice cream freezer and pasta freezer are not mski"
type textarea "x"
type textarea "Ice cream freezer and pasta freezer are not mskin"
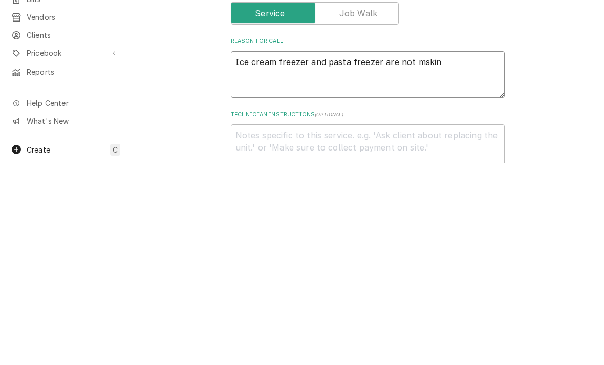
type textarea "x"
type textarea "Ice cream freezer and pasta freezer are not msking"
type textarea "x"
type textarea "Ice cream freezer and pasta freezer are not making"
type textarea "x"
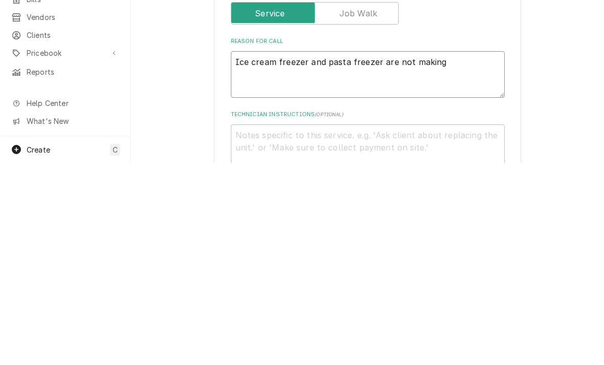
type textarea "Ice cream freezer and pasta freezer are not making t"
type textarea "x"
type textarea "Ice cream freezer and pasta freezer are not making te"
type textarea "x"
type textarea "Ice cream freezer and pasta freezer are not making tem"
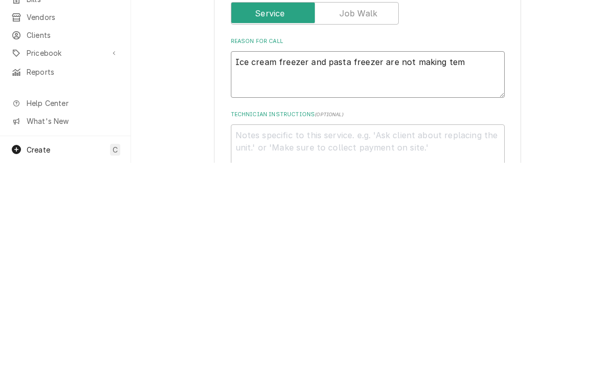
type textarea "x"
type textarea "Ice cream freezer and pasta freezer are not making temp"
type textarea "x"
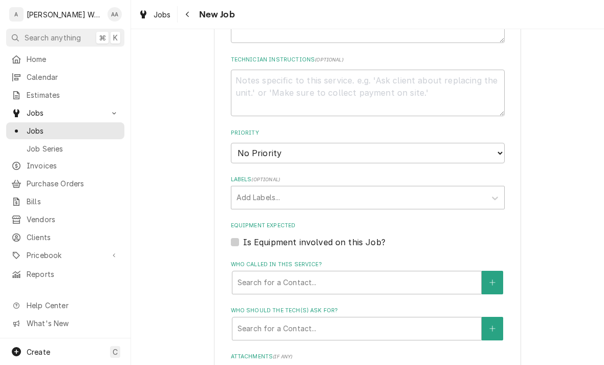
scroll to position [445, 0]
type textarea "Ice cream freezer and pasta freezer are not making temp"
click at [244, 98] on textarea "Technician Instructions ( optional )" at bounding box center [368, 94] width 274 height 47
type textarea "x"
type textarea "He"
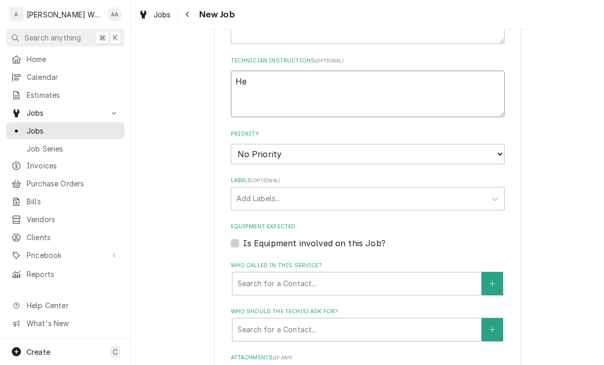
type textarea "x"
type textarea "Hel"
type textarea "x"
type textarea "Help"
type textarea "x"
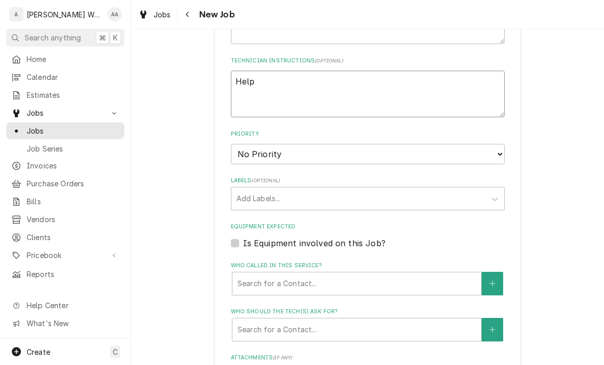
type textarea "Help"
type textarea "x"
type textarea "Help me"
type textarea "x"
type textarea "Help me"
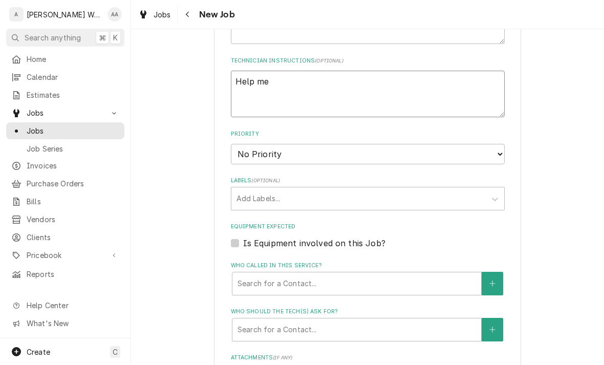
type textarea "x"
type textarea "Help me cl"
type textarea "x"
type textarea "Help me clo"
type textarea "x"
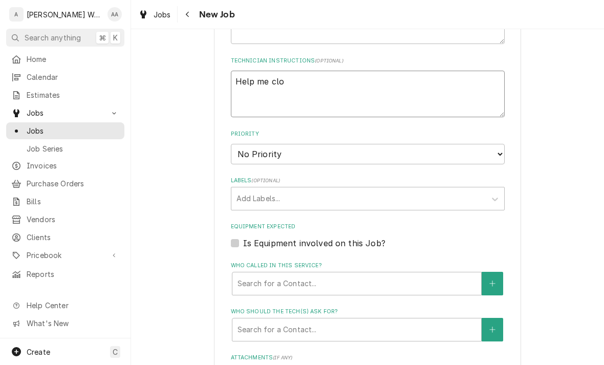
type textarea "Help me clos"
type textarea "x"
type textarea "Help me close"
type textarea "x"
type textarea "Help me close"
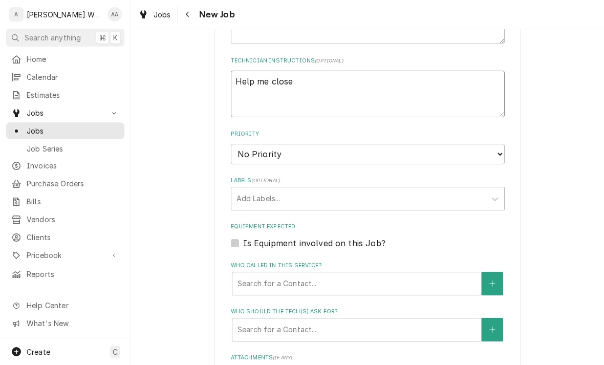
type textarea "x"
type textarea "Help me close o"
type textarea "x"
type textarea "Help me close ou"
type textarea "x"
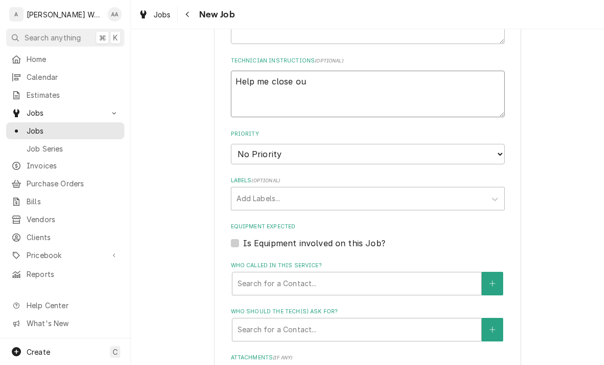
type textarea "Help me close out"
type textarea "x"
type textarea "Help me close out"
type textarea "x"
type textarea "Help me close out a"
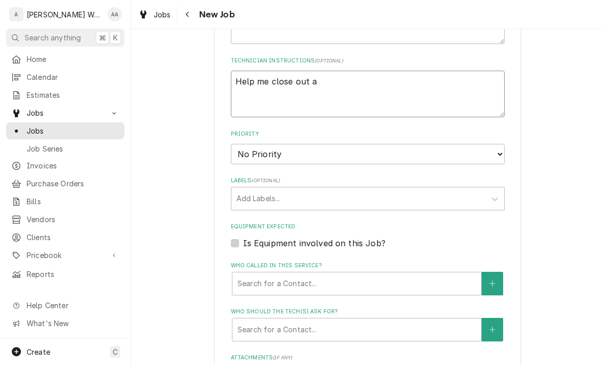
type textarea "x"
type textarea "Help me close out an"
type textarea "x"
type textarea "Help me close out a"
type textarea "x"
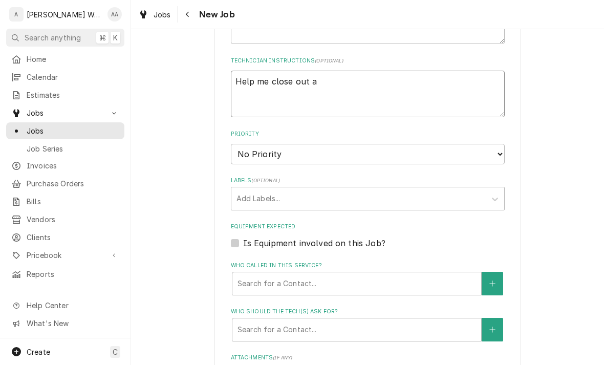
type textarea "Help me close out"
type textarea "x"
type textarea "Help me close out t"
type textarea "x"
type textarea "Help me close out th"
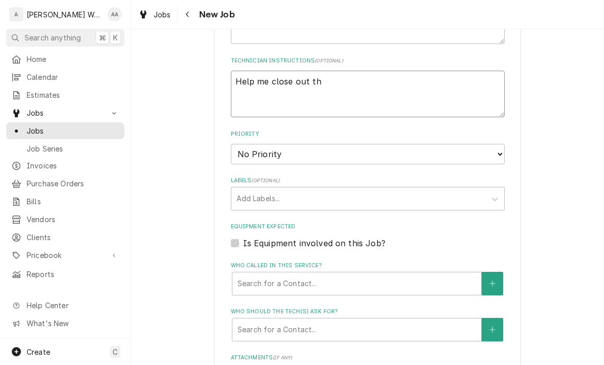
type textarea "x"
type textarea "Help me close out the"
type textarea "x"
type textarea "Help me close out the"
type textarea "x"
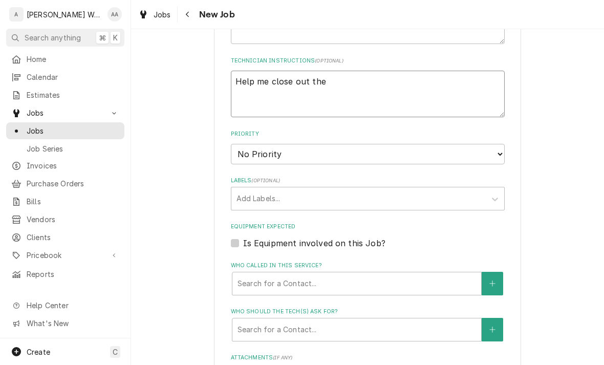
type textarea "Help me close out the o"
type textarea "x"
type textarea "Help me close out the ot"
type textarea "x"
type textarea "Help me close out the oth"
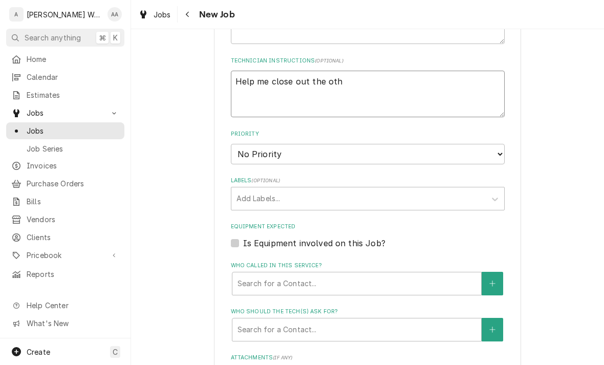
type textarea "x"
type textarea "Help me close out the othe"
type textarea "x"
type textarea "Help me close out the other"
type textarea "x"
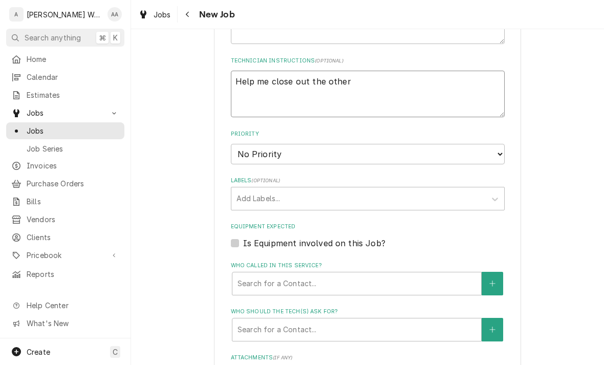
type textarea "Help me close out the other"
type textarea "x"
type textarea "Help me close out the other 2"
type textarea "x"
type textarea "Help me close out the other 2 t"
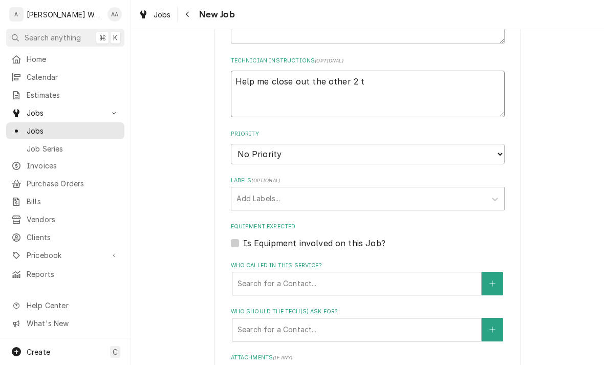
type textarea "x"
type textarea "Help me close out the other 2 ti"
type textarea "x"
type textarea "Help me close out the other 2 tick"
type textarea "x"
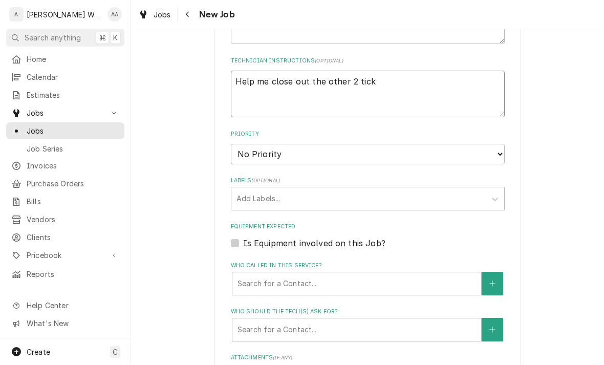
type textarea "Help me close out the other 2 ticke"
type textarea "x"
type textarea "Help me close out the other 2 ticket"
type textarea "x"
type textarea "Help me close out the other 2 tickets"
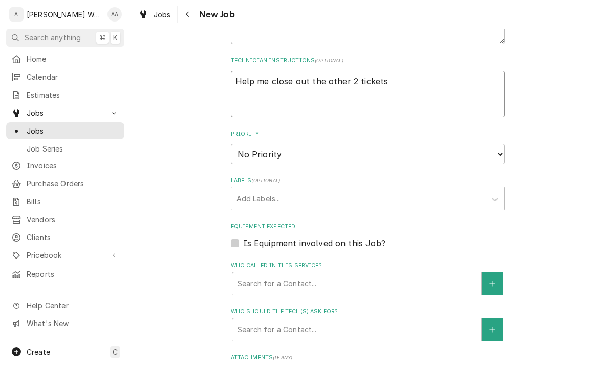
type textarea "x"
type textarea "Help me close out the other 2 tickets"
type textarea "x"
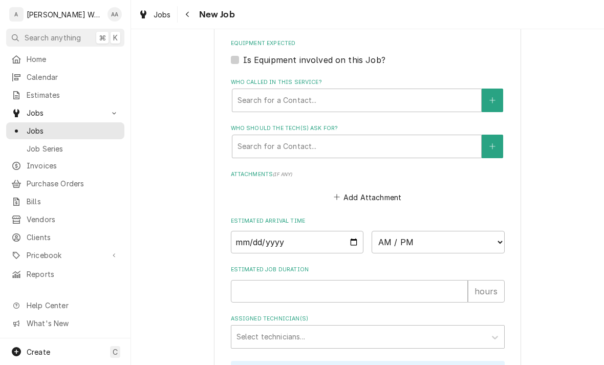
scroll to position [635, 0]
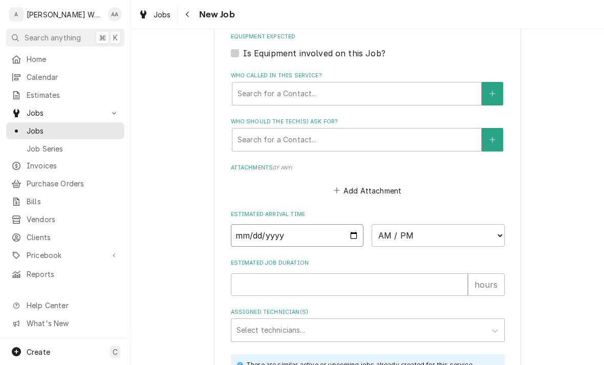
click at [244, 228] on input "Date" at bounding box center [297, 235] width 133 height 23
click at [407, 238] on select "AM / PM 6:00 AM 6:15 AM 6:30 AM 6:45 AM 7:00 AM 7:15 AM 7:30 AM 7:45 AM 8:00 AM…" at bounding box center [438, 235] width 133 height 23
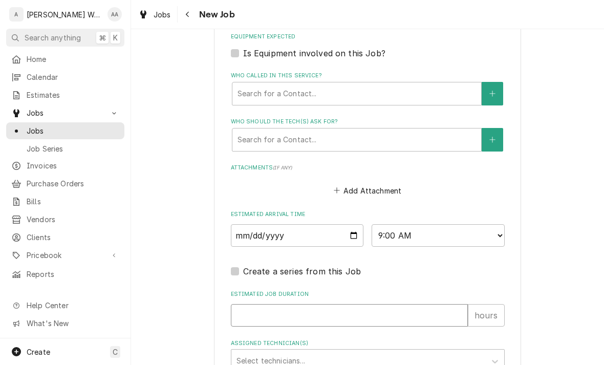
click at [253, 311] on input "Estimated Job Duration" at bounding box center [349, 315] width 237 height 23
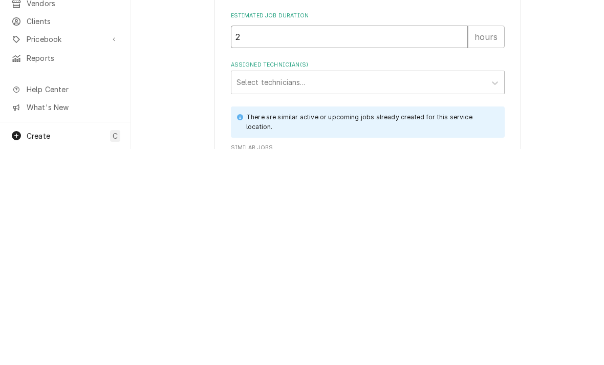
scroll to position [698, 0]
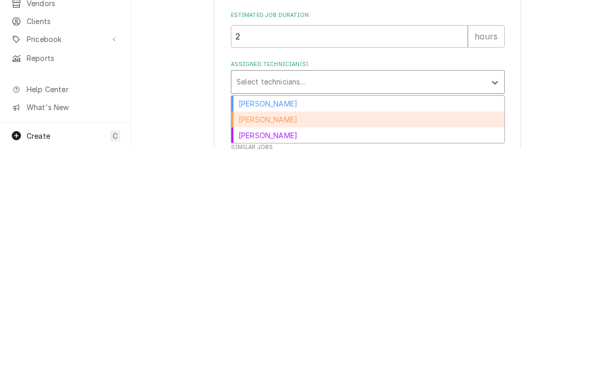
click at [241, 328] on div "Caleb Anderson" at bounding box center [367, 336] width 273 height 16
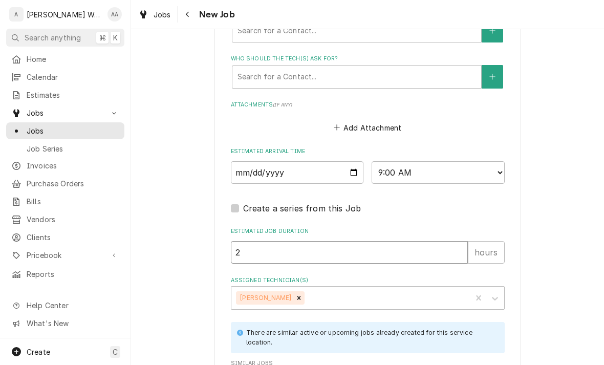
click at [266, 251] on input "2" at bounding box center [349, 252] width 237 height 23
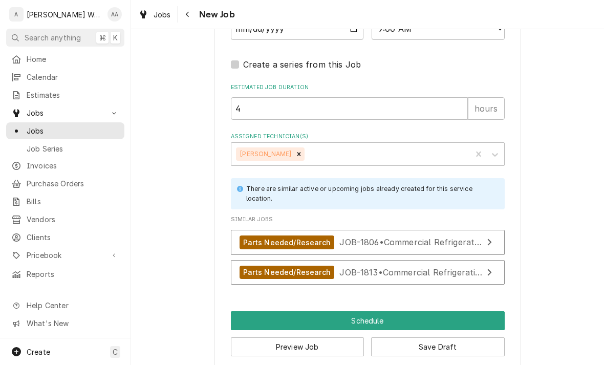
scroll to position [847, 0]
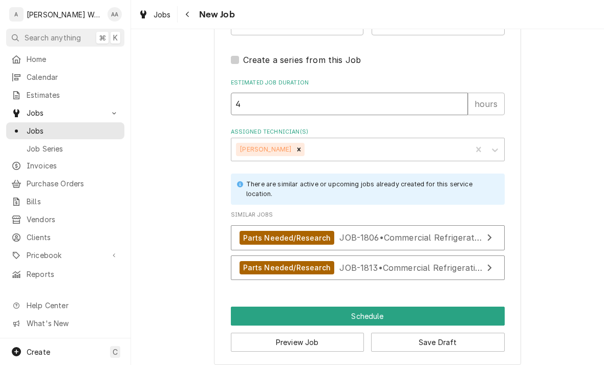
click at [245, 318] on button "Schedule" at bounding box center [368, 316] width 274 height 19
